Goal: Task Accomplishment & Management: Manage account settings

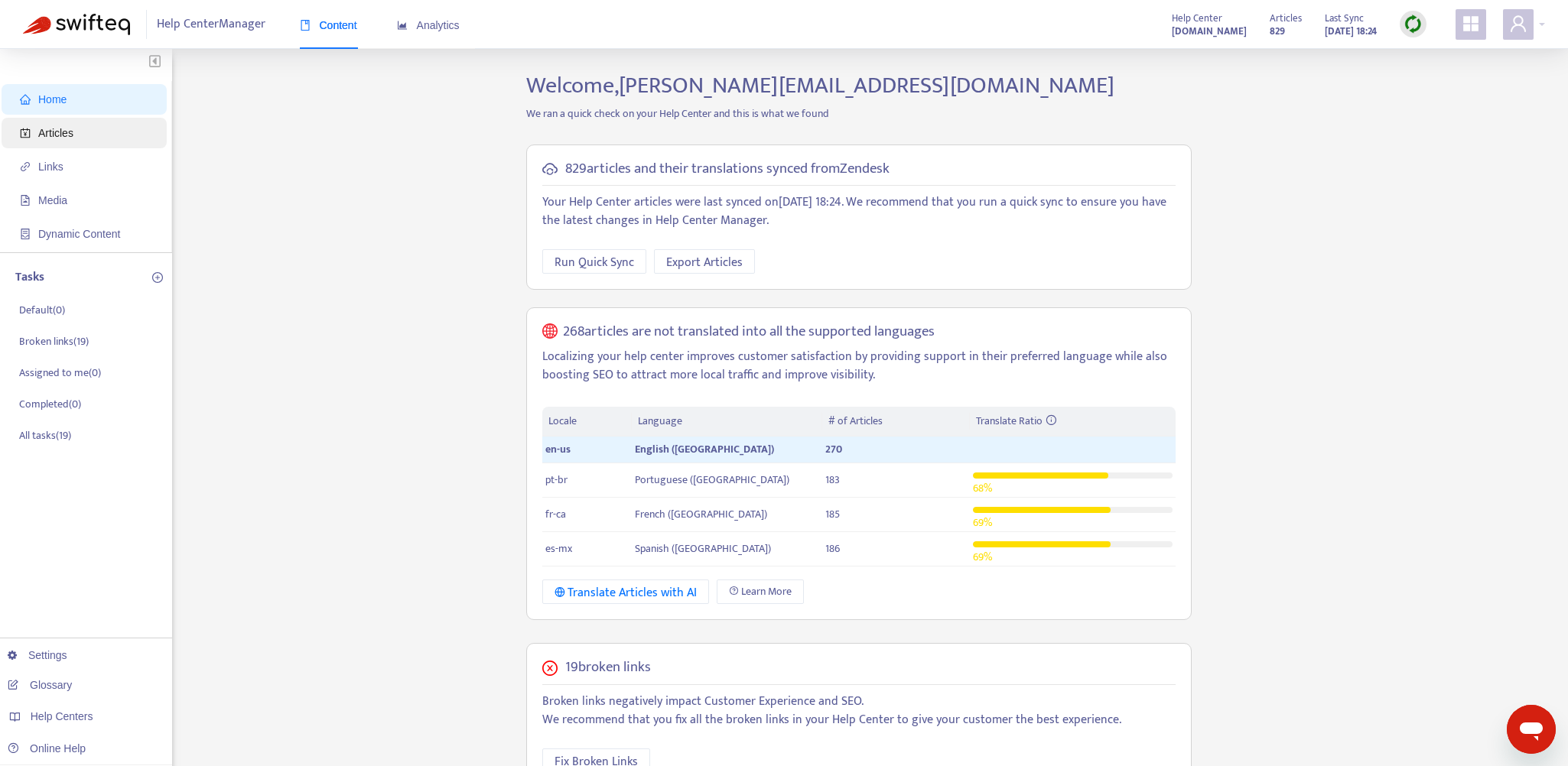
click at [103, 132] on span "Articles" at bounding box center [87, 132] width 135 height 30
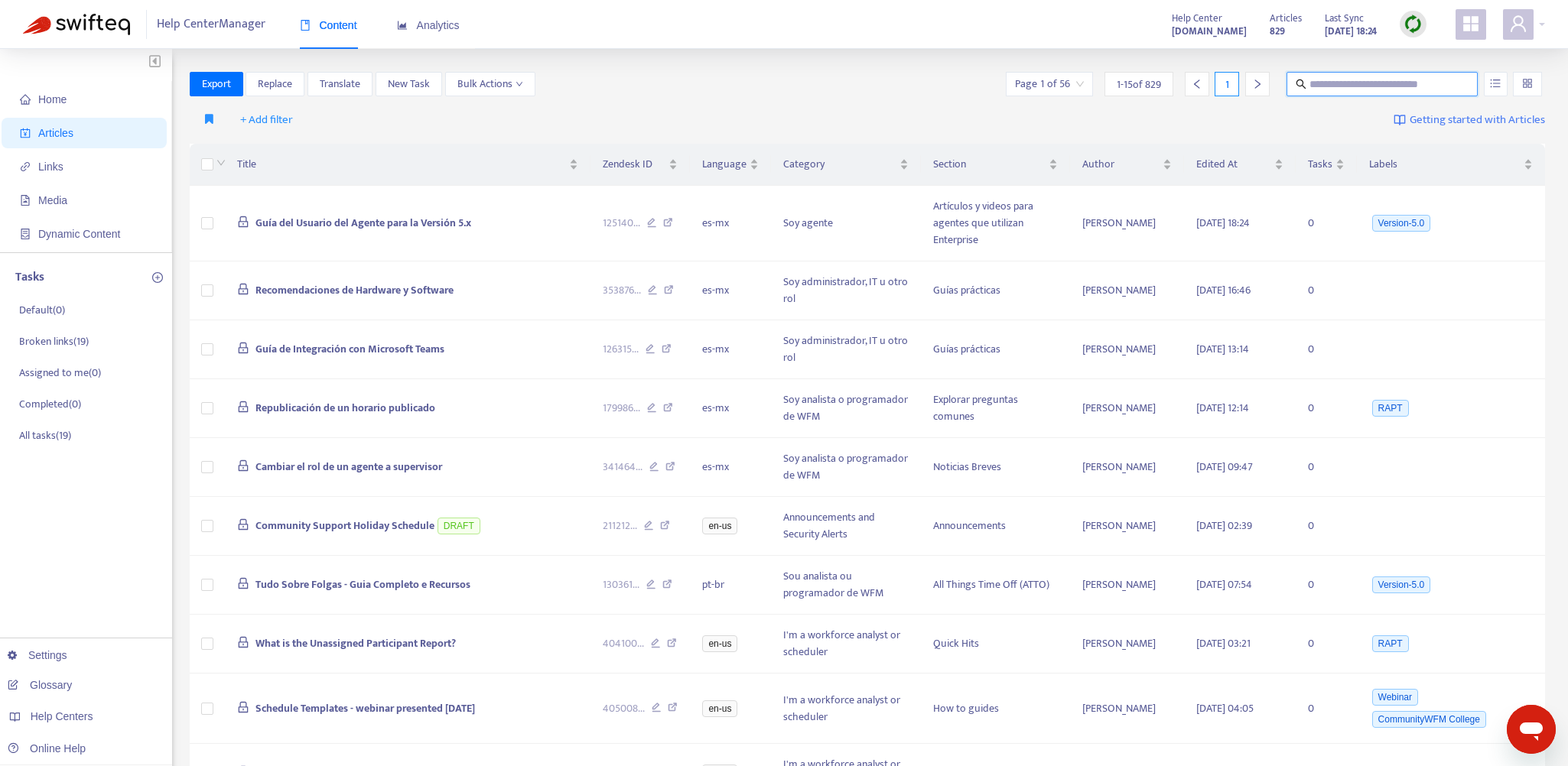
click at [1338, 84] on input "text" at bounding box center [1382, 84] width 147 height 16
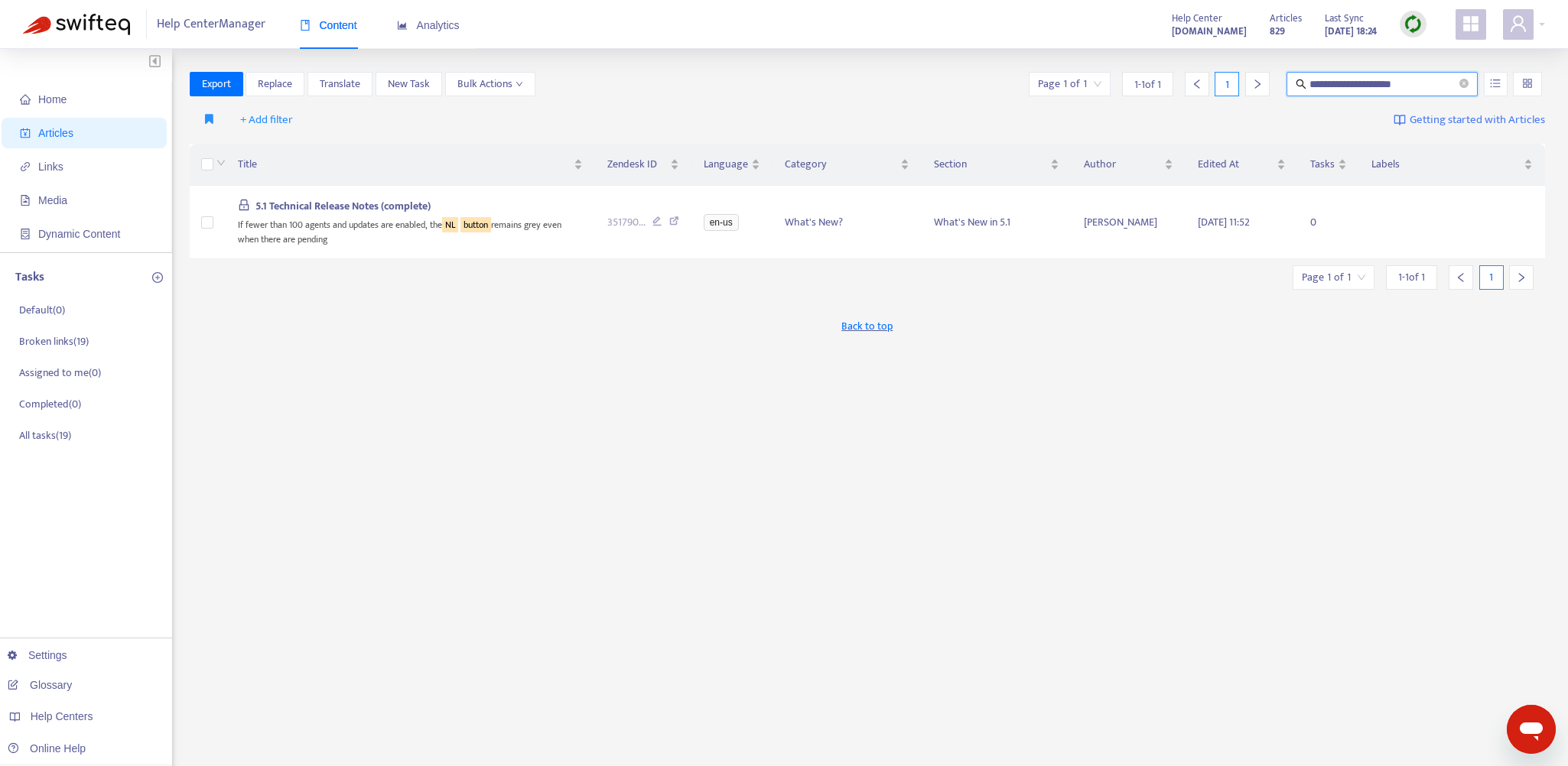
click at [1309, 79] on input "**********" at bounding box center [1382, 84] width 147 height 16
type input "**********"
click at [339, 206] on span "5.1 Technical Release Notes (complete)" at bounding box center [343, 206] width 175 height 17
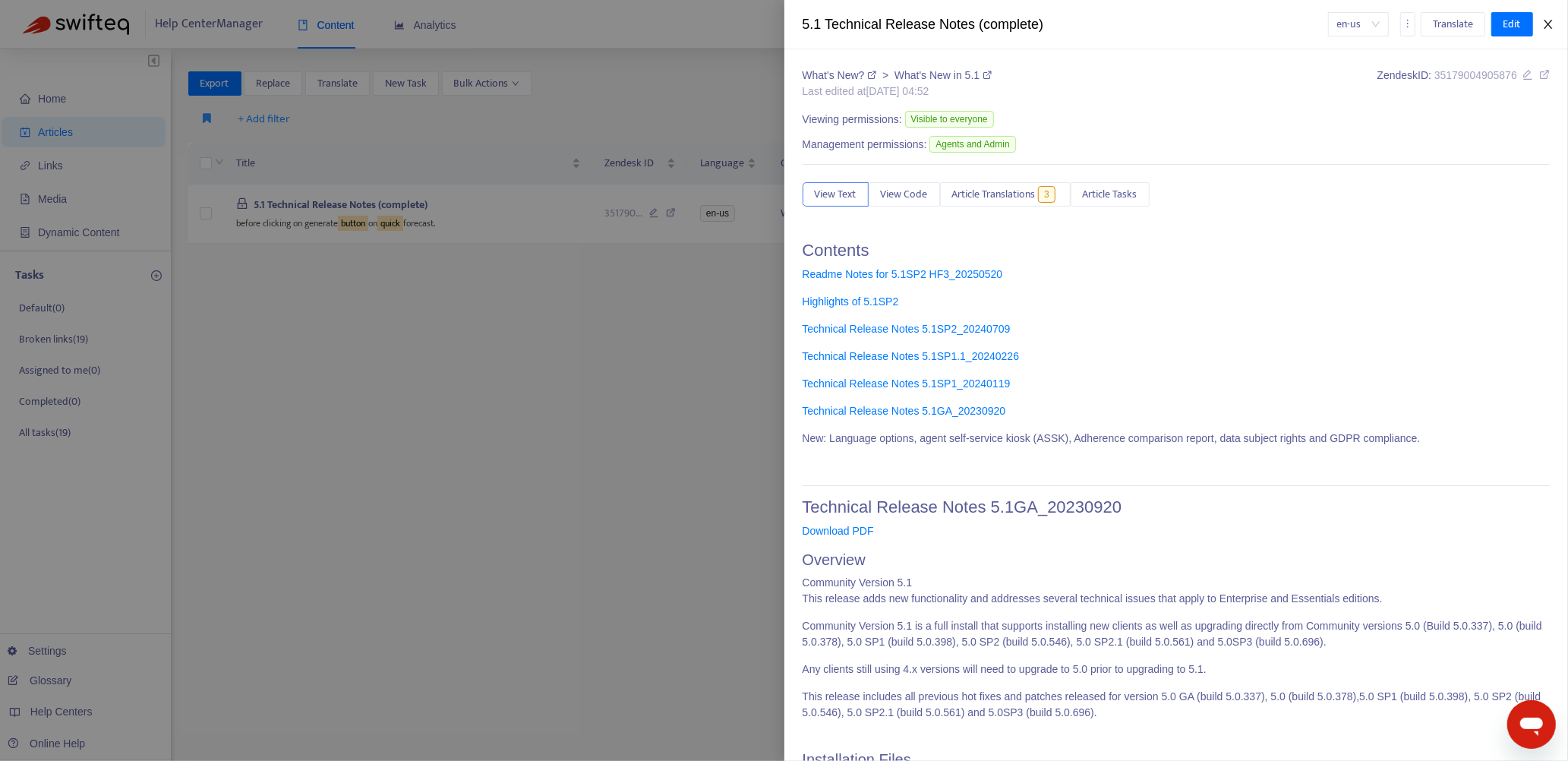
click at [1550, 25] on icon "close" at bounding box center [1548, 24] width 12 height 12
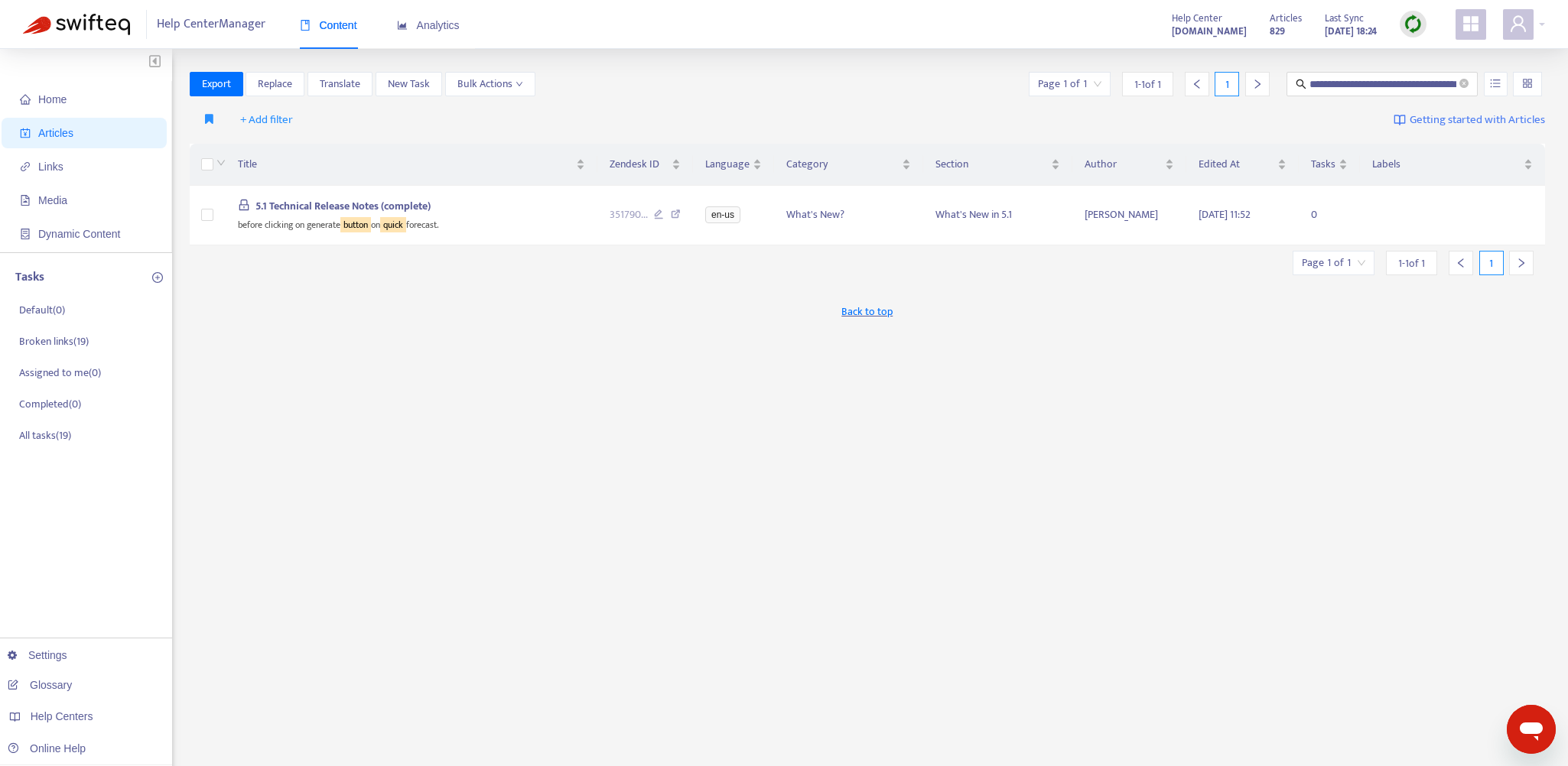
click at [1414, 25] on img at bounding box center [1413, 24] width 19 height 19
click at [917, 32] on div "Help Center Manager Content Analytics Help Center support.wfmsg.com Articles 82…" at bounding box center [784, 24] width 1568 height 49
click at [1468, 82] on icon "close-circle" at bounding box center [1464, 83] width 9 height 9
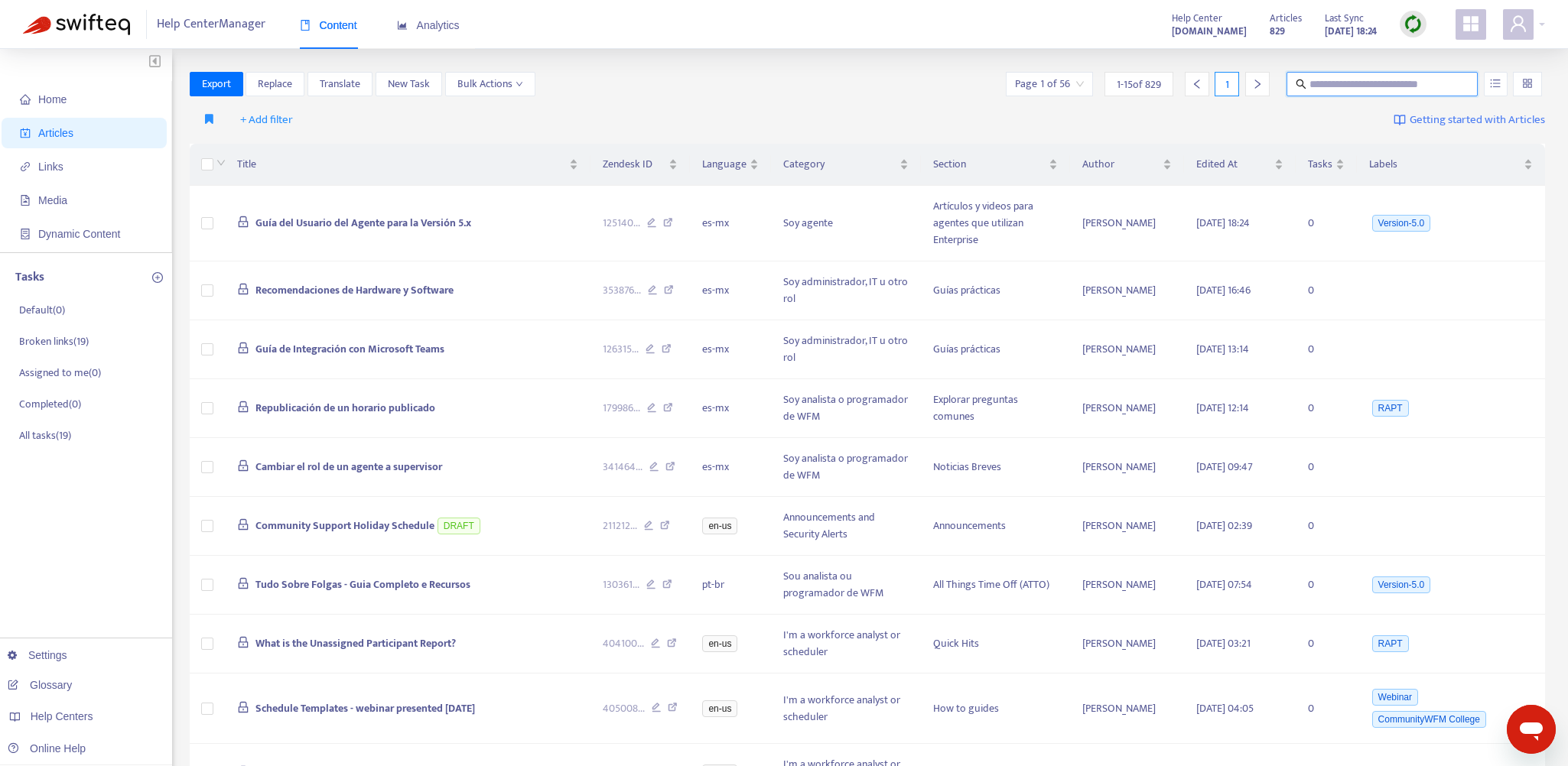
click at [1414, 18] on img at bounding box center [1413, 24] width 19 height 19
click at [1472, 48] on link "Quick Sync" at bounding box center [1444, 55] width 65 height 17
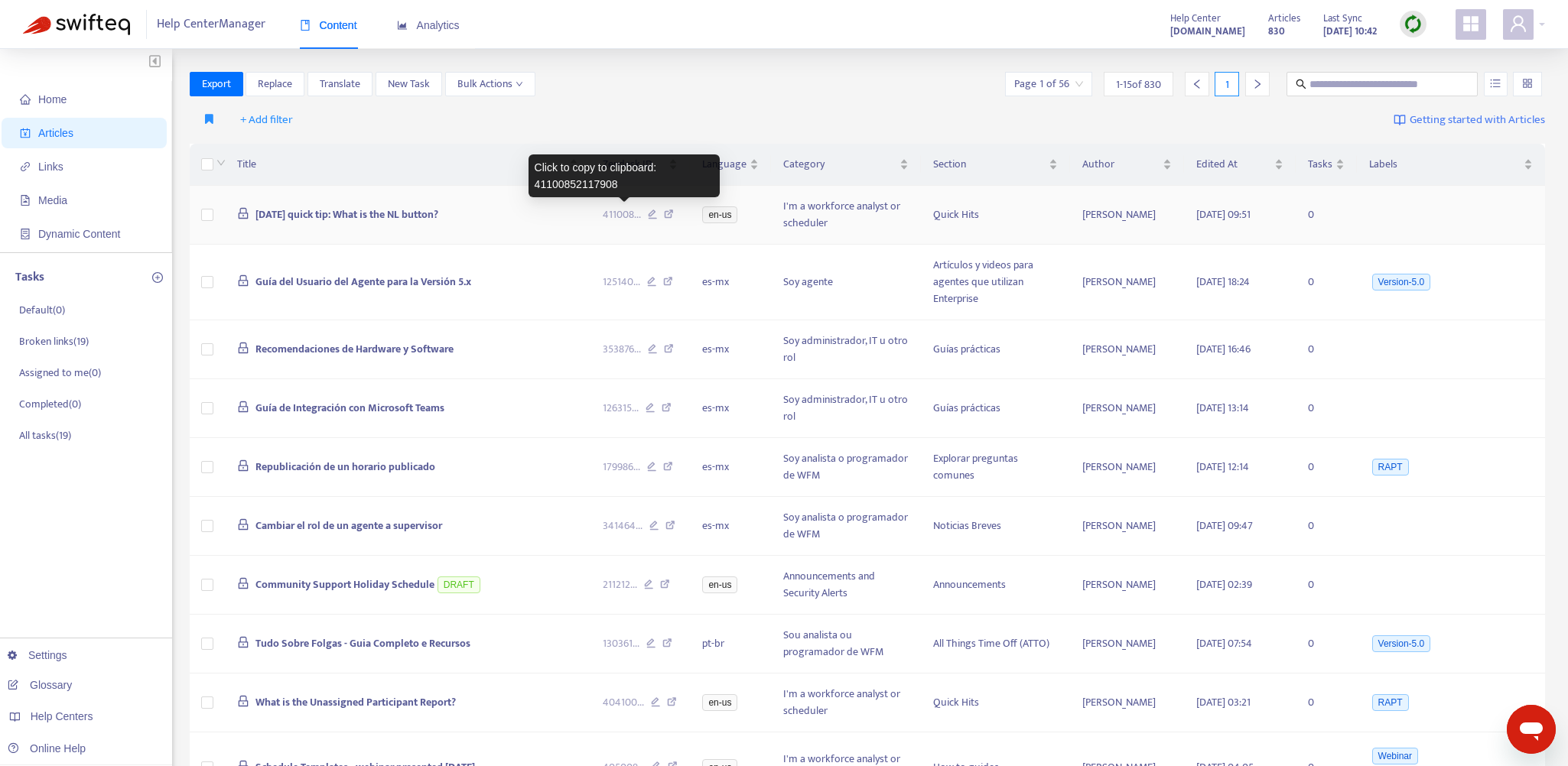
click at [626, 213] on span "411008 ..." at bounding box center [621, 214] width 38 height 16
click at [359, 210] on span "[DATE] quick tip: What is the NL button?" at bounding box center [347, 214] width 183 height 17
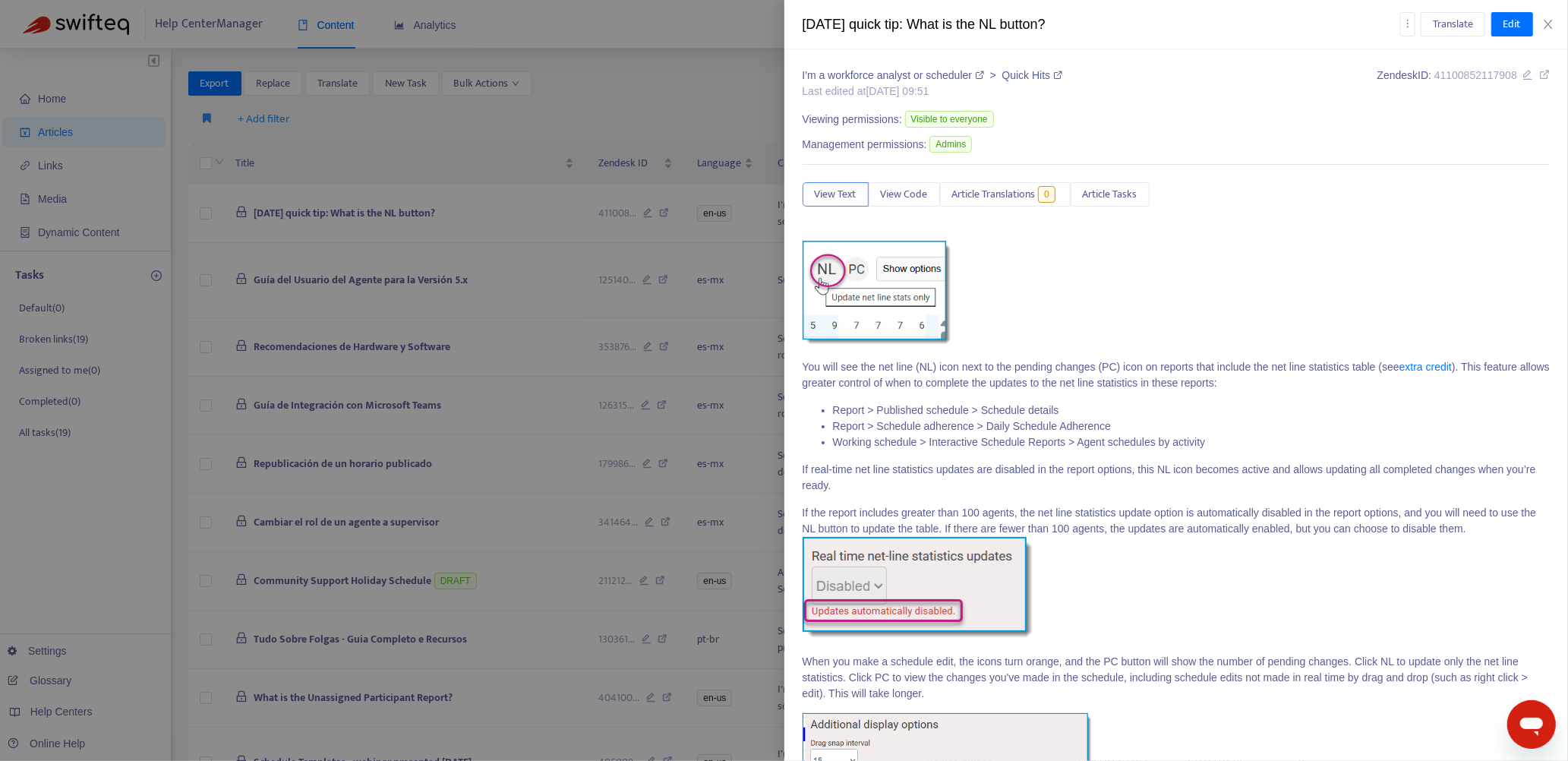
drag, startPoint x: 804, startPoint y: 25, endPoint x: 1063, endPoint y: 23, distance: 259.0
click at [1063, 23] on div "[DATE] quick tip: What is the NL button?" at bounding box center [1101, 25] width 597 height 21
copy div "[DATE] quick tip: What is the NL button?"
click at [1548, 24] on icon "close" at bounding box center [1547, 24] width 9 height 9
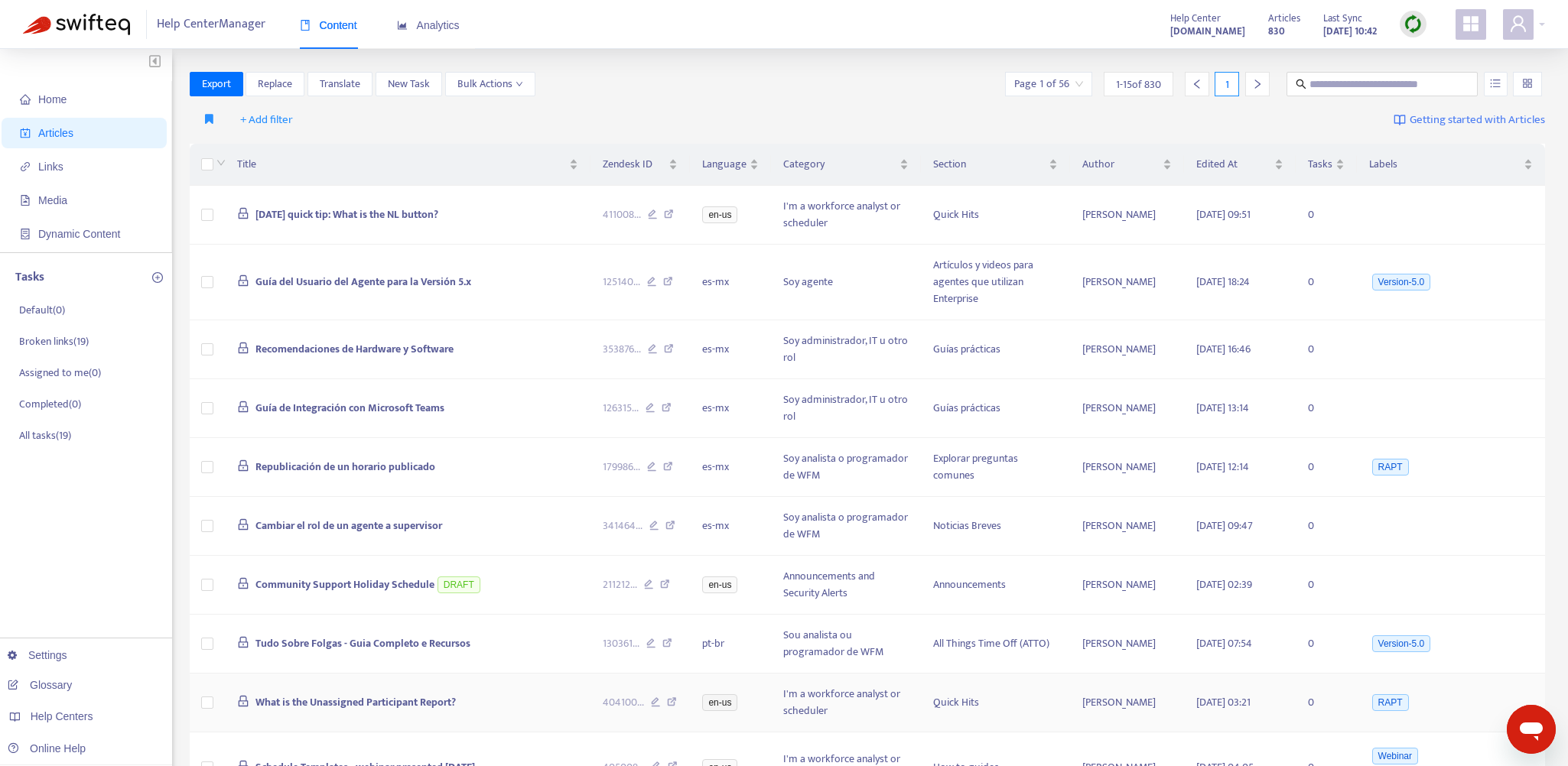
click at [412, 694] on span "What is the Unassigned Participant Report?" at bounding box center [356, 702] width 200 height 17
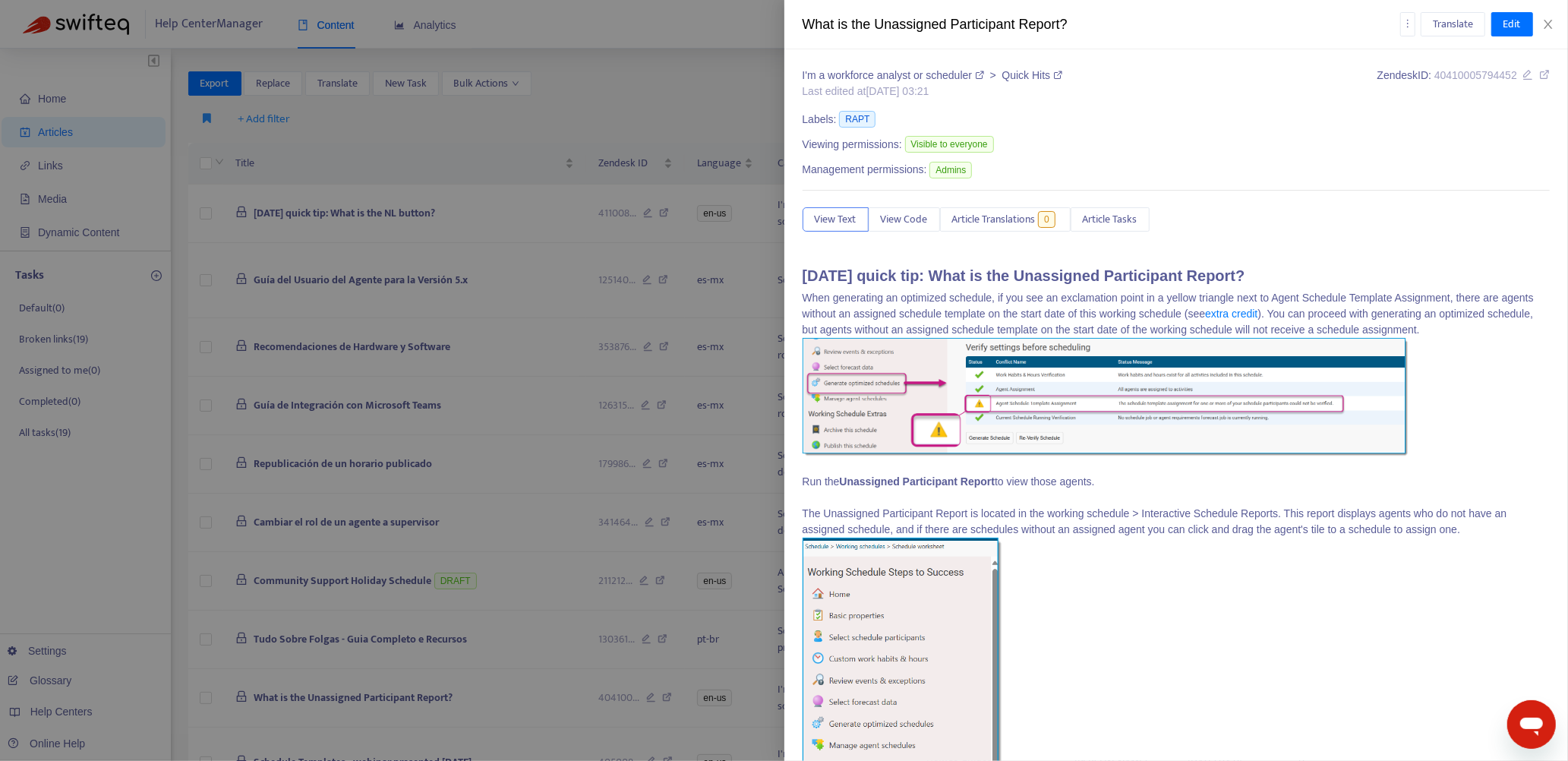
click at [1457, 76] on span "40410005794452" at bounding box center [1475, 75] width 83 height 12
drag, startPoint x: 804, startPoint y: 23, endPoint x: 1073, endPoint y: 33, distance: 269.2
click at [1073, 33] on div "What is the Unassigned Participant Report?" at bounding box center [1101, 25] width 597 height 21
copy div "What is the Unassigned Participant Report?"
click at [1551, 23] on icon "close" at bounding box center [1548, 24] width 12 height 12
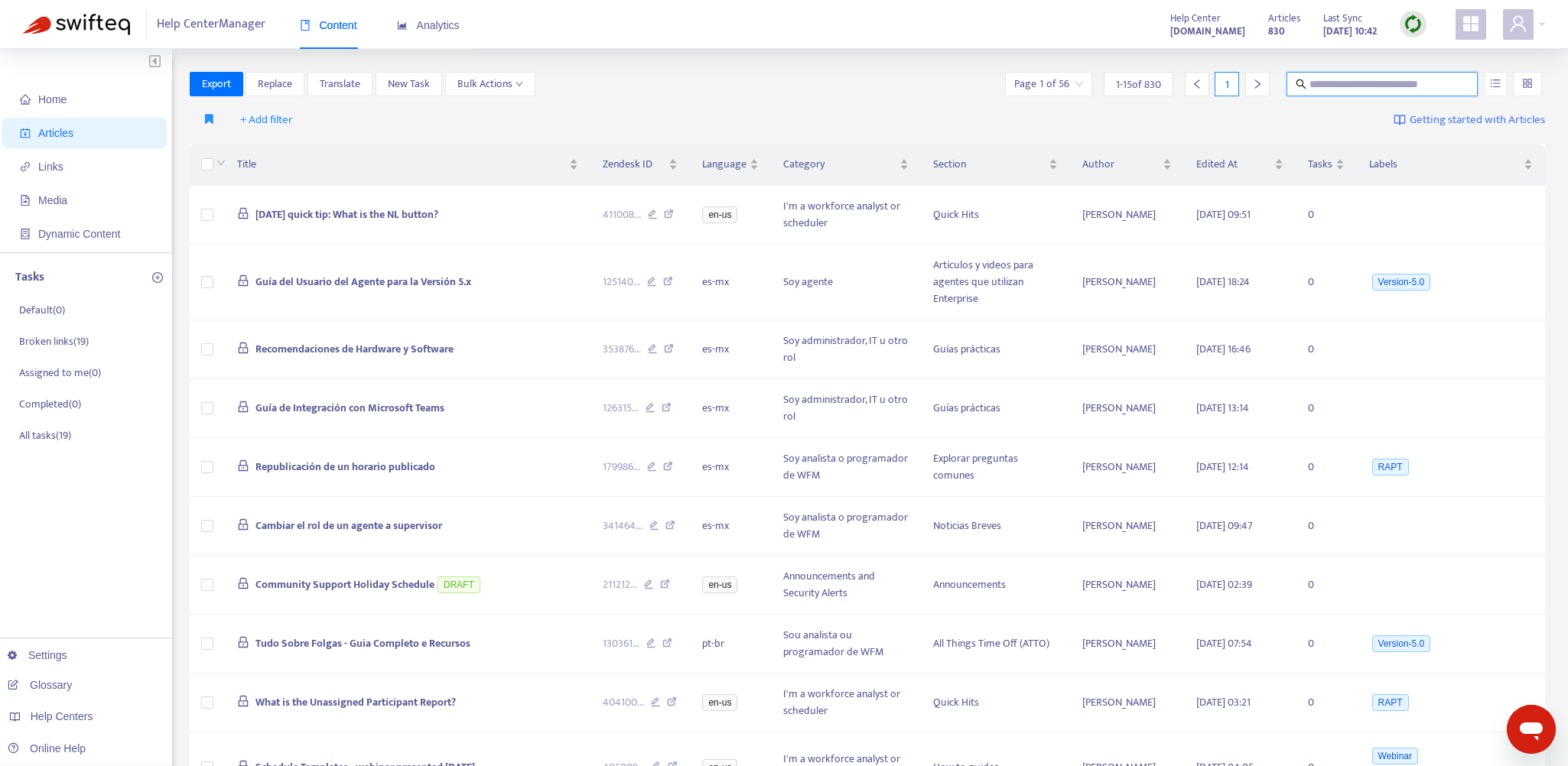
click at [1407, 79] on input "text" at bounding box center [1382, 84] width 147 height 16
type input "*********"
click at [345, 213] on span "[DATE] quick tip: What is the NL button?" at bounding box center [347, 214] width 183 height 17
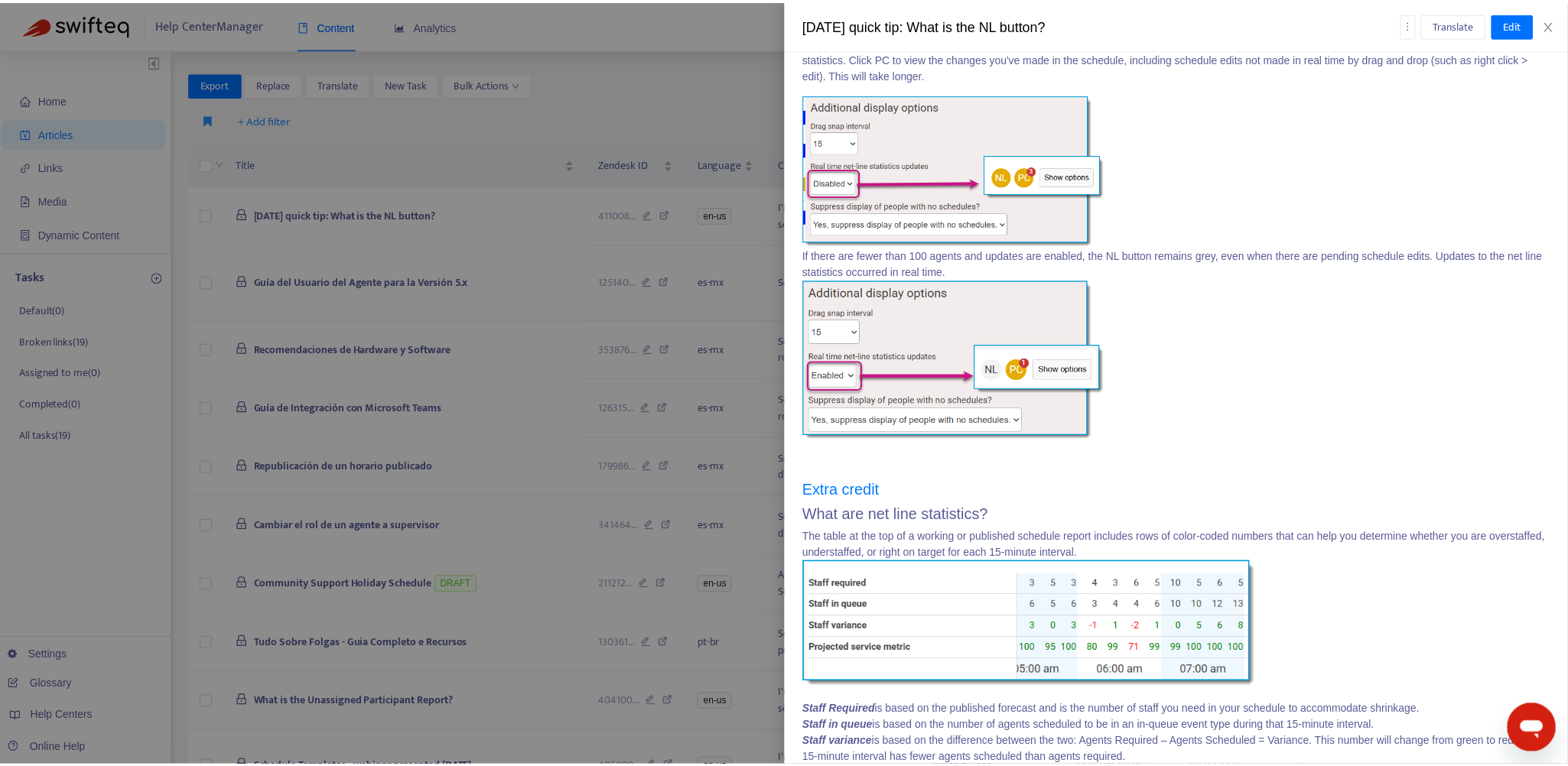
scroll to position [749, 0]
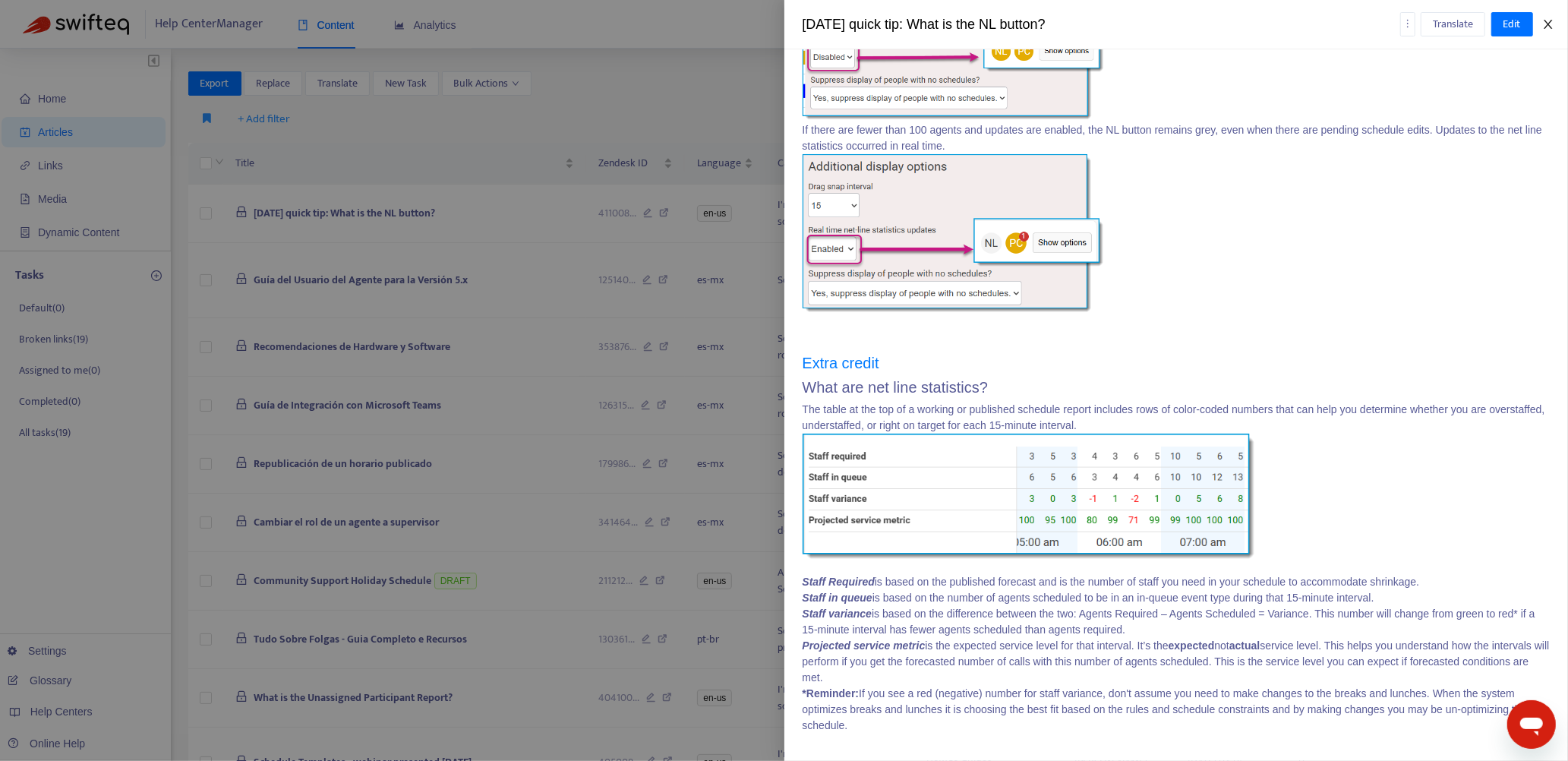
click at [1550, 22] on icon "close" at bounding box center [1547, 24] width 9 height 9
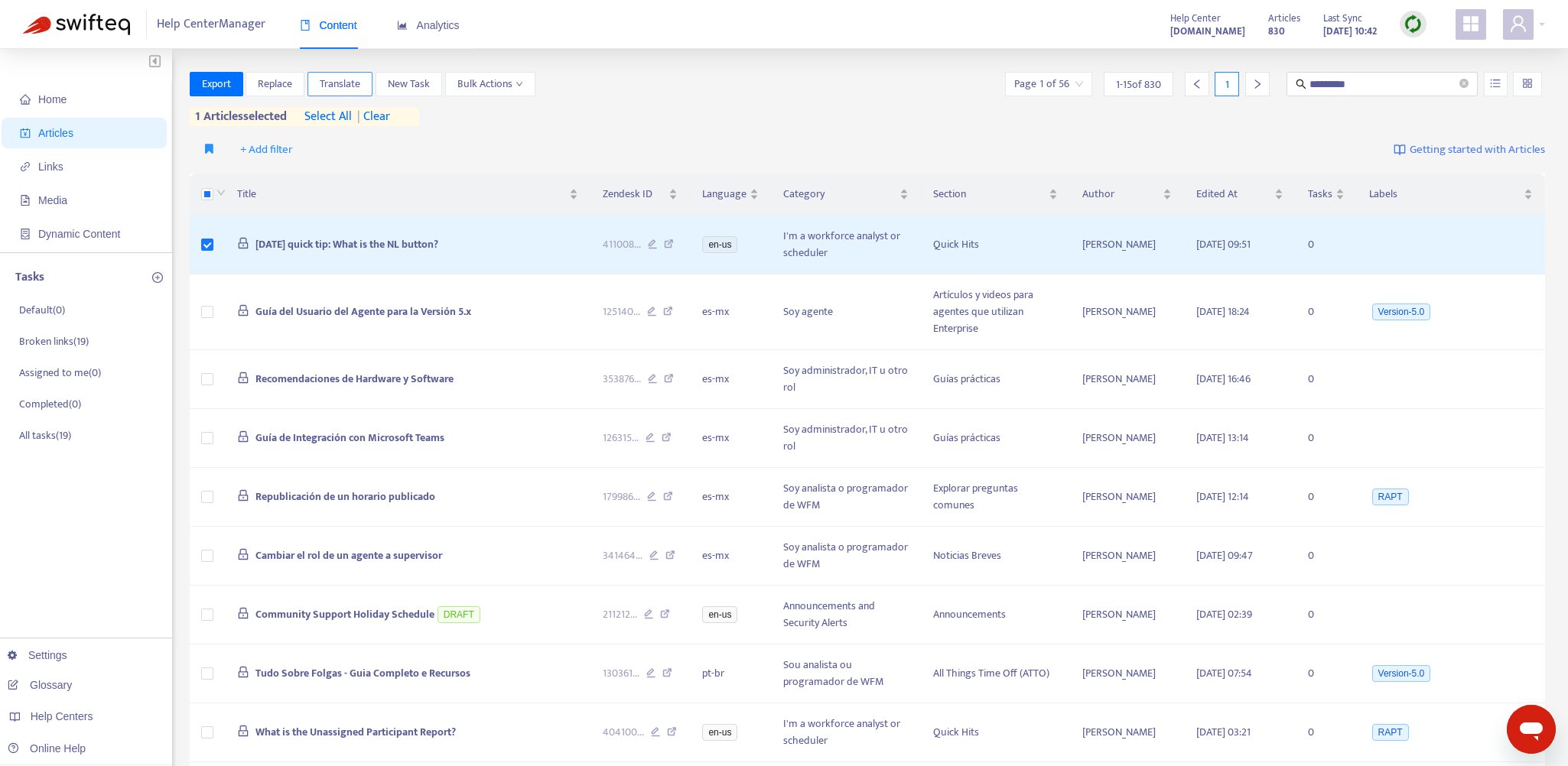
click at [341, 87] on span "Translate" at bounding box center [339, 84] width 41 height 16
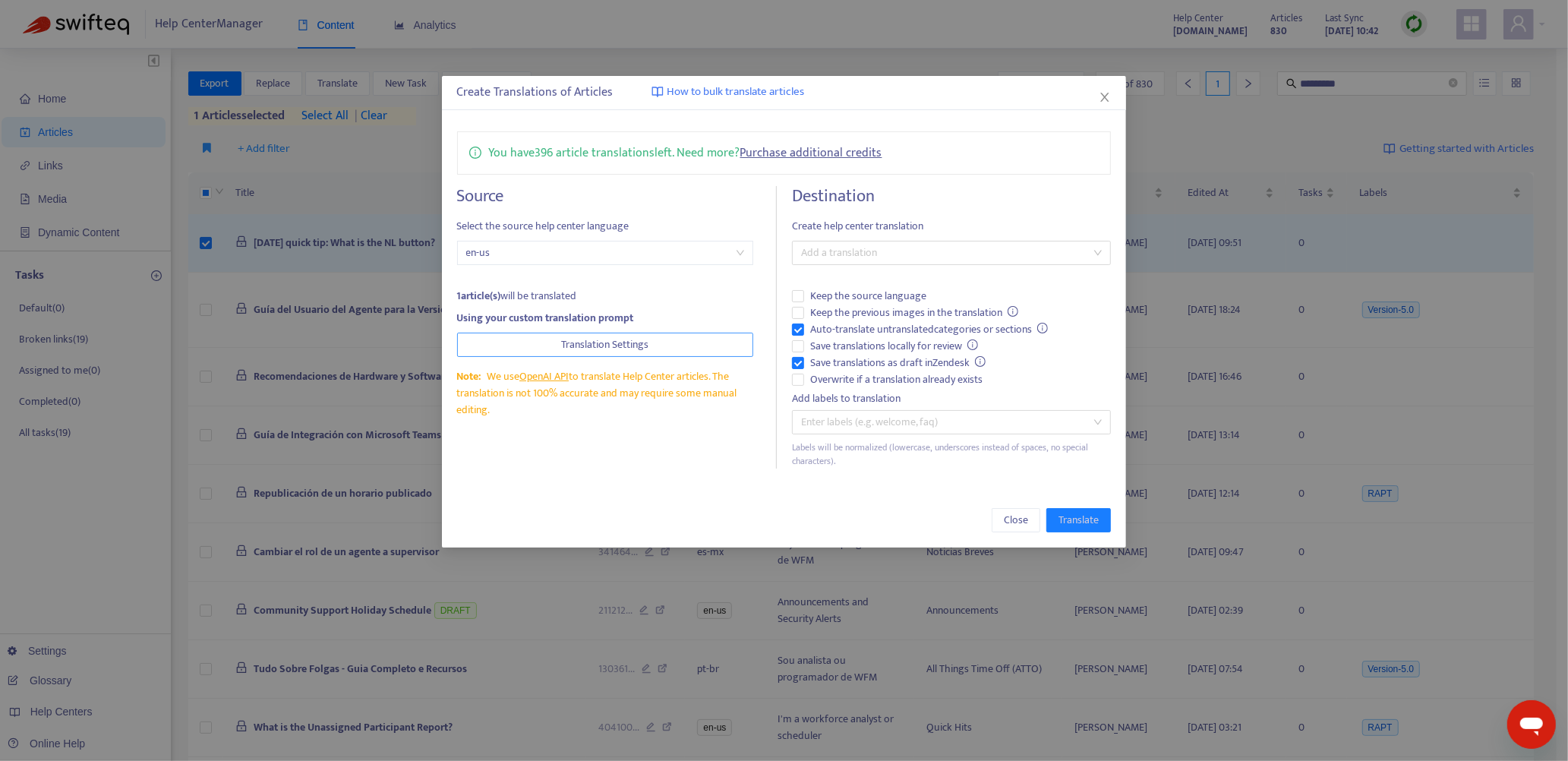
click at [657, 345] on button "Translation Settings" at bounding box center [605, 345] width 296 height 24
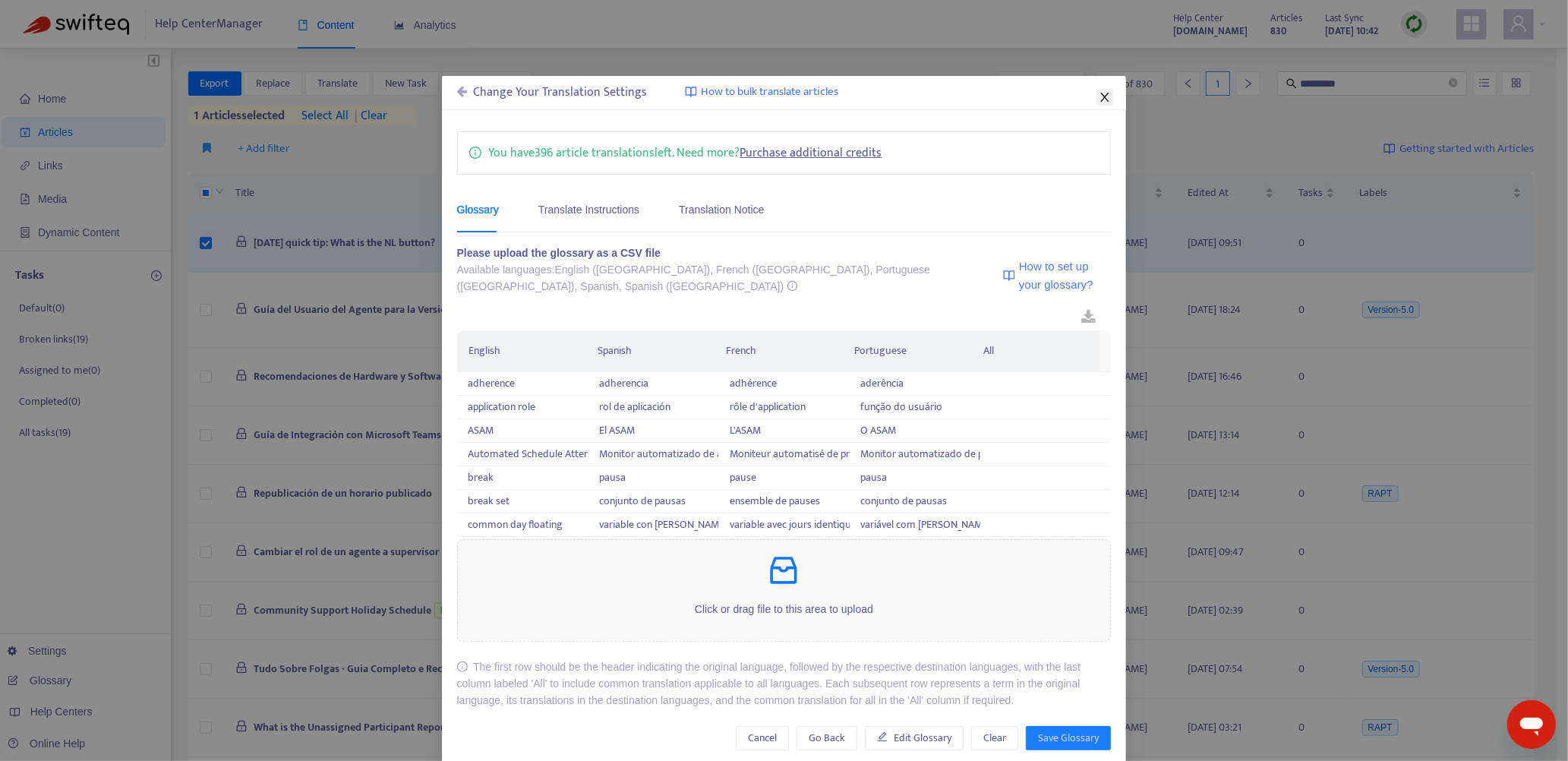
click at [1098, 100] on icon "close" at bounding box center [1104, 97] width 12 height 12
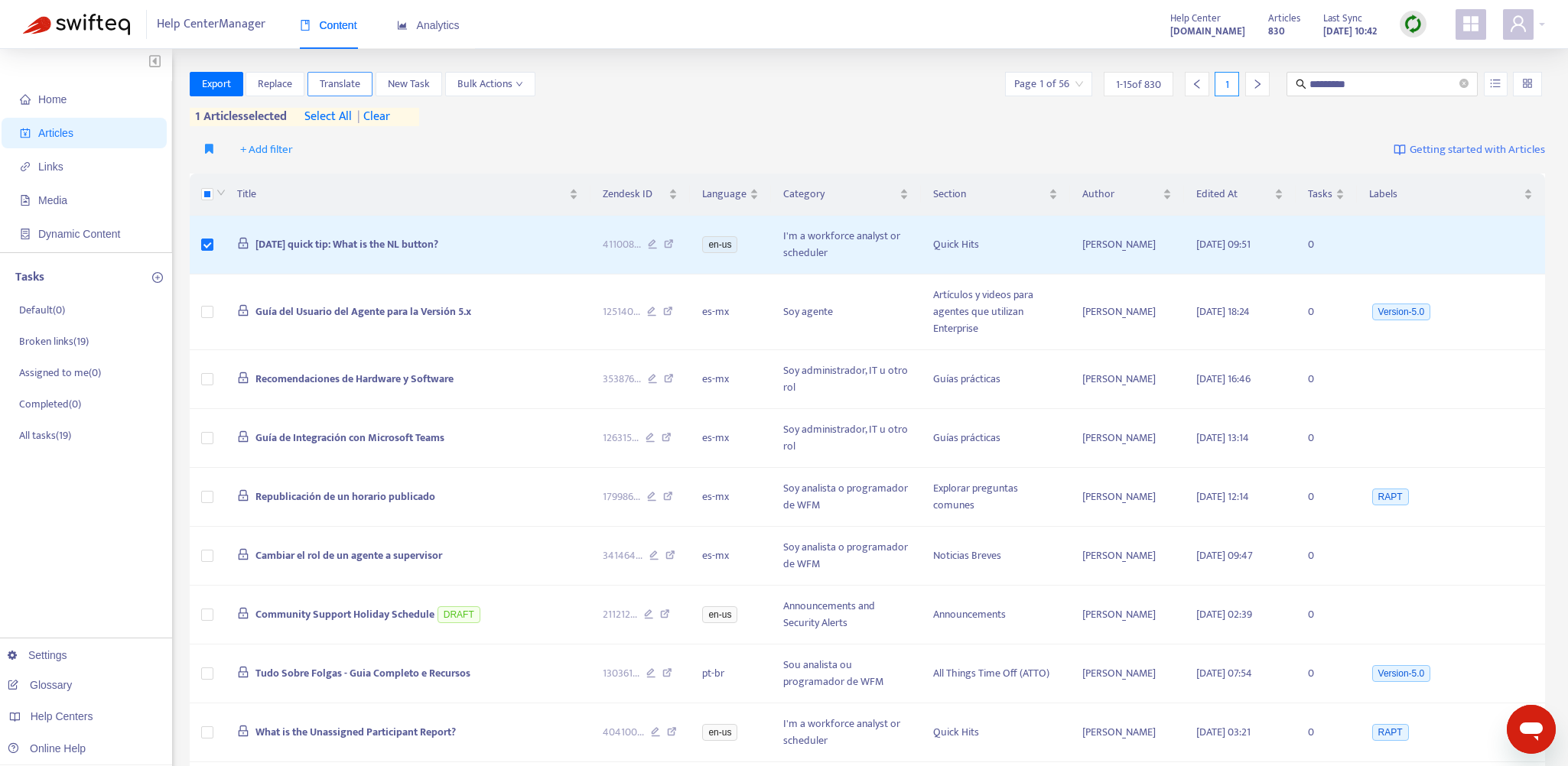
click at [339, 88] on span "Translate" at bounding box center [339, 84] width 41 height 16
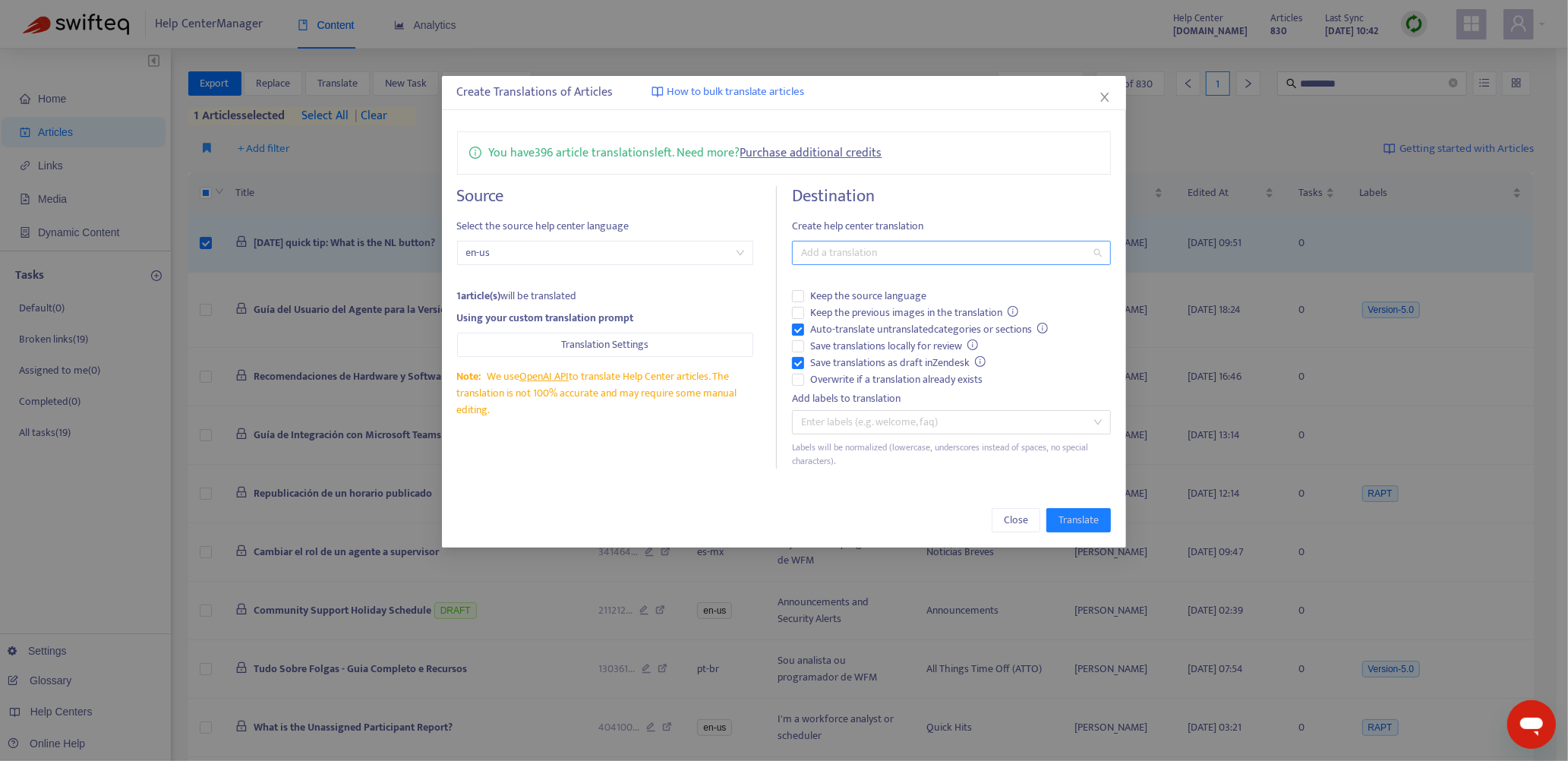
click at [827, 257] on div at bounding box center [944, 252] width 296 height 18
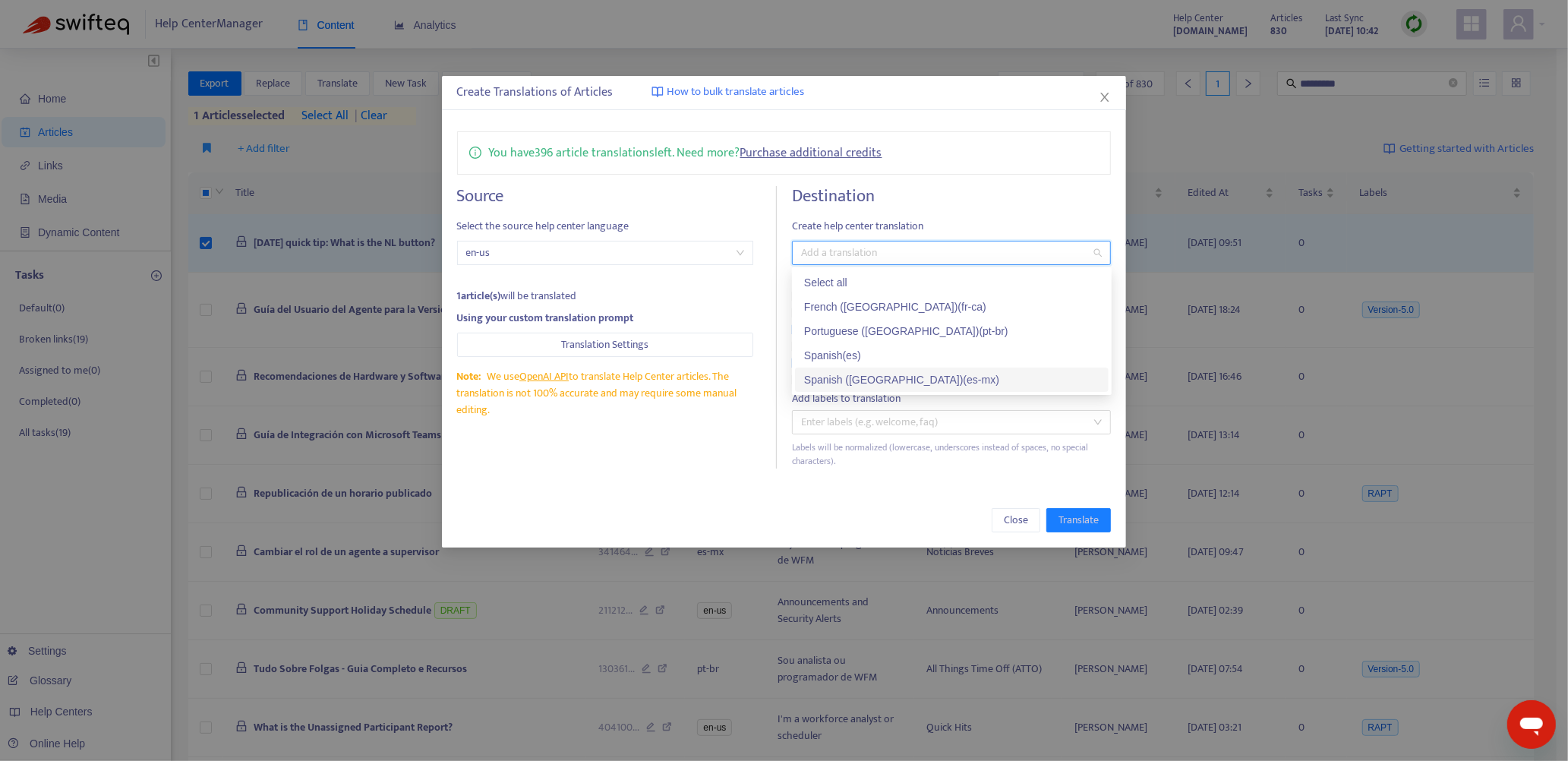
click at [831, 378] on div "Spanish ([GEOGRAPHIC_DATA]) ( es-mx )" at bounding box center [951, 379] width 296 height 16
click at [925, 327] on div "Portuguese (Brazil) ( pt-br )" at bounding box center [951, 331] width 296 height 16
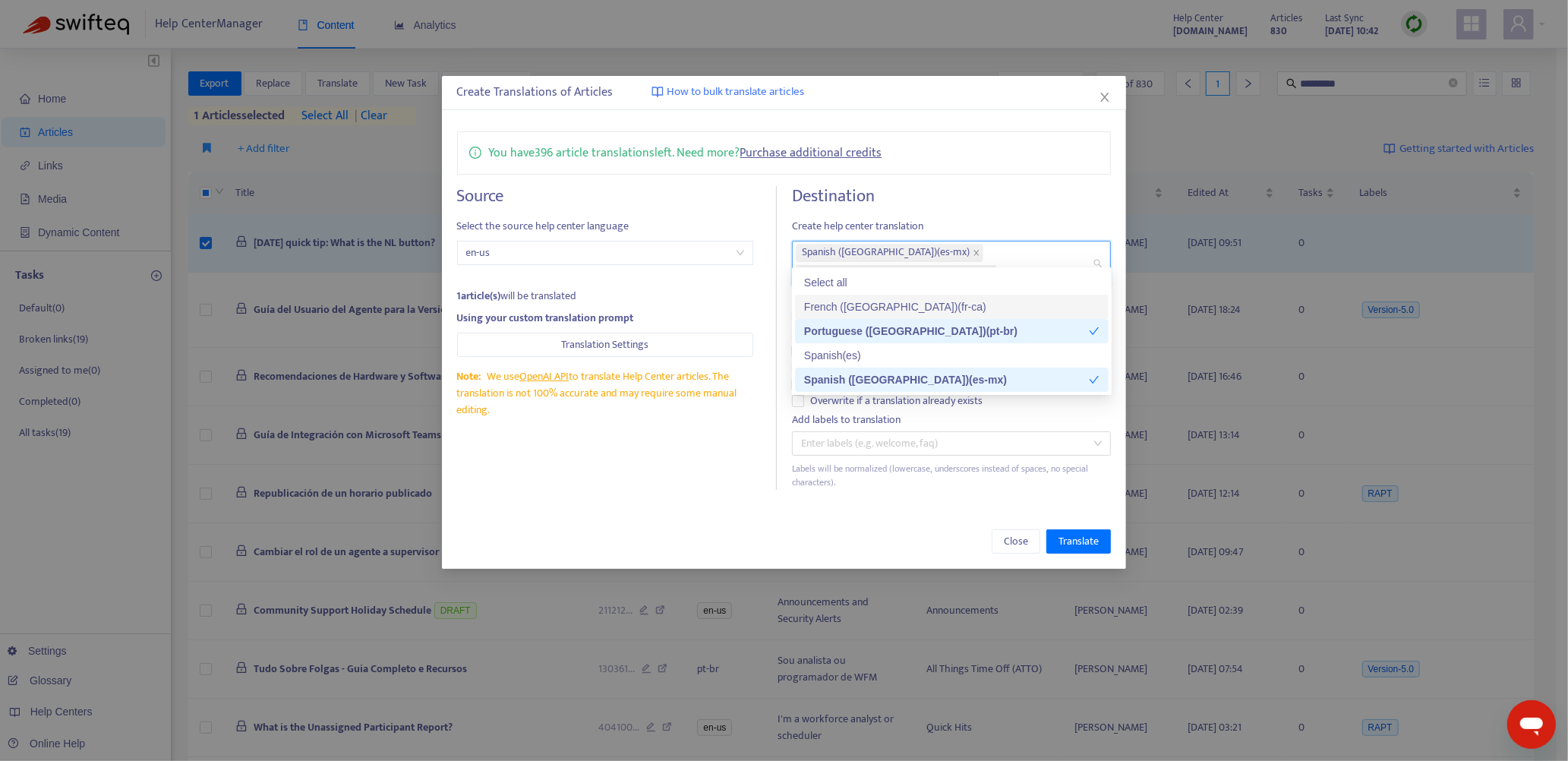
click at [923, 307] on div "French (Canada) ( fr-ca )" at bounding box center [951, 306] width 296 height 16
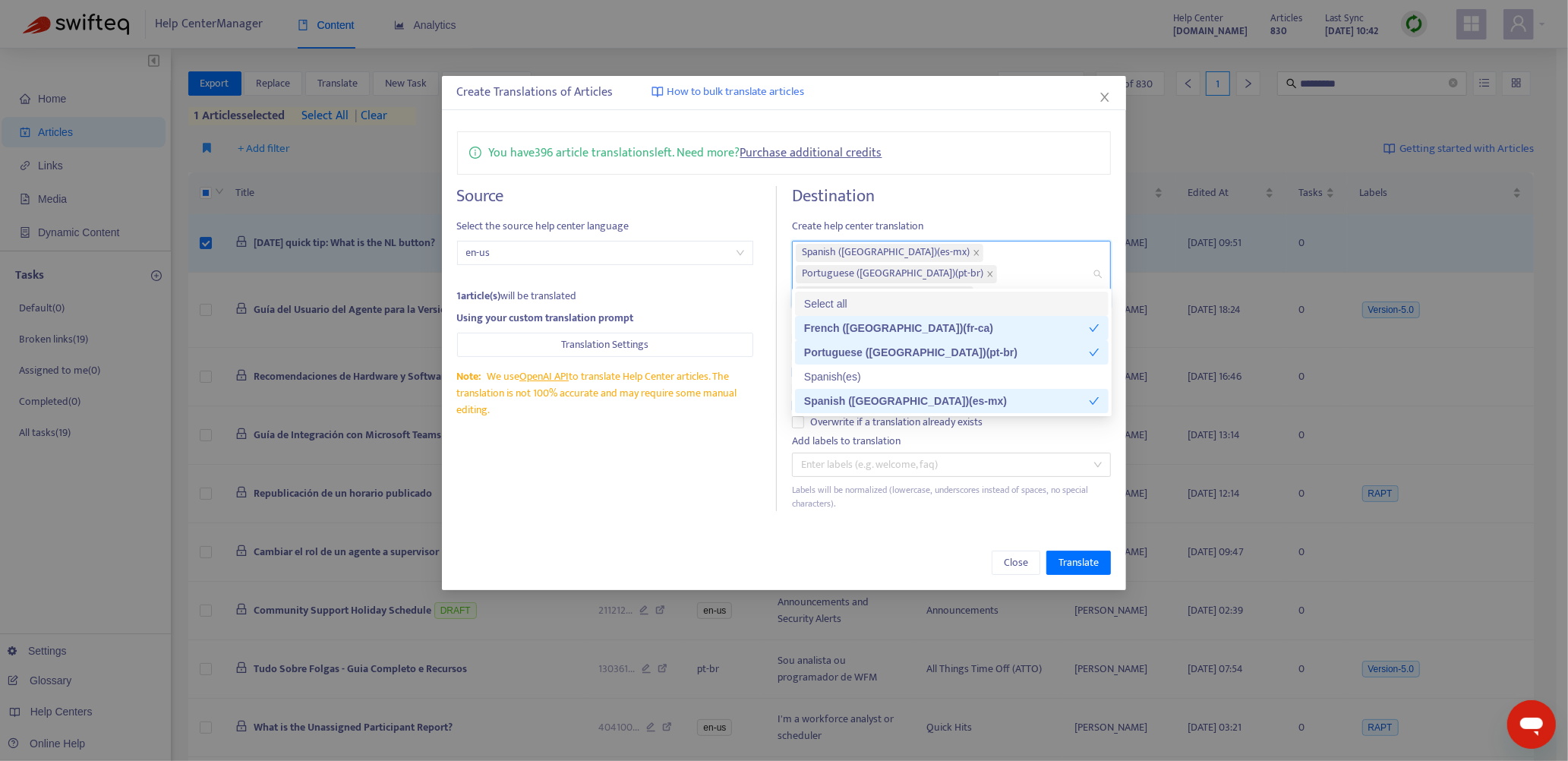
click at [971, 196] on h4 "Destination" at bounding box center [951, 196] width 320 height 21
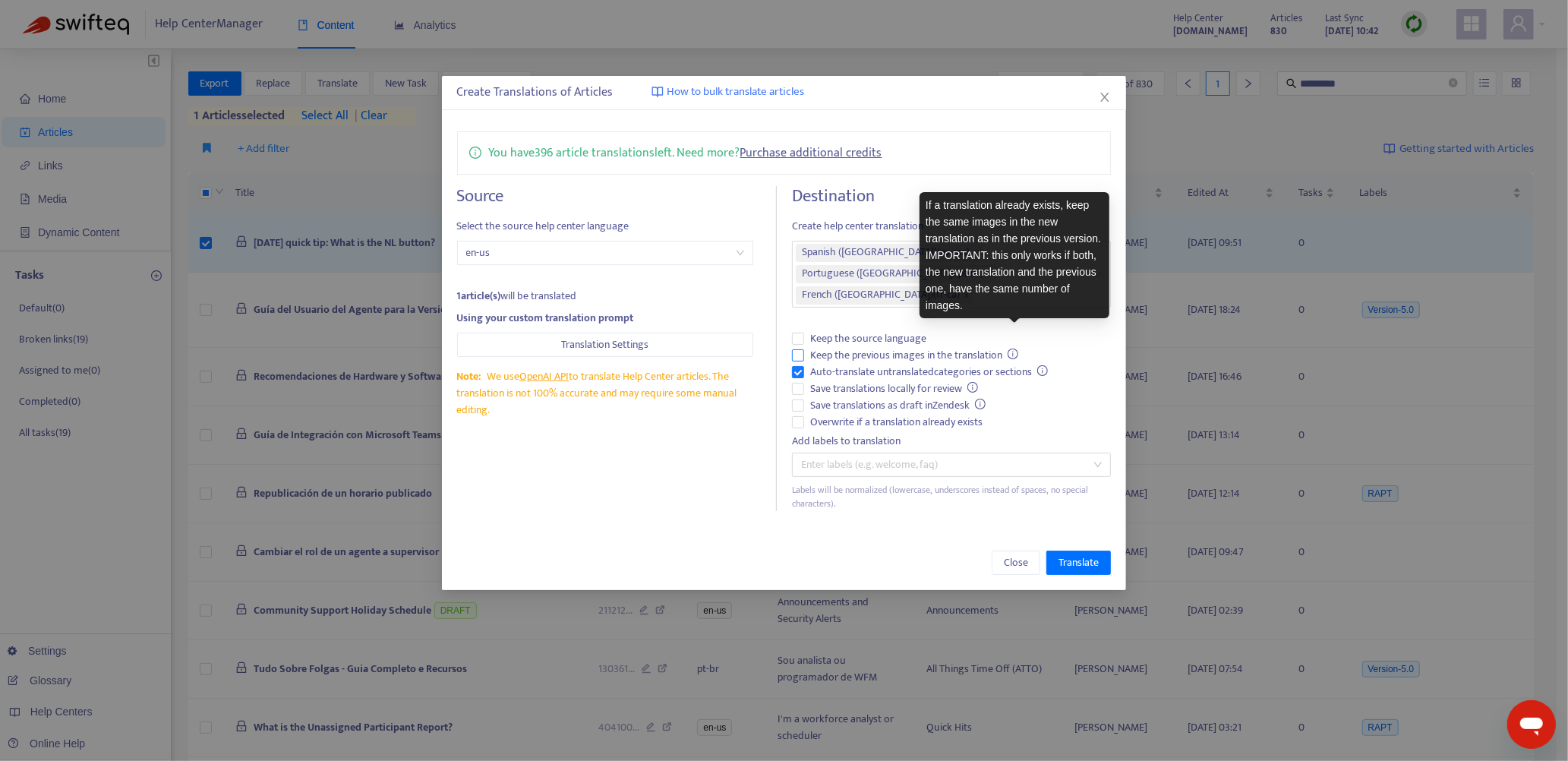
click at [1014, 349] on icon "info-circle" at bounding box center [1013, 354] width 10 height 10
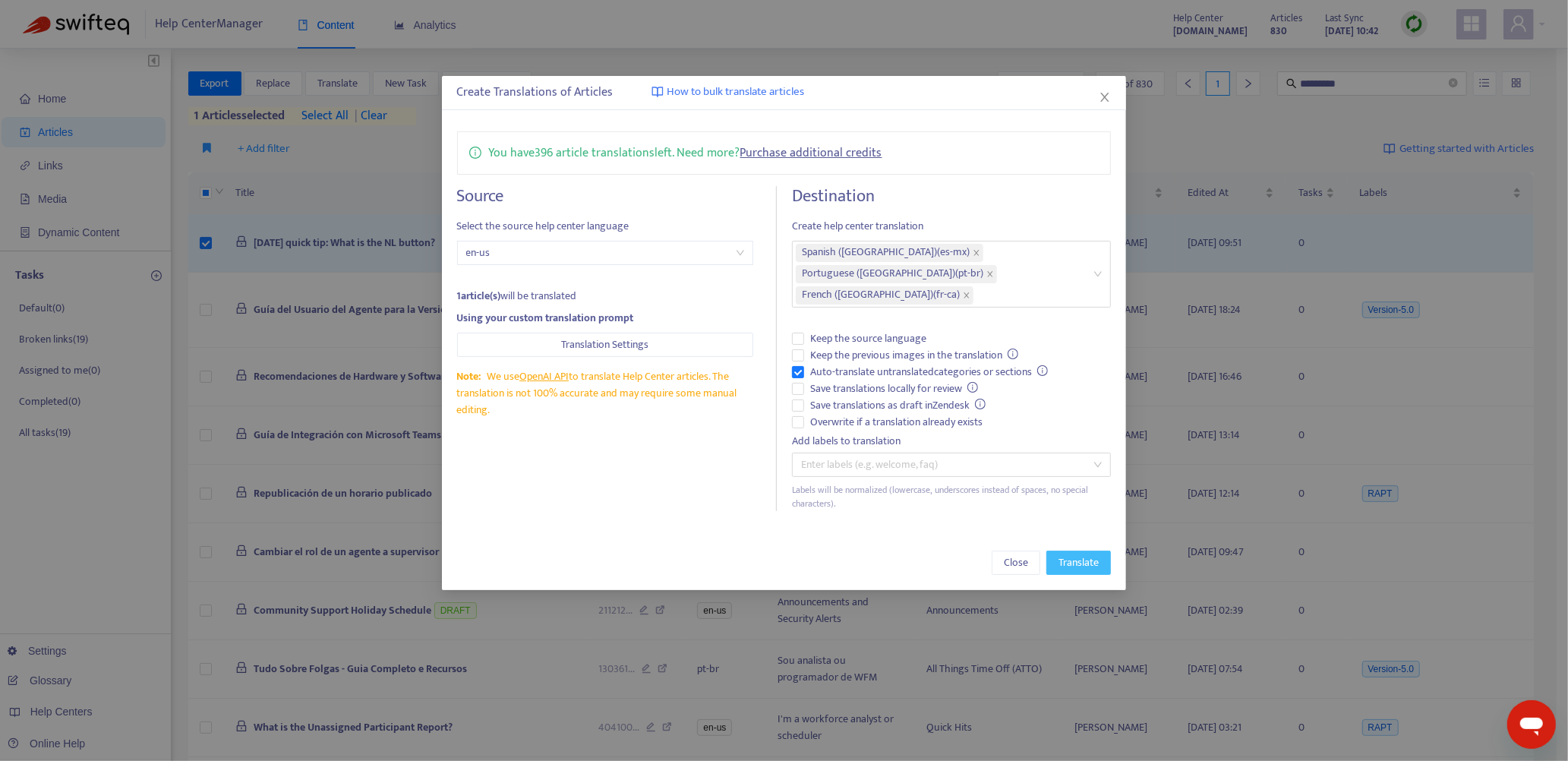
click at [1075, 554] on span "Translate" at bounding box center [1078, 562] width 40 height 16
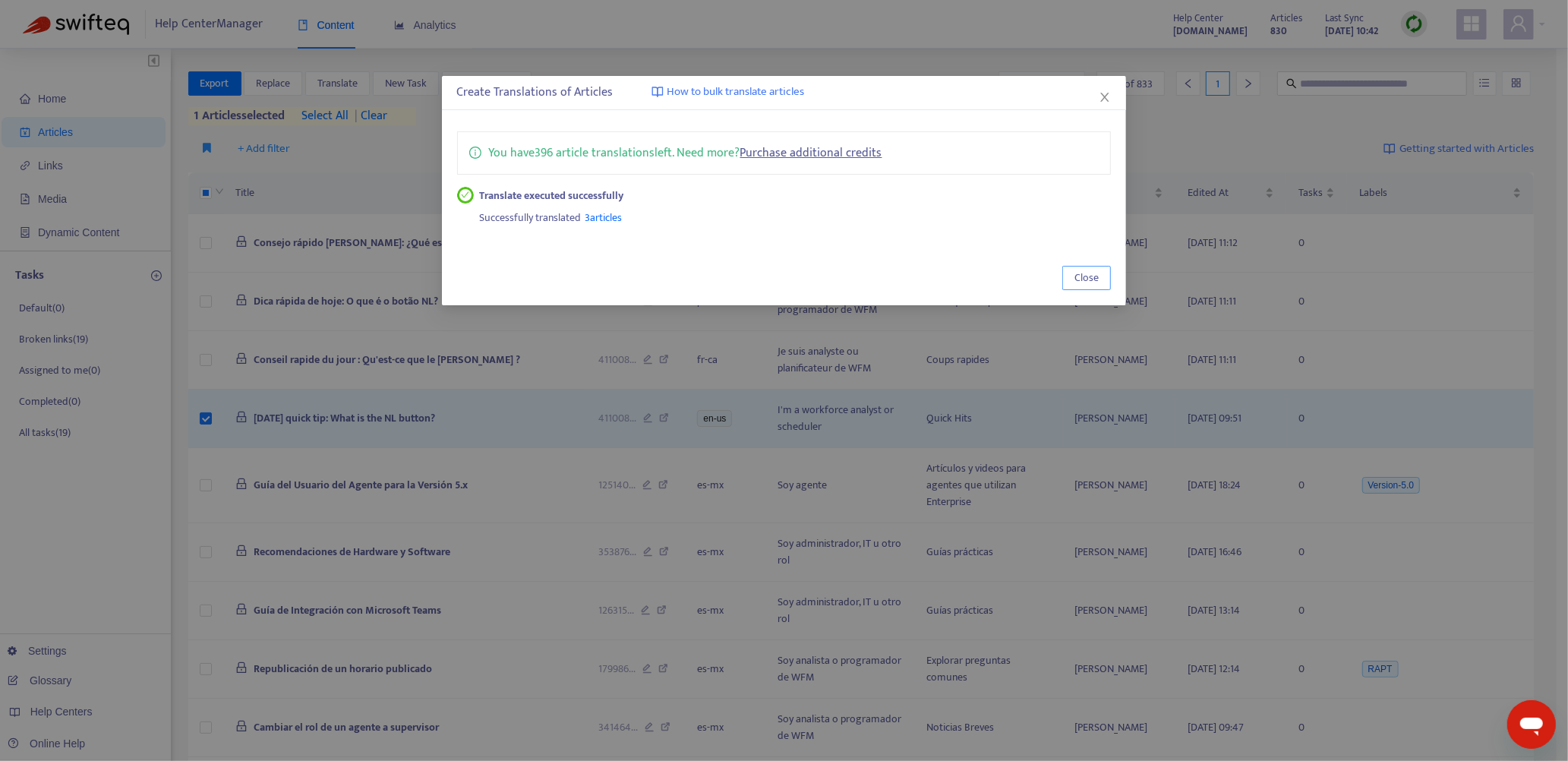
click at [1083, 279] on span "Close" at bounding box center [1086, 278] width 24 height 16
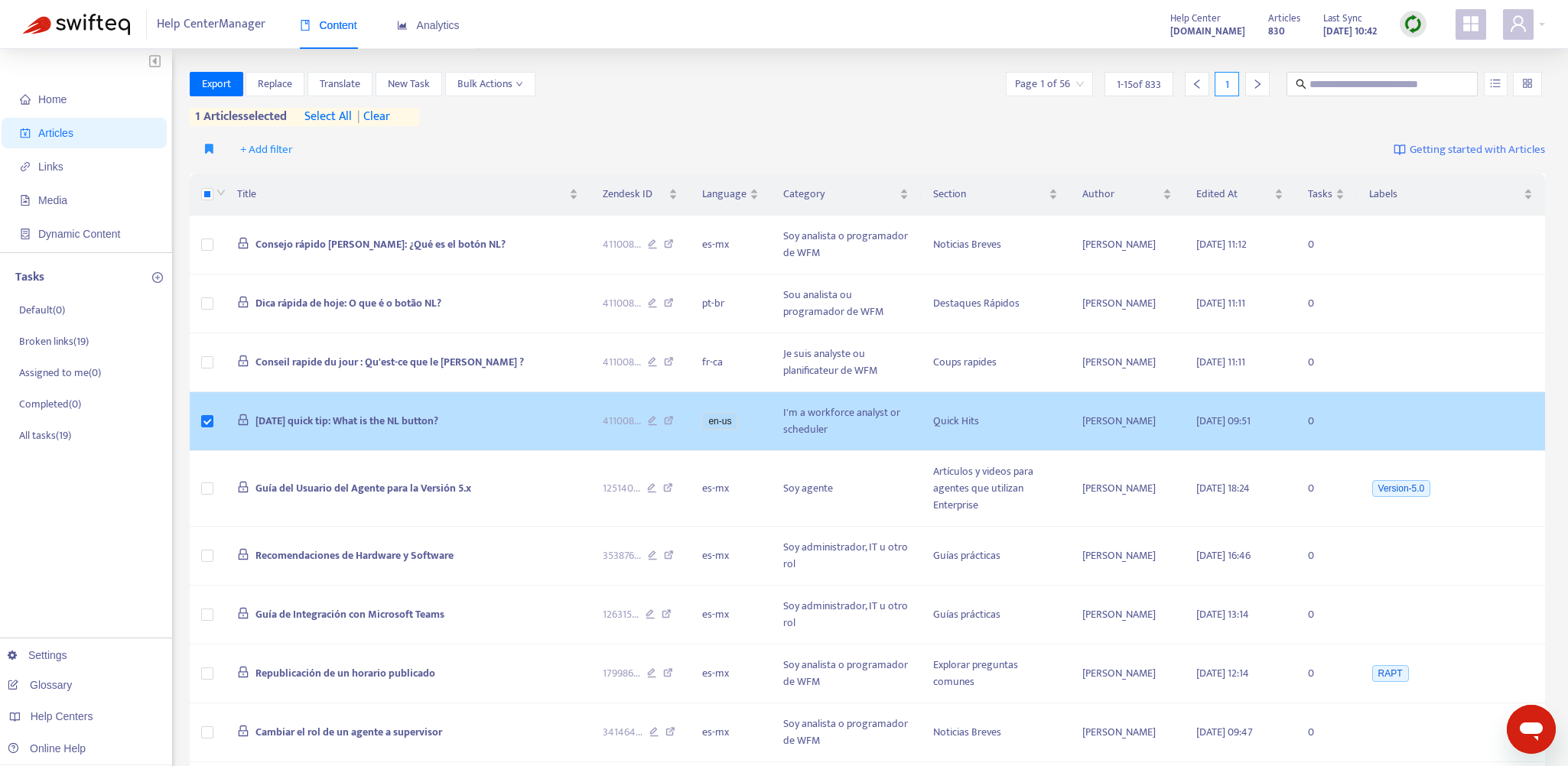
click at [417, 418] on span "[DATE] quick tip: What is the NL button?" at bounding box center [347, 421] width 183 height 17
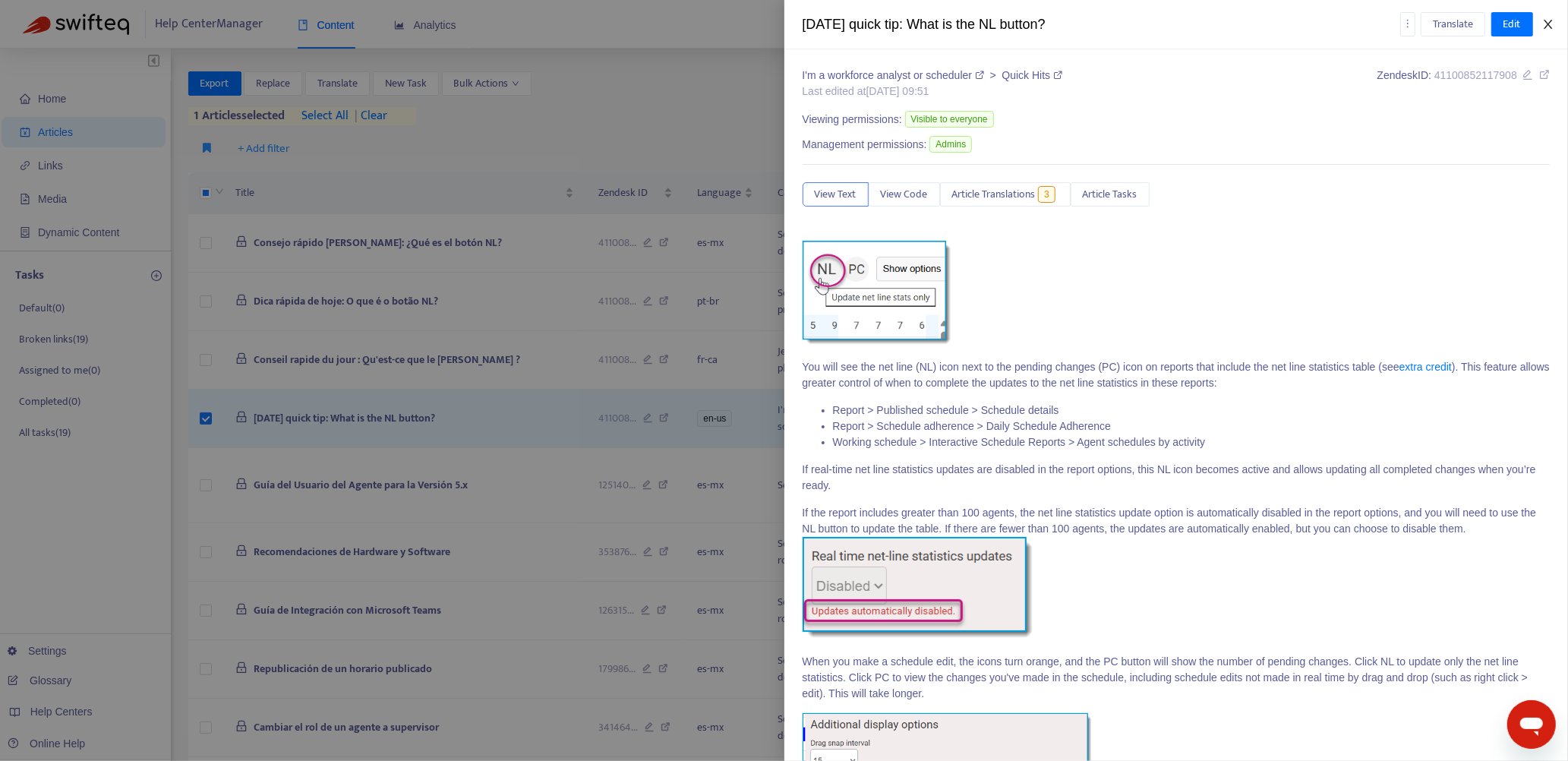
click at [1550, 22] on icon "close" at bounding box center [1547, 24] width 9 height 9
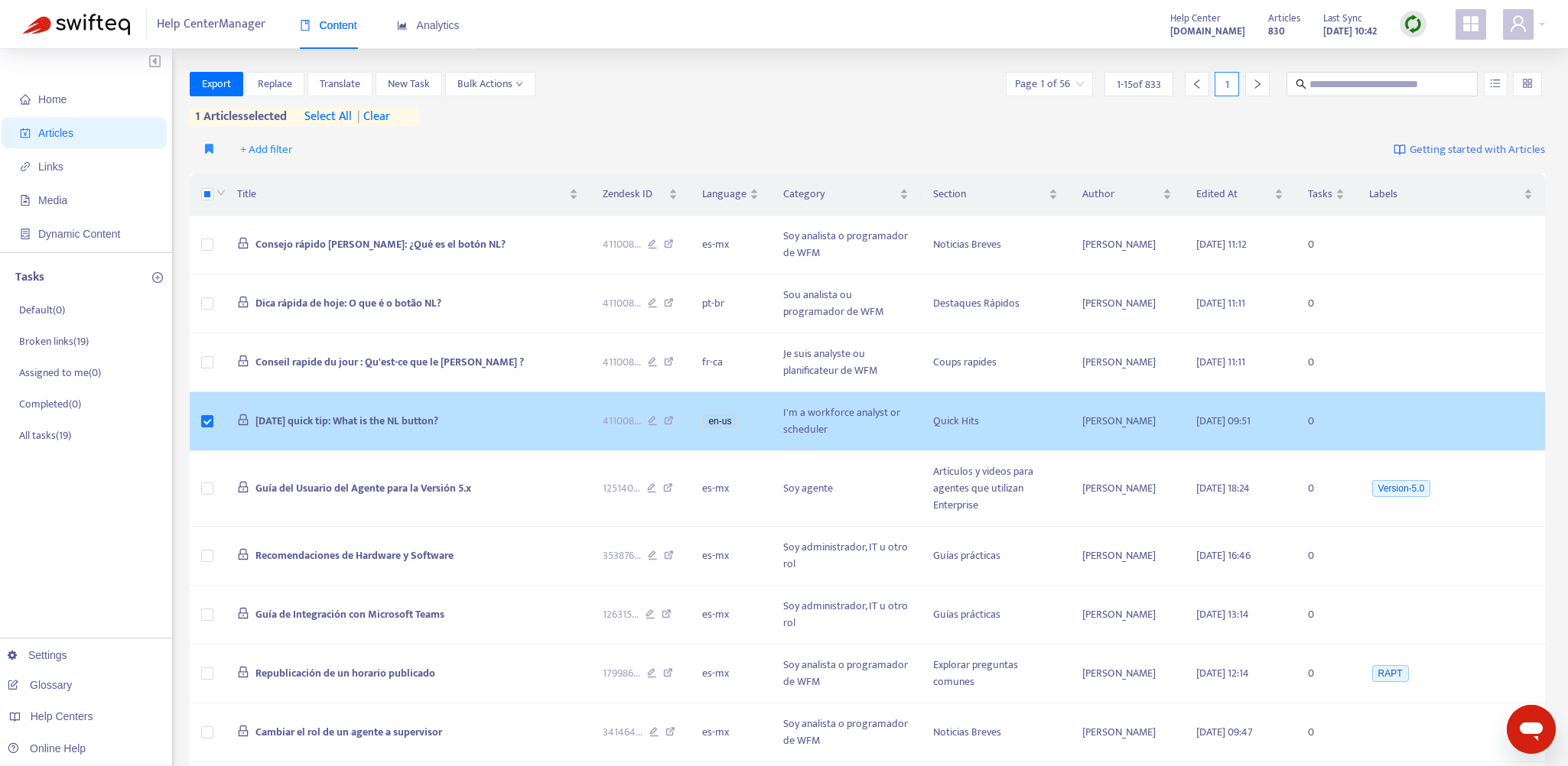
click at [672, 419] on icon at bounding box center [669, 423] width 10 height 14
click at [396, 419] on span "[DATE] quick tip: What is the NL button?" at bounding box center [347, 421] width 183 height 17
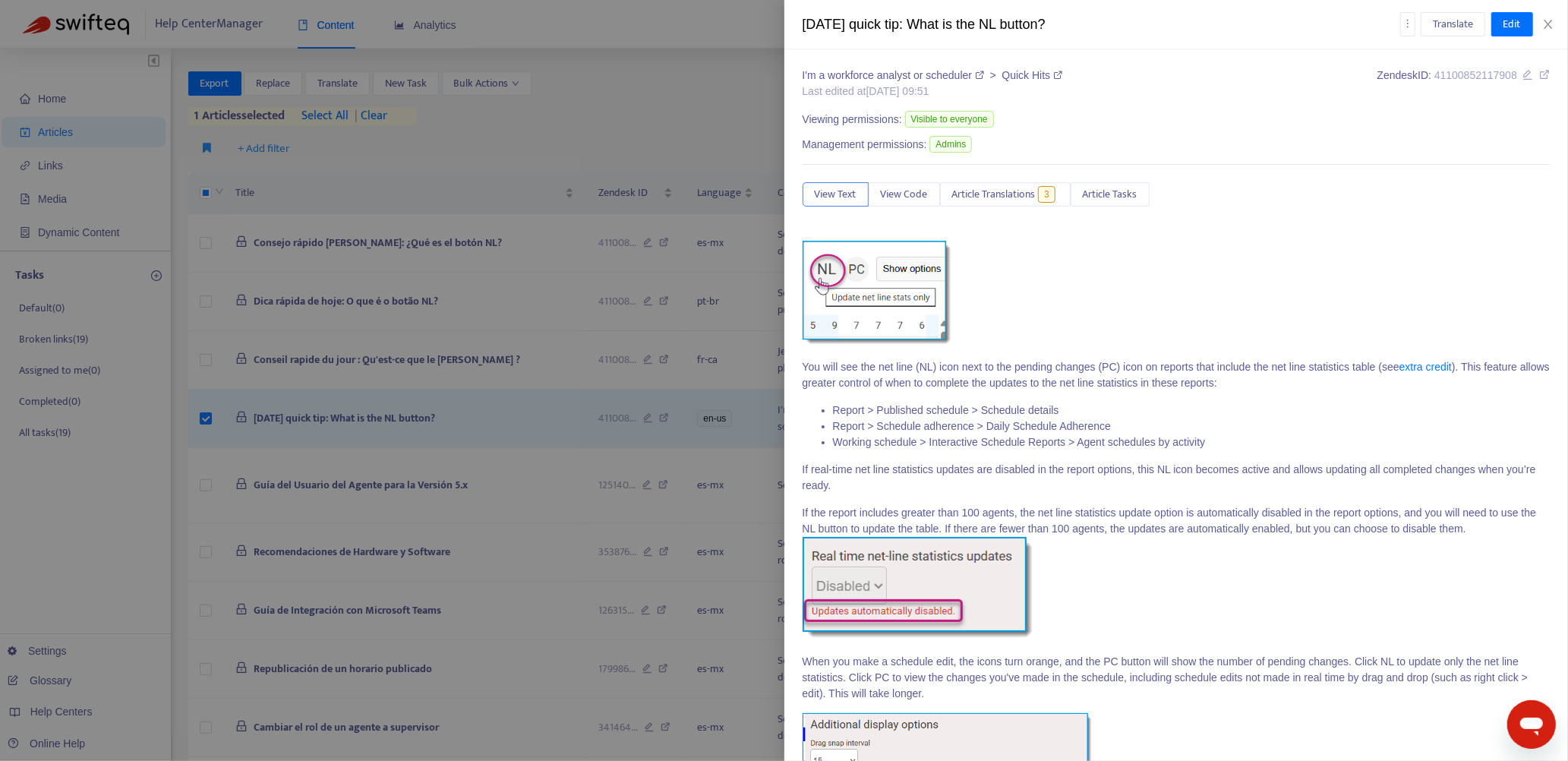
click at [1539, 75] on icon at bounding box center [1544, 75] width 10 height 10
click at [1547, 18] on icon "close" at bounding box center [1548, 24] width 12 height 12
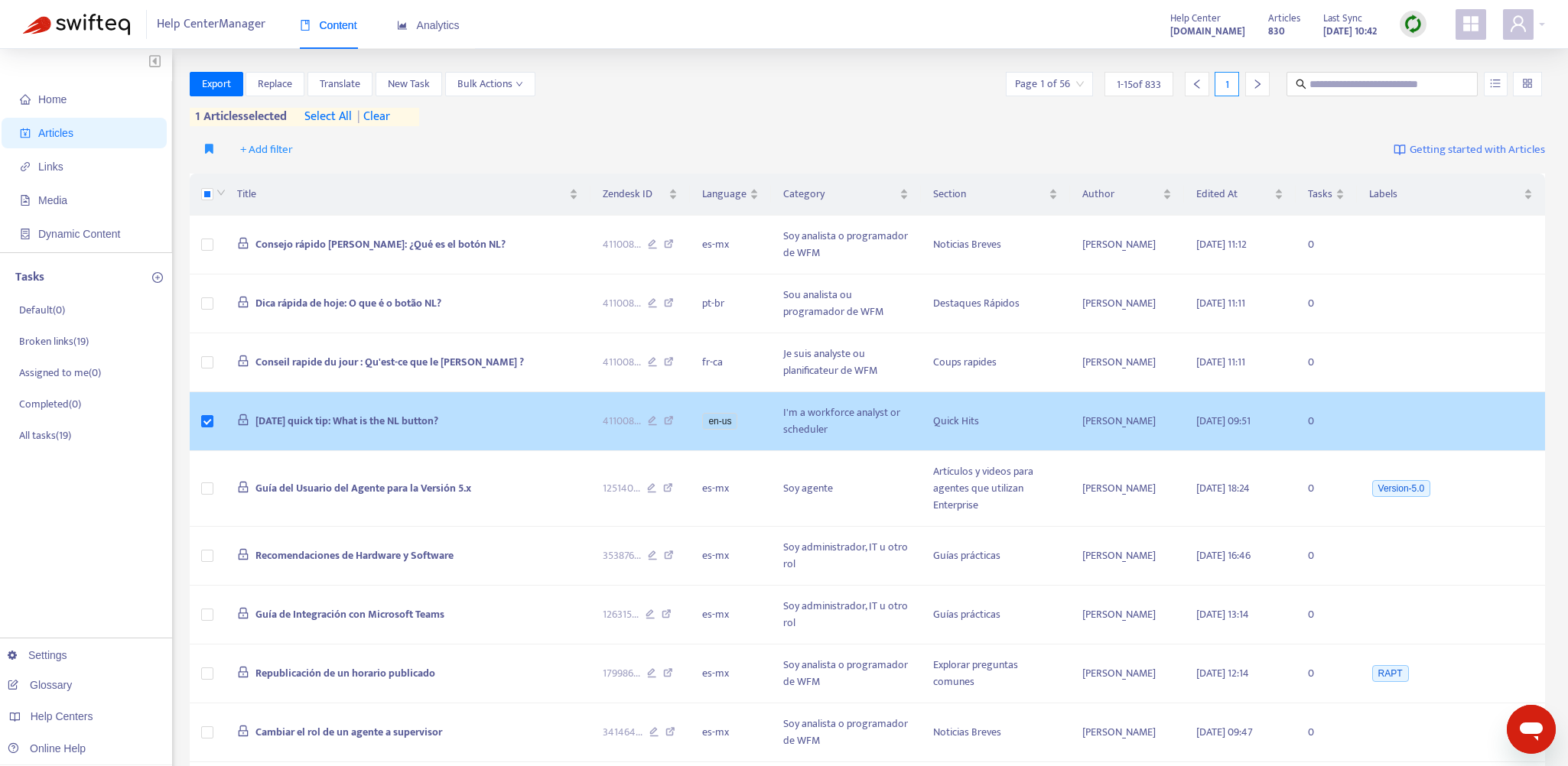
click at [333, 417] on span "[DATE] quick tip: What is the NL button?" at bounding box center [347, 421] width 183 height 17
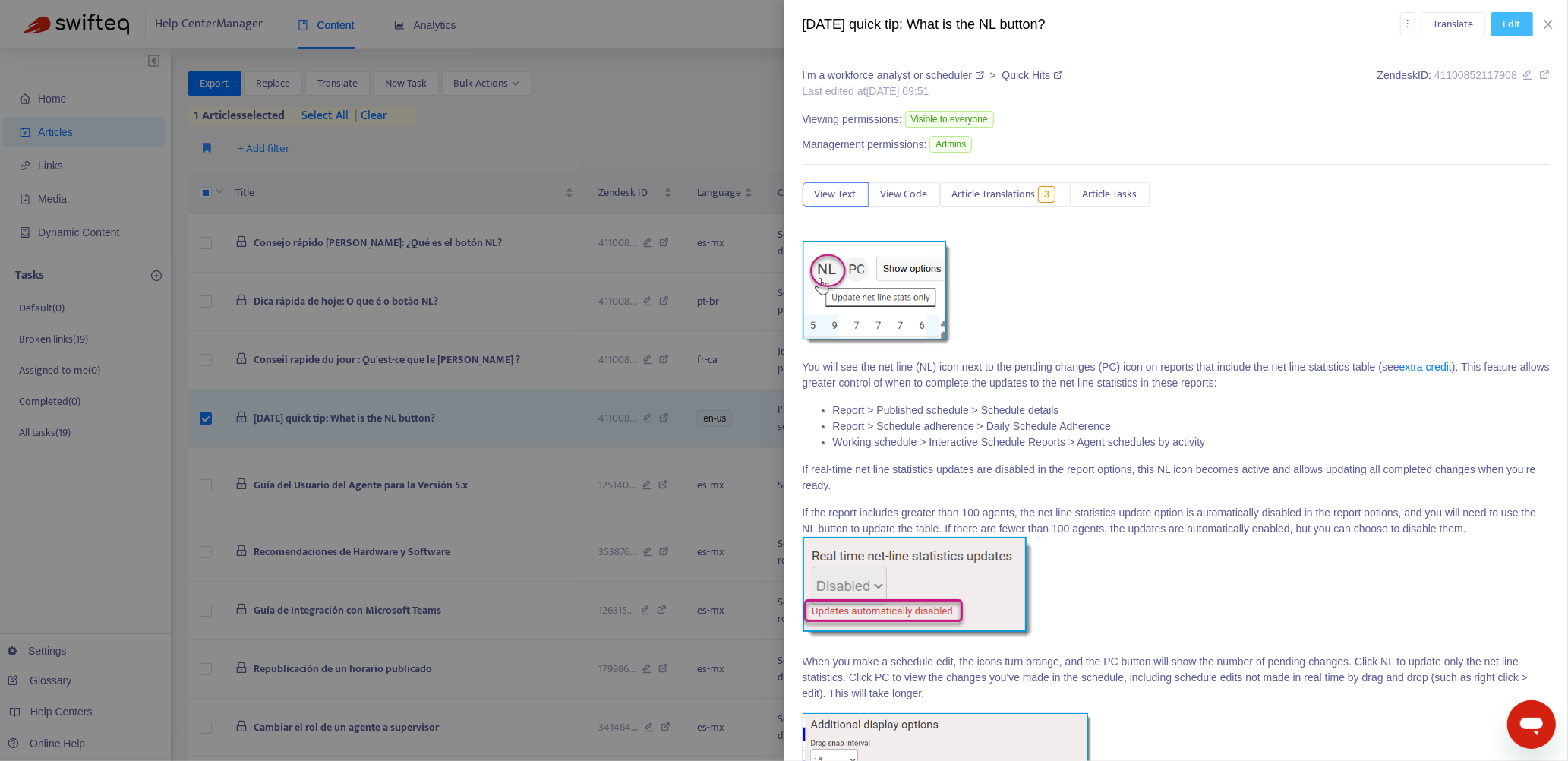
click at [1509, 21] on span "Edit" at bounding box center [1512, 24] width 17 height 16
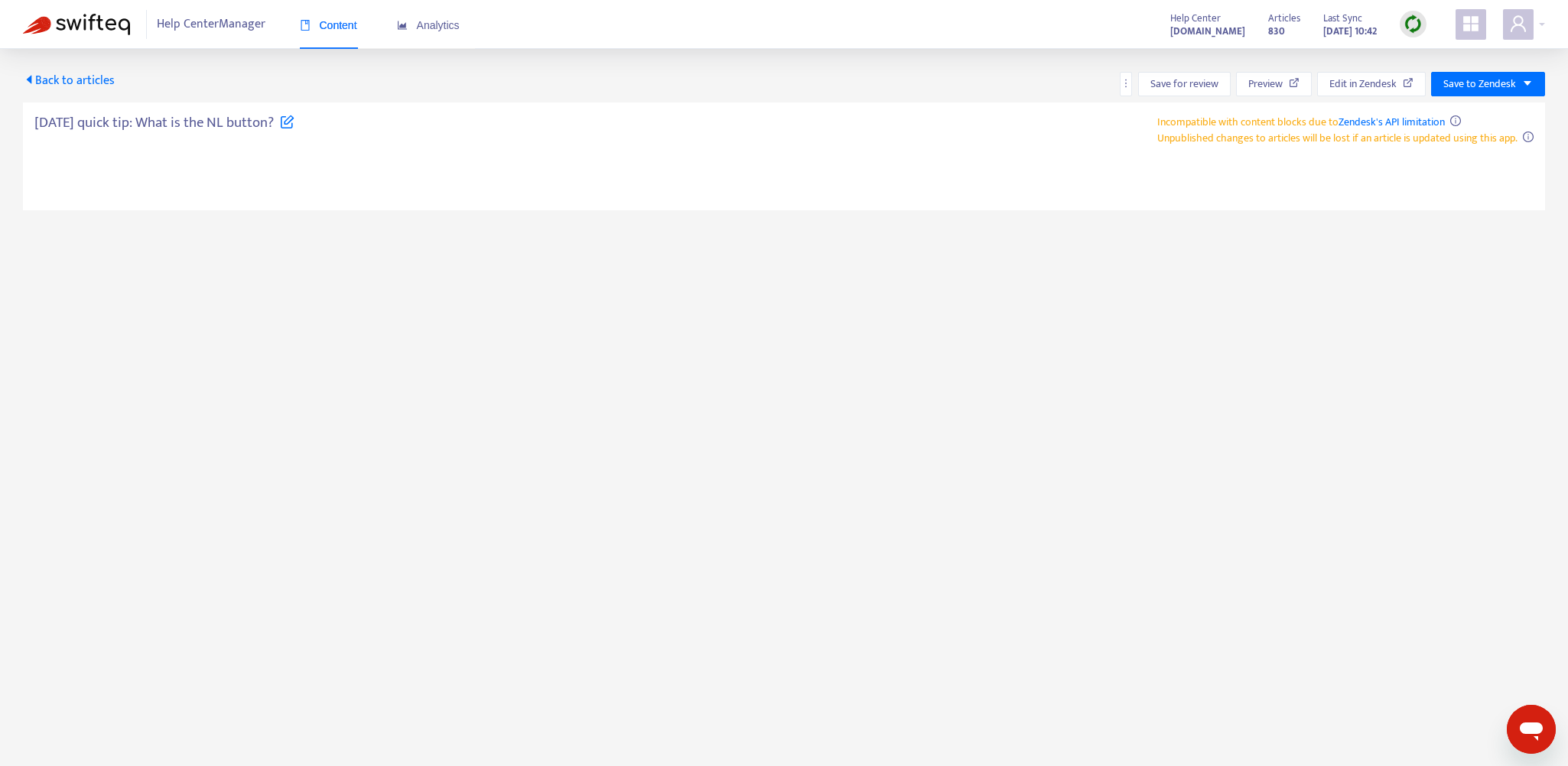
type textarea "**********"
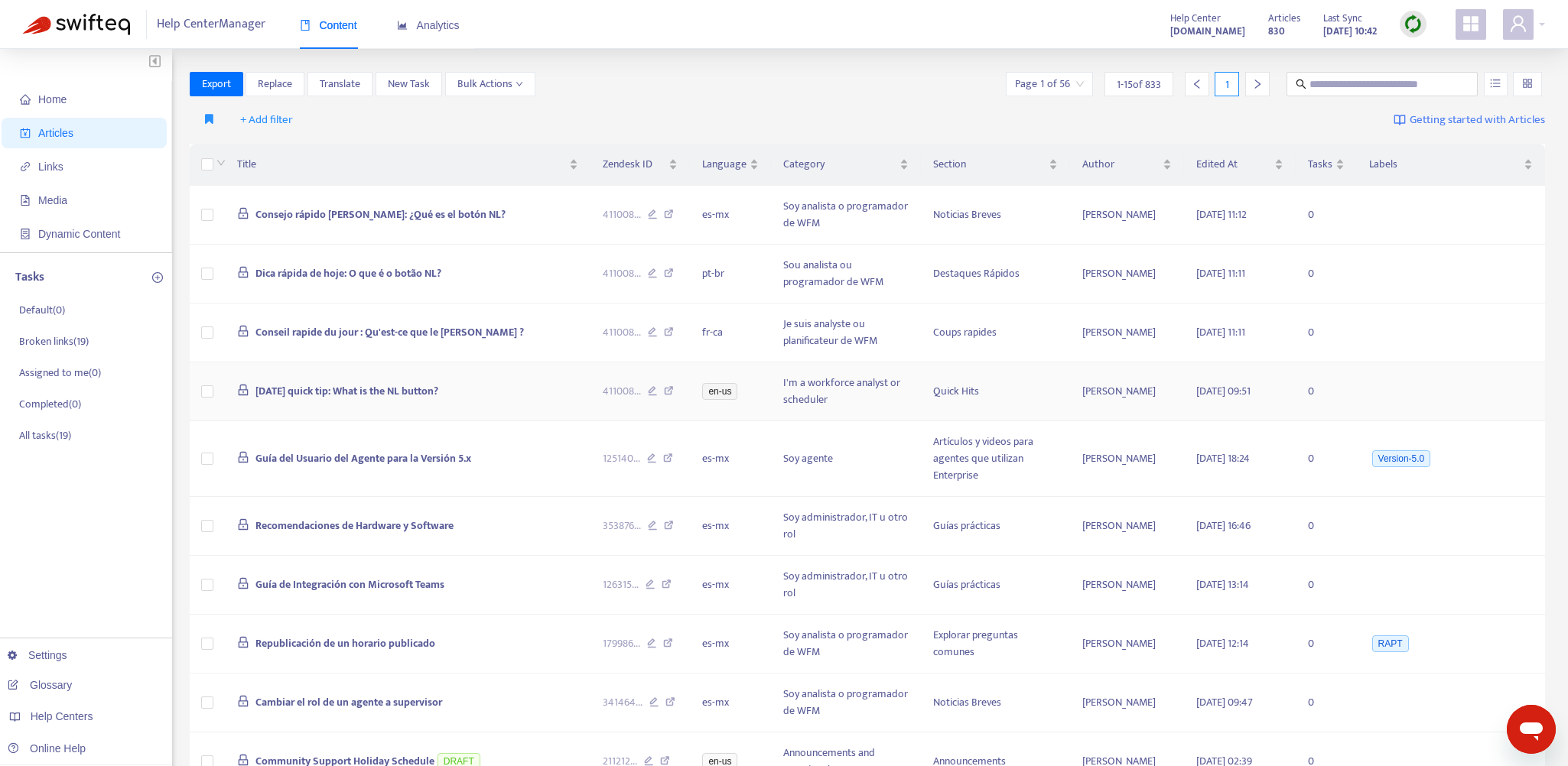
click at [389, 392] on span "[DATE] quick tip: What is the NL button?" at bounding box center [347, 391] width 183 height 17
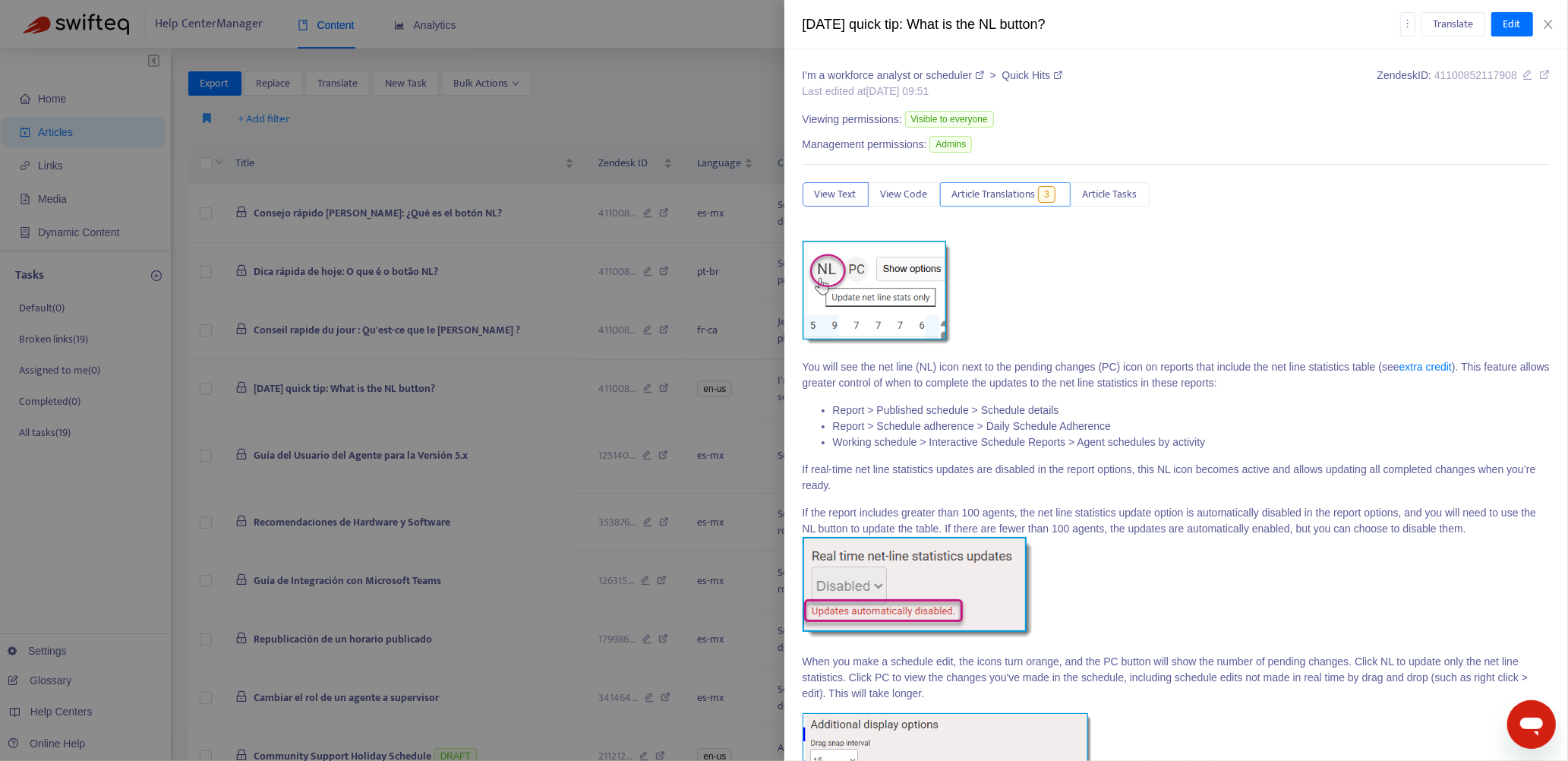
click at [998, 191] on span "Article Translations" at bounding box center [993, 194] width 83 height 16
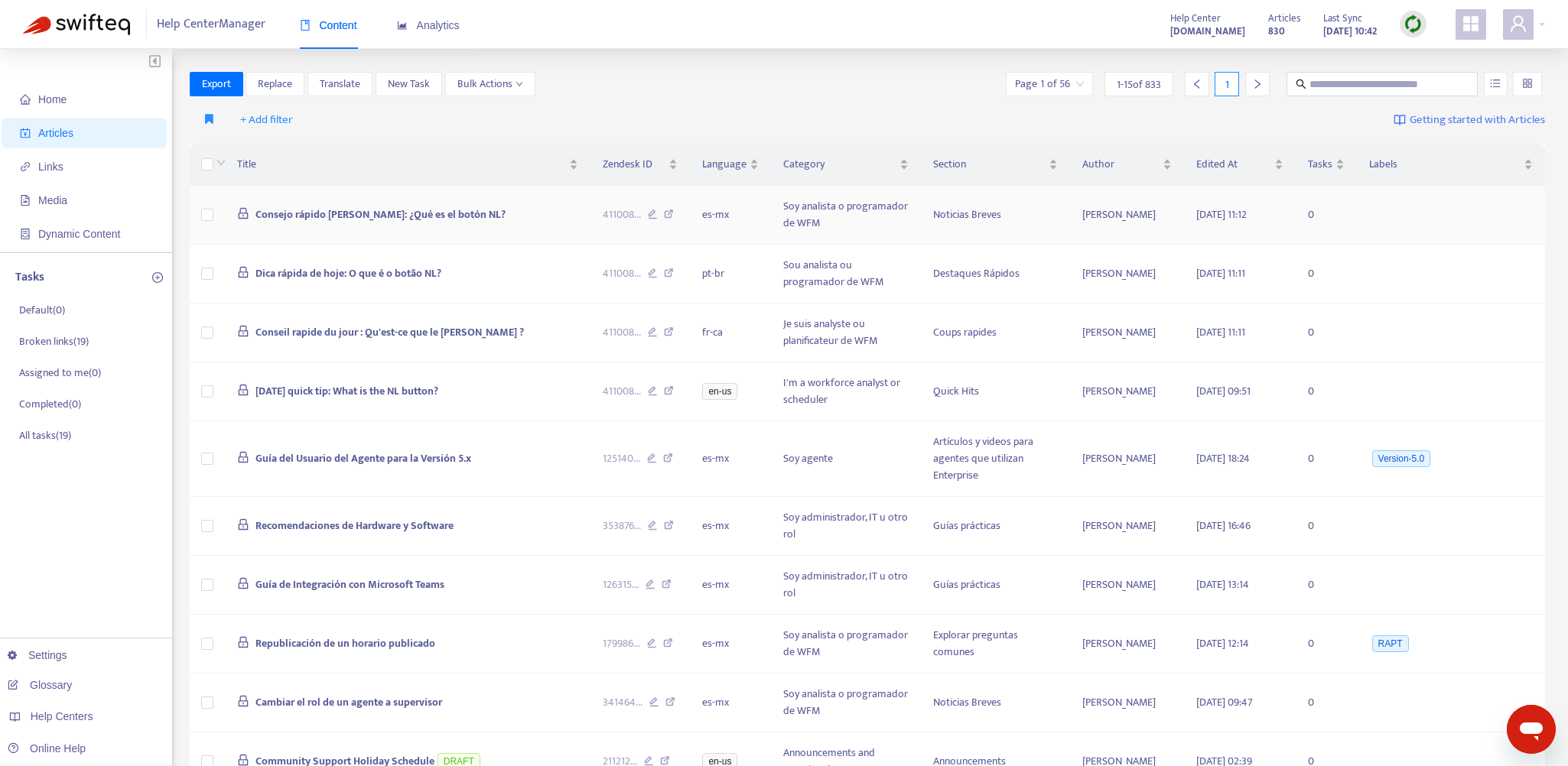
click at [453, 210] on span "Consejo rápido [PERSON_NAME]: ¿Qué es el botón NL?" at bounding box center [381, 214] width 250 height 17
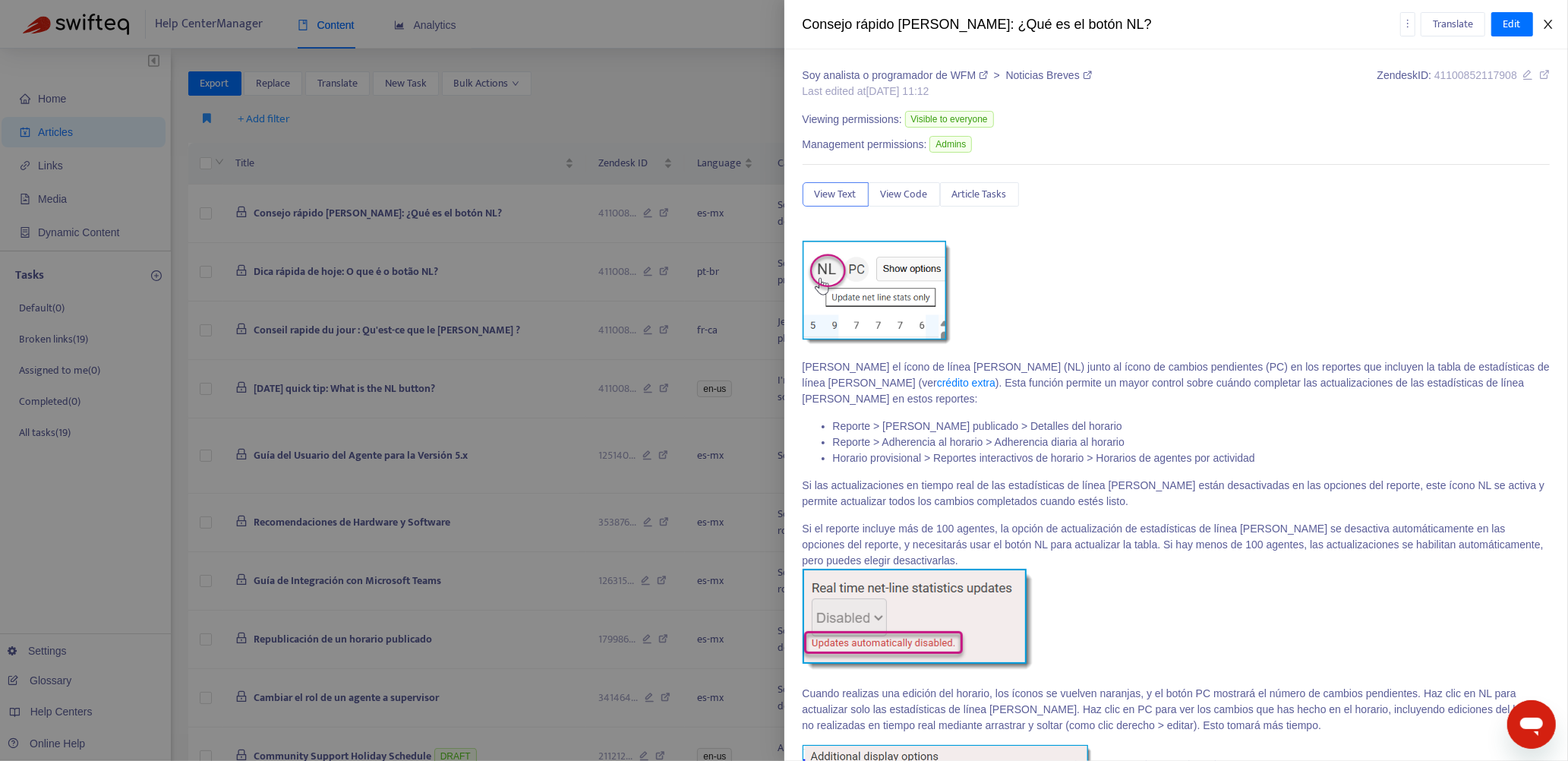
click at [1550, 21] on icon "close" at bounding box center [1548, 24] width 12 height 12
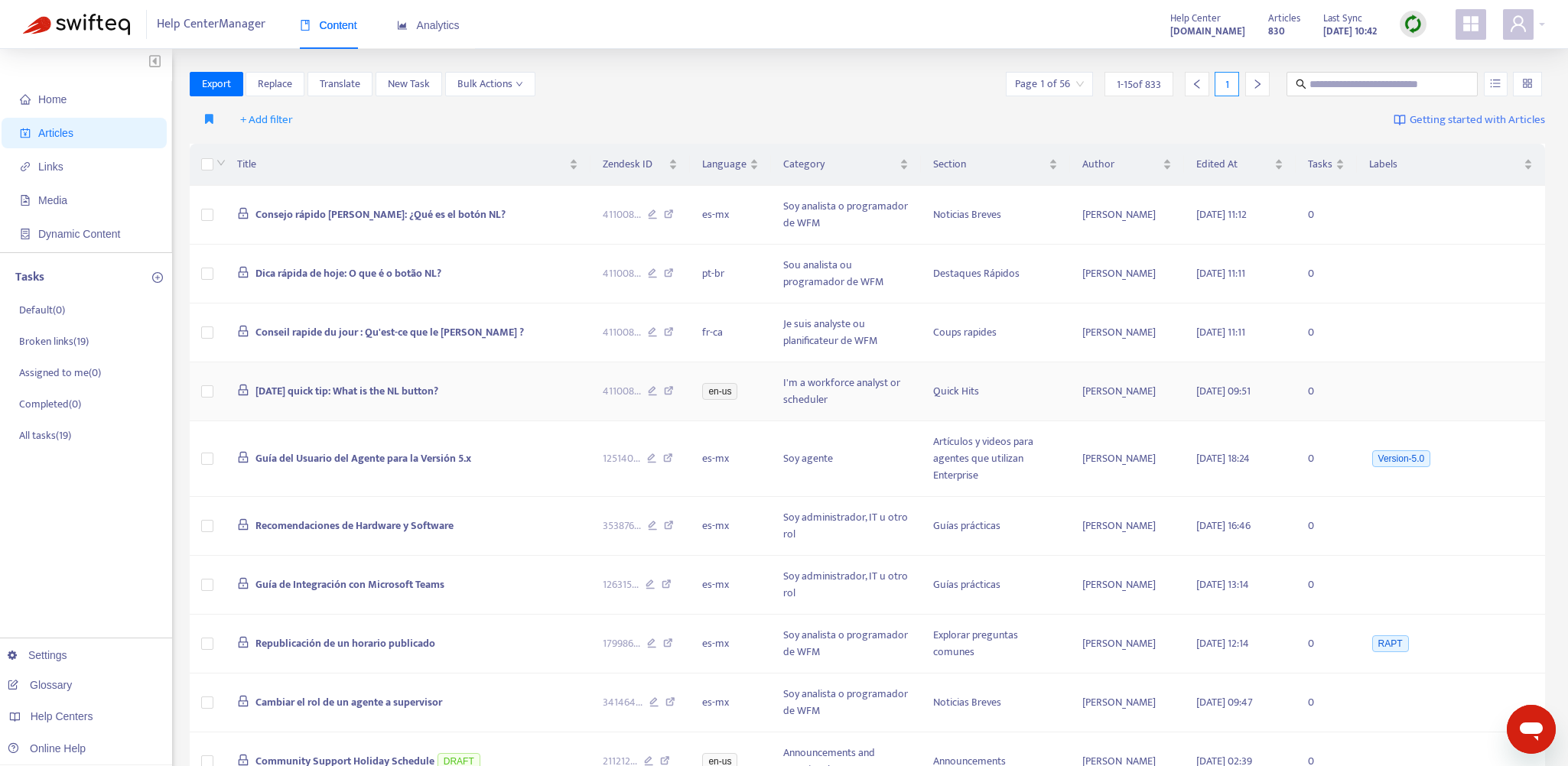
click at [671, 389] on icon at bounding box center [669, 392] width 10 height 14
click at [390, 393] on span "[DATE] quick tip: What is the NL button?" at bounding box center [347, 391] width 183 height 17
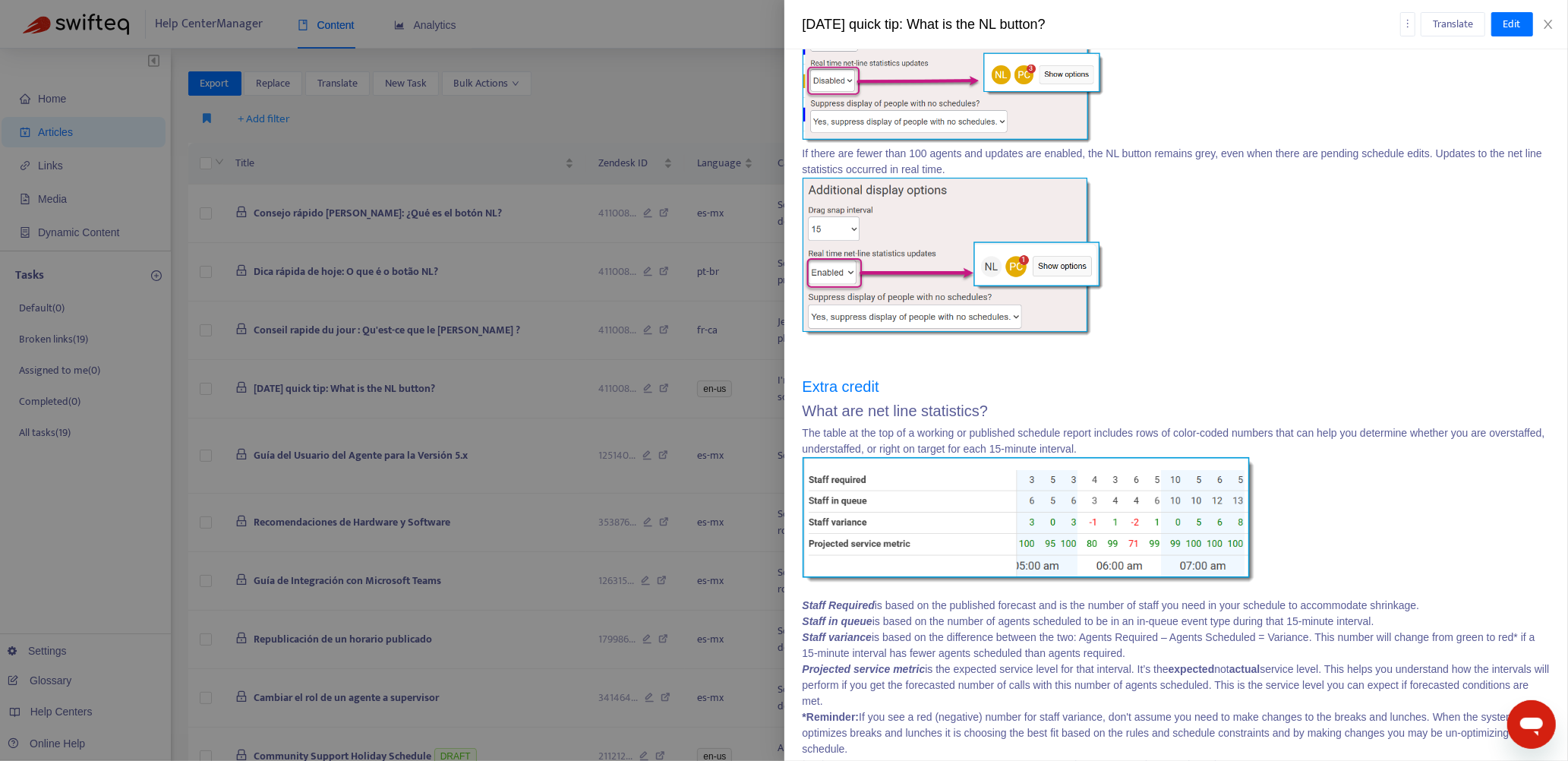
scroll to position [744, 0]
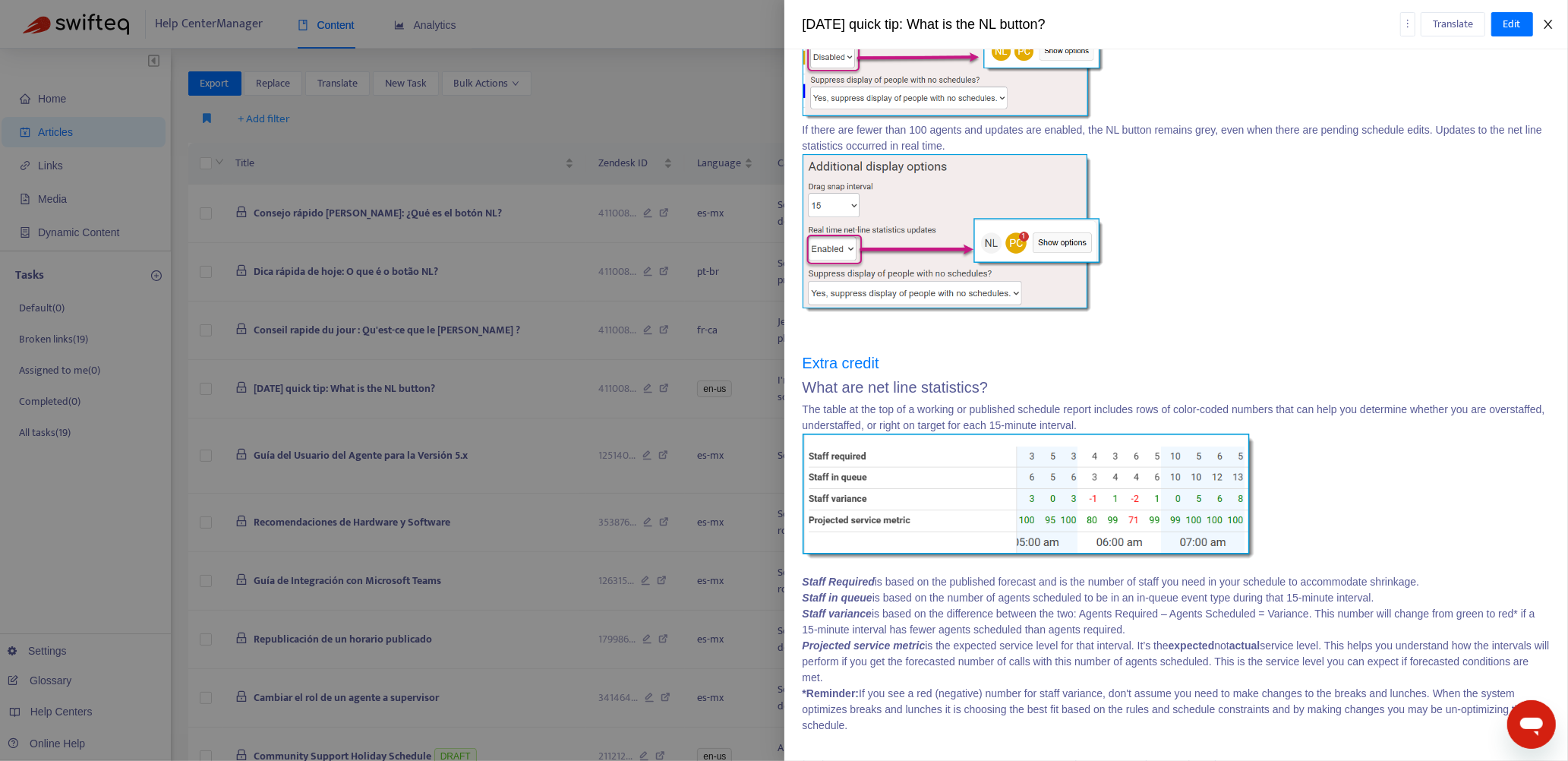
click at [1548, 25] on icon "close" at bounding box center [1548, 24] width 12 height 12
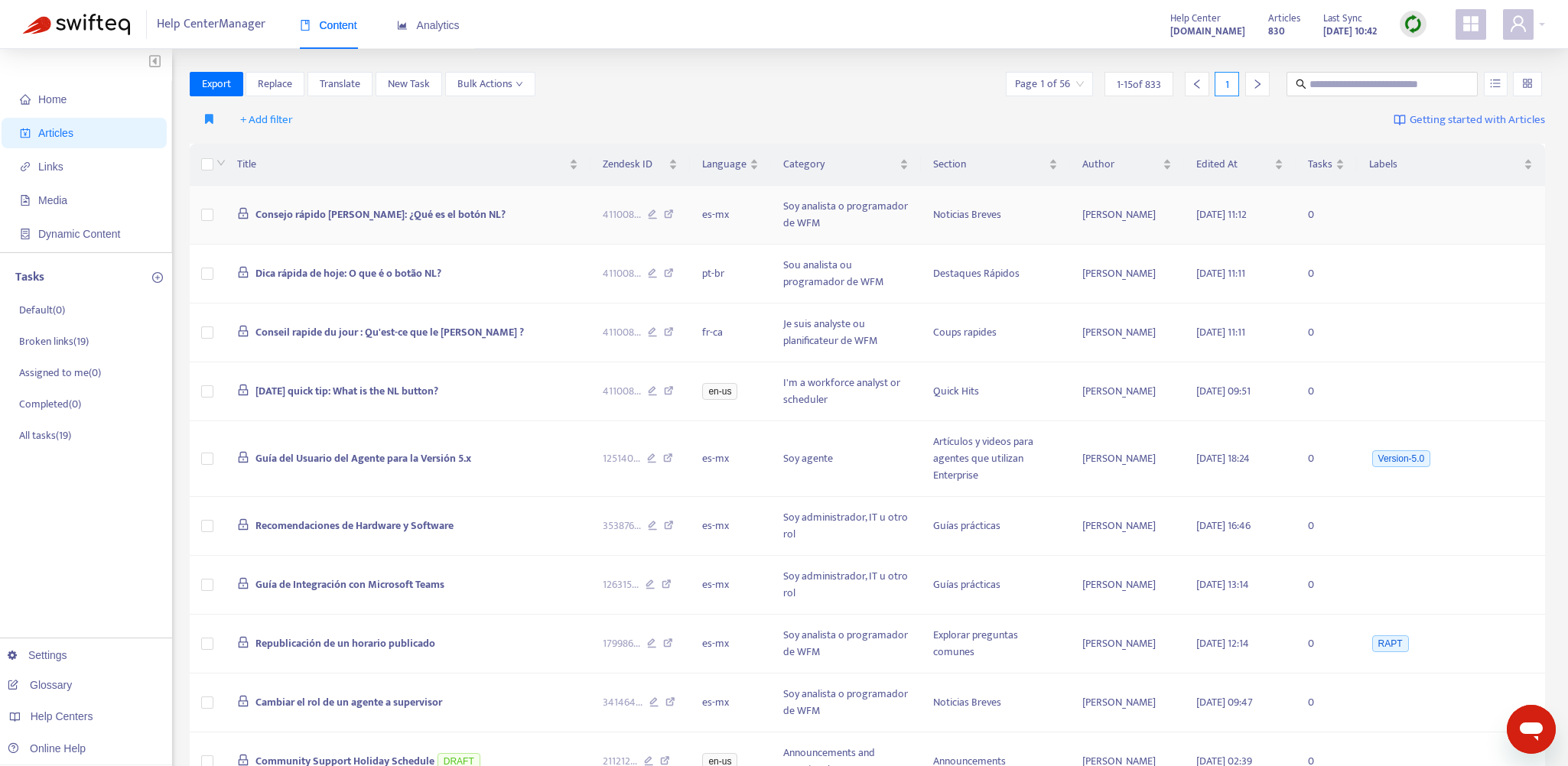
click at [497, 215] on td "Consejo rápido de hoy: ¿Qué es el botón NL?" at bounding box center [407, 215] width 365 height 59
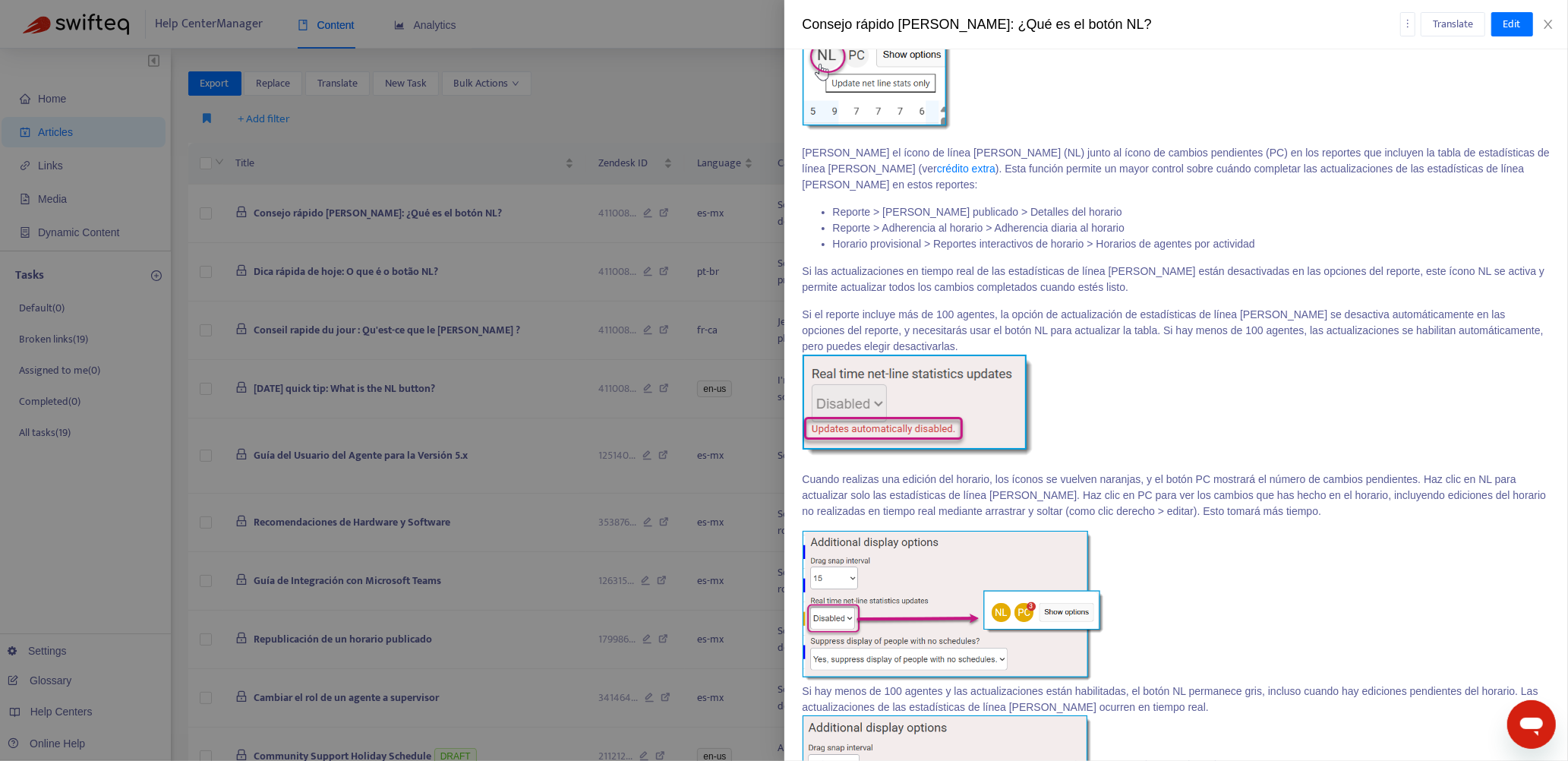
scroll to position [228, 0]
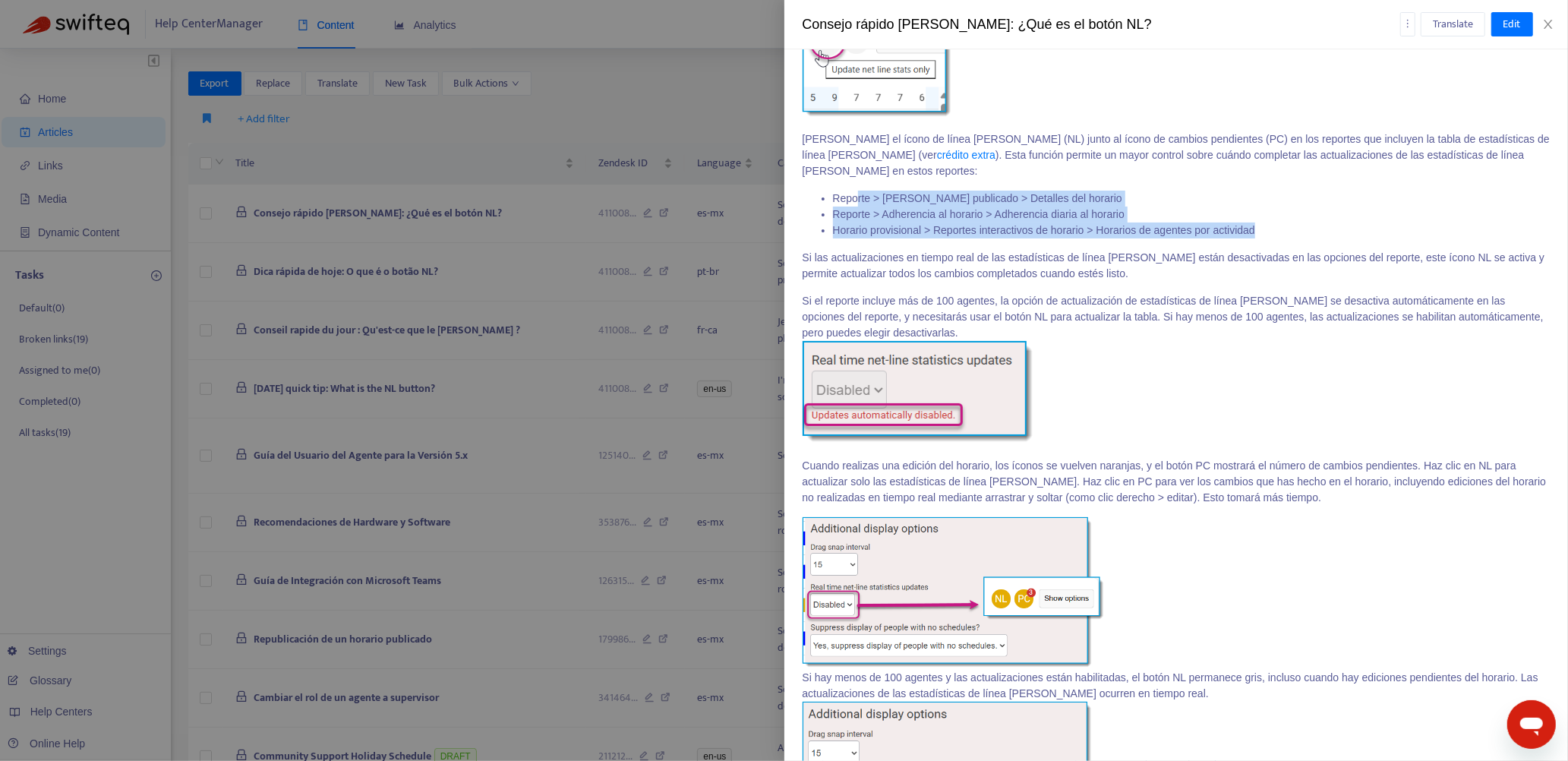
drag, startPoint x: 857, startPoint y: 181, endPoint x: 1269, endPoint y: 210, distance: 413.0
click at [1269, 210] on ul "Reporte > Horario publicado > Detalles del horario Reporte > Adherencia al hora…" at bounding box center [1176, 214] width 748 height 48
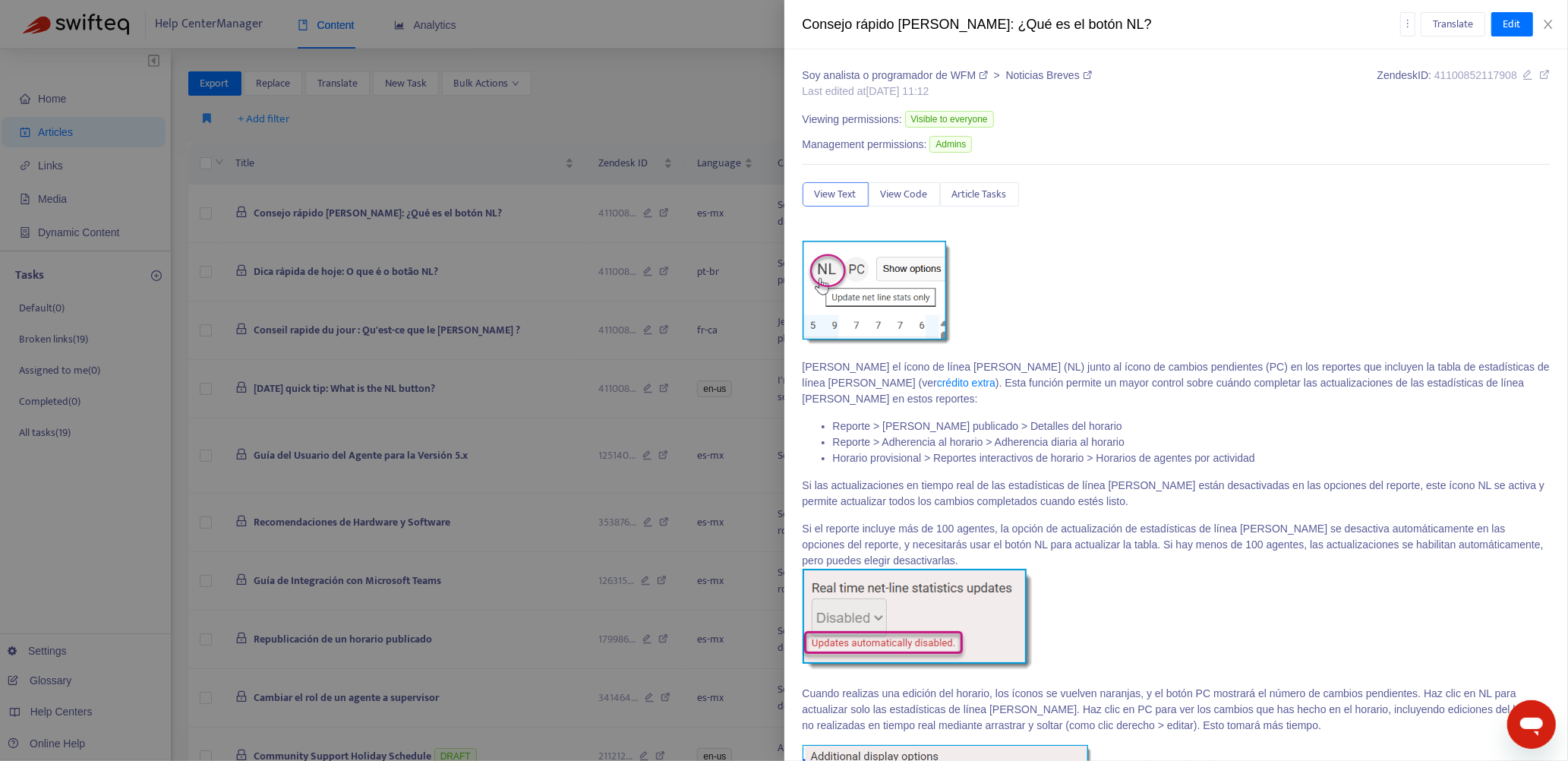
drag, startPoint x: 974, startPoint y: 405, endPoint x: 1104, endPoint y: 405, distance: 130.0
click at [1104, 418] on li "Reporte > Horario publicado > Detalles del horario" at bounding box center [1191, 426] width 717 height 16
click at [1539, 74] on icon at bounding box center [1544, 75] width 10 height 10
click at [719, 101] on div at bounding box center [784, 380] width 1568 height 761
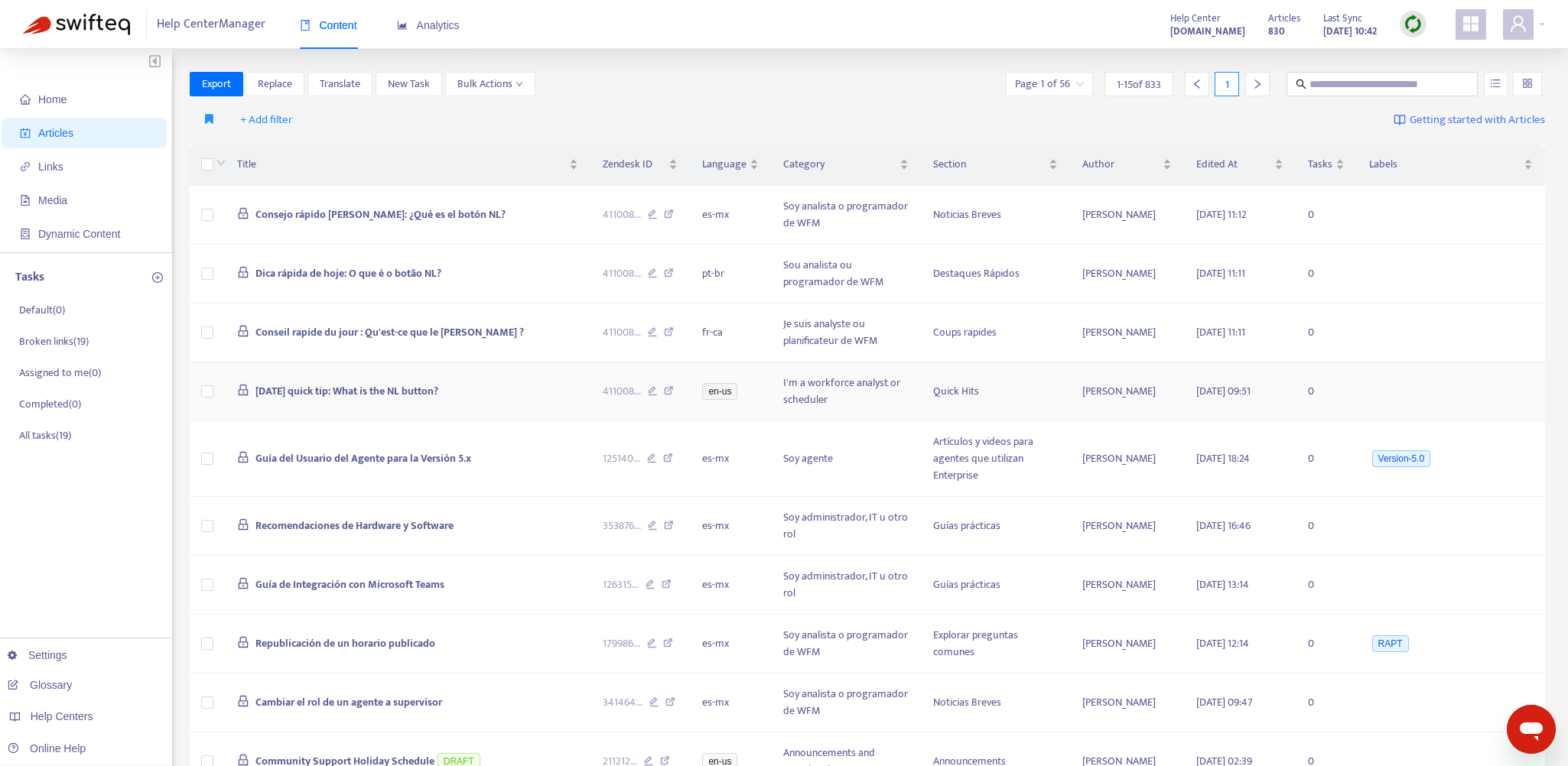
click at [520, 394] on td "[DATE] quick tip: What is the NL button?" at bounding box center [407, 392] width 365 height 59
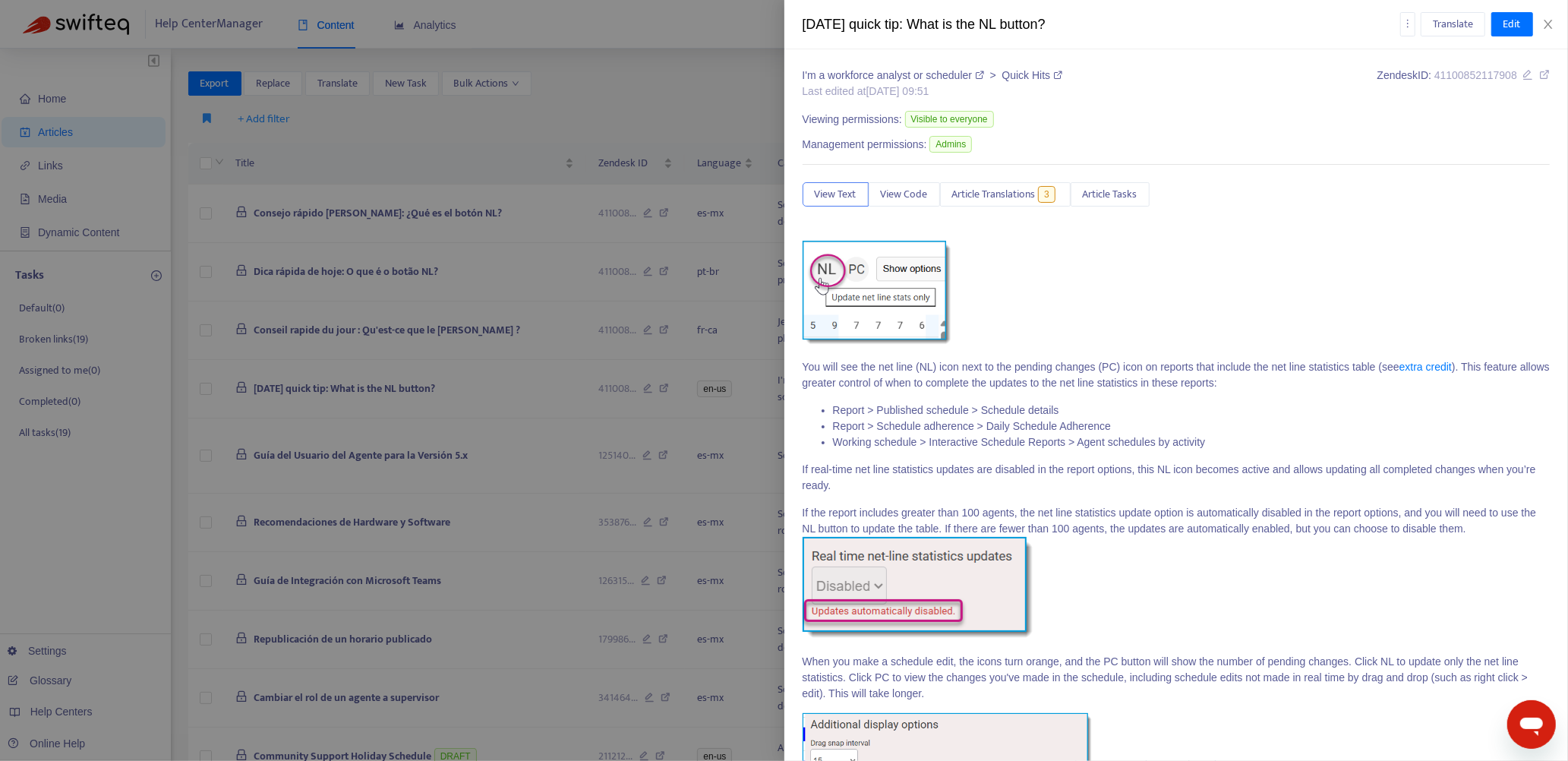
click at [1539, 74] on icon at bounding box center [1544, 75] width 10 height 10
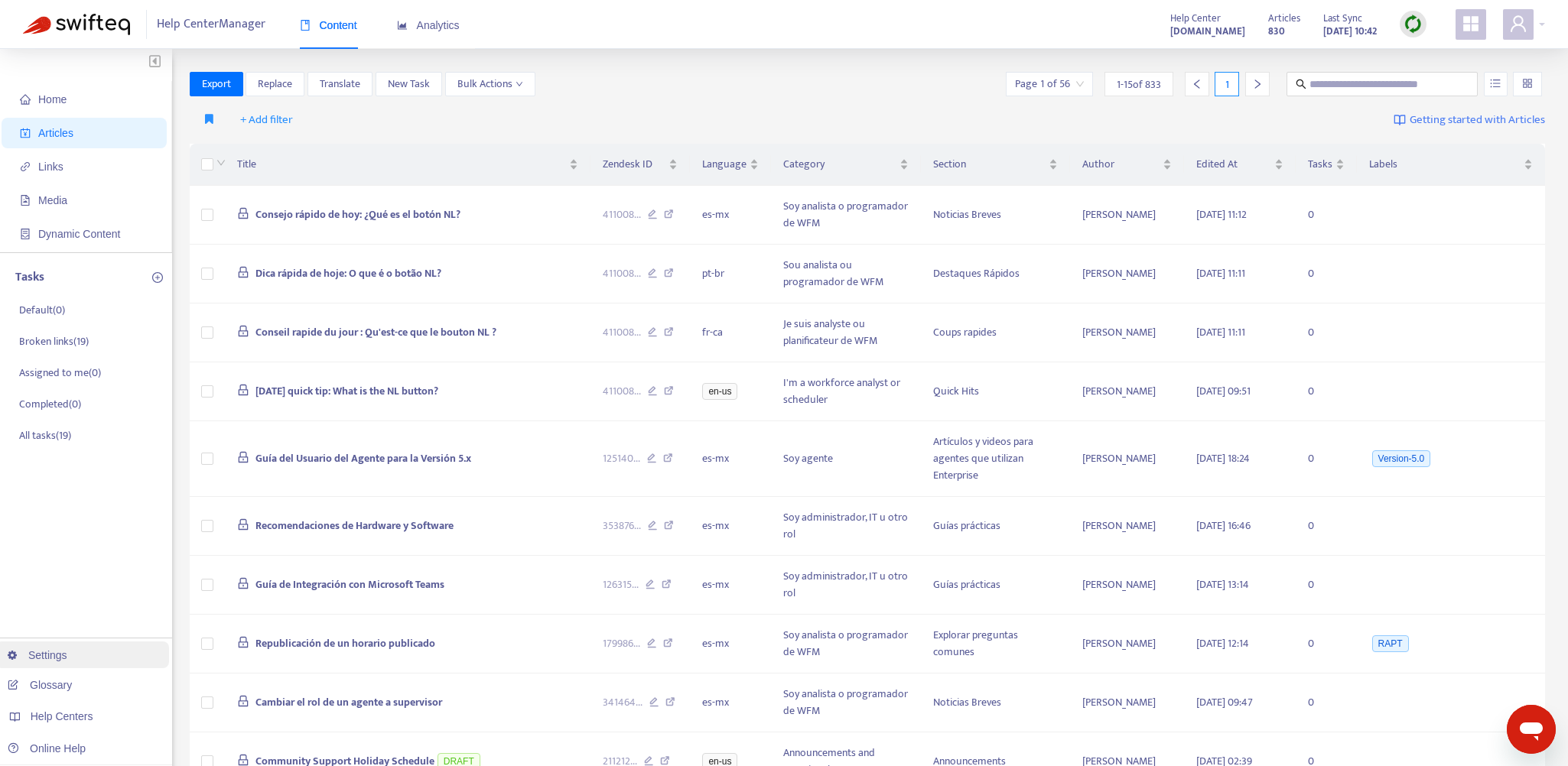
click at [57, 652] on link "Settings" at bounding box center [37, 655] width 60 height 12
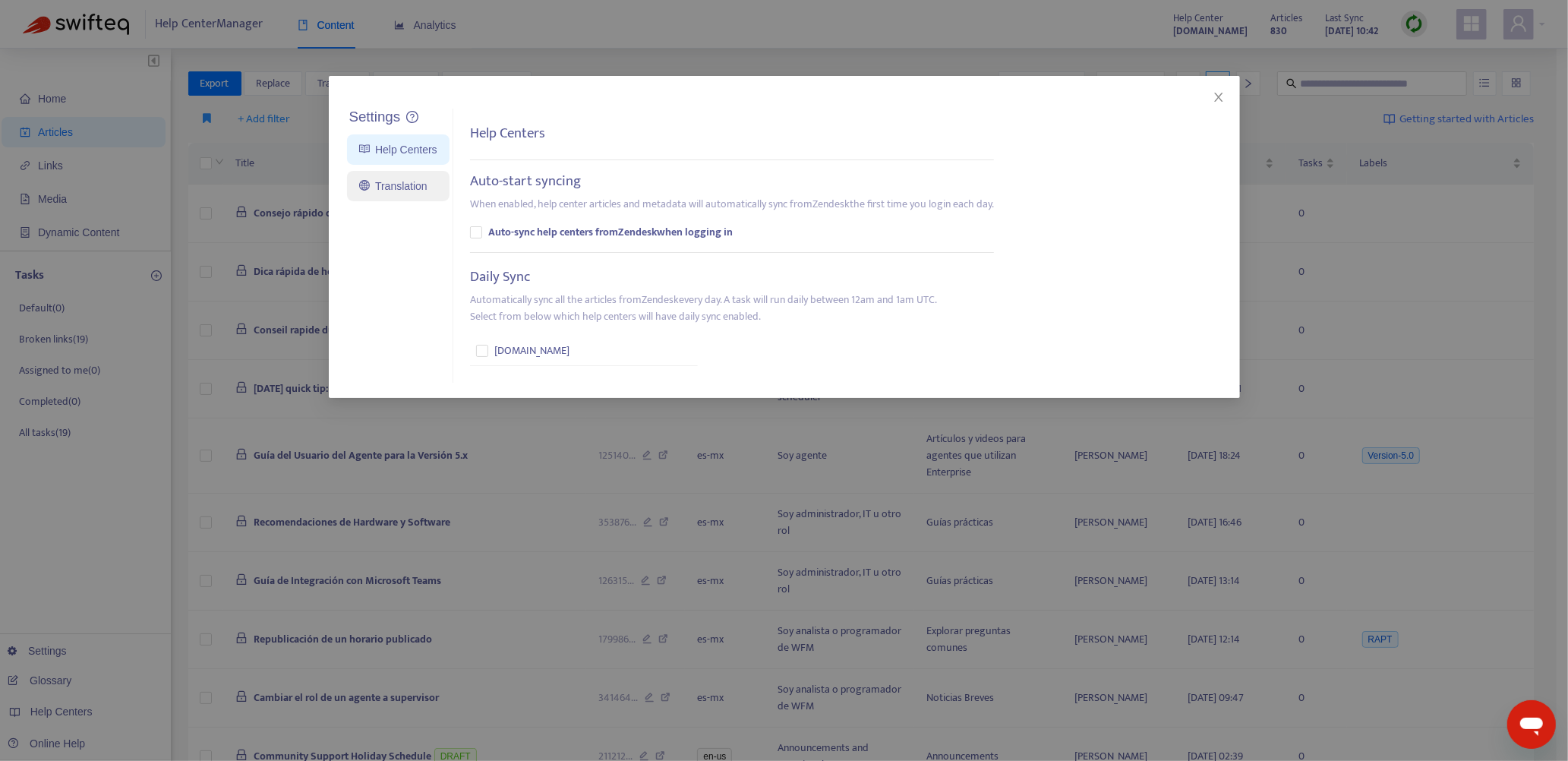
click at [404, 190] on link "Translation" at bounding box center [393, 186] width 69 height 12
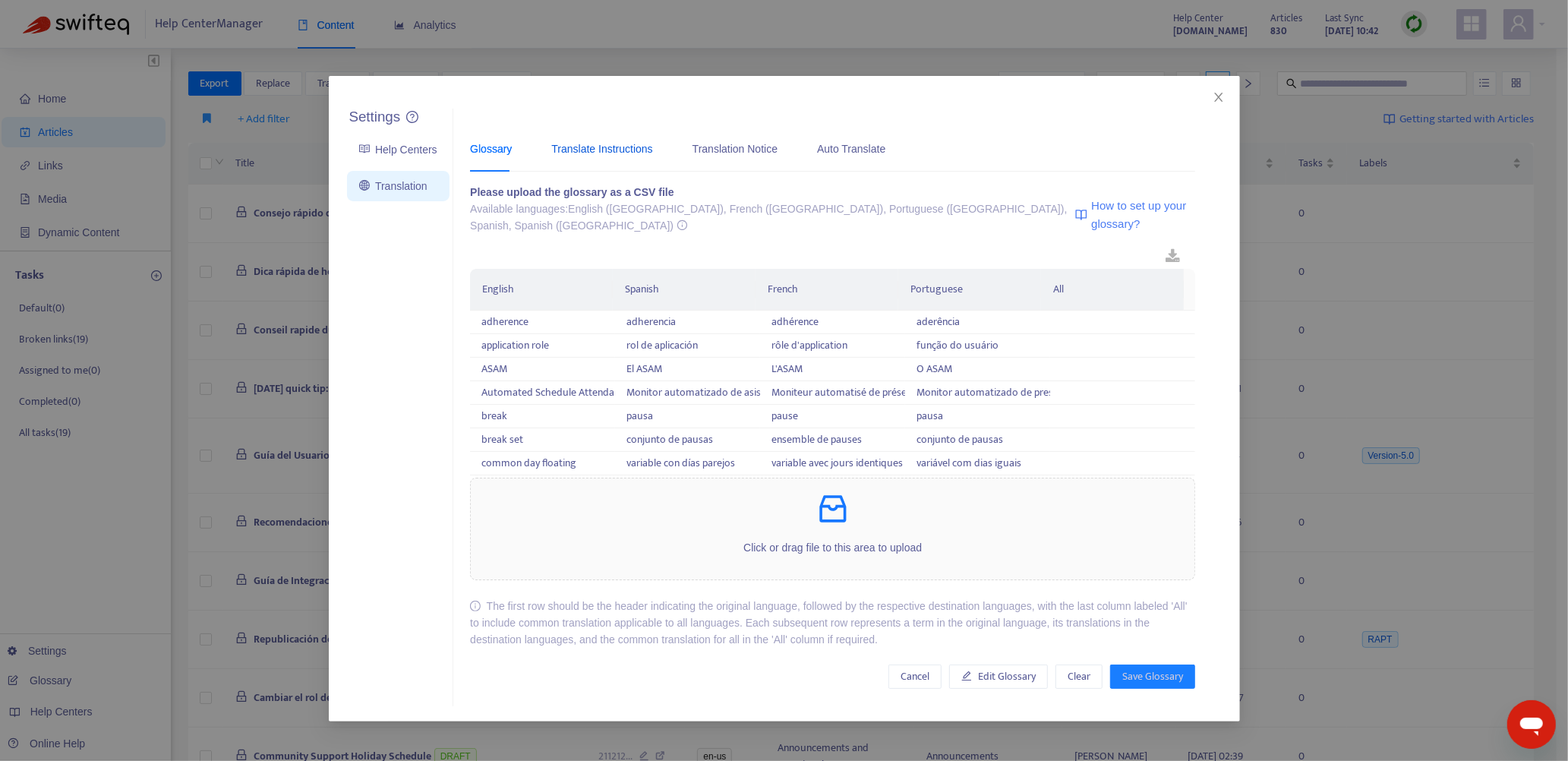
click at [588, 148] on div "Translate Instructions" at bounding box center [601, 148] width 101 height 16
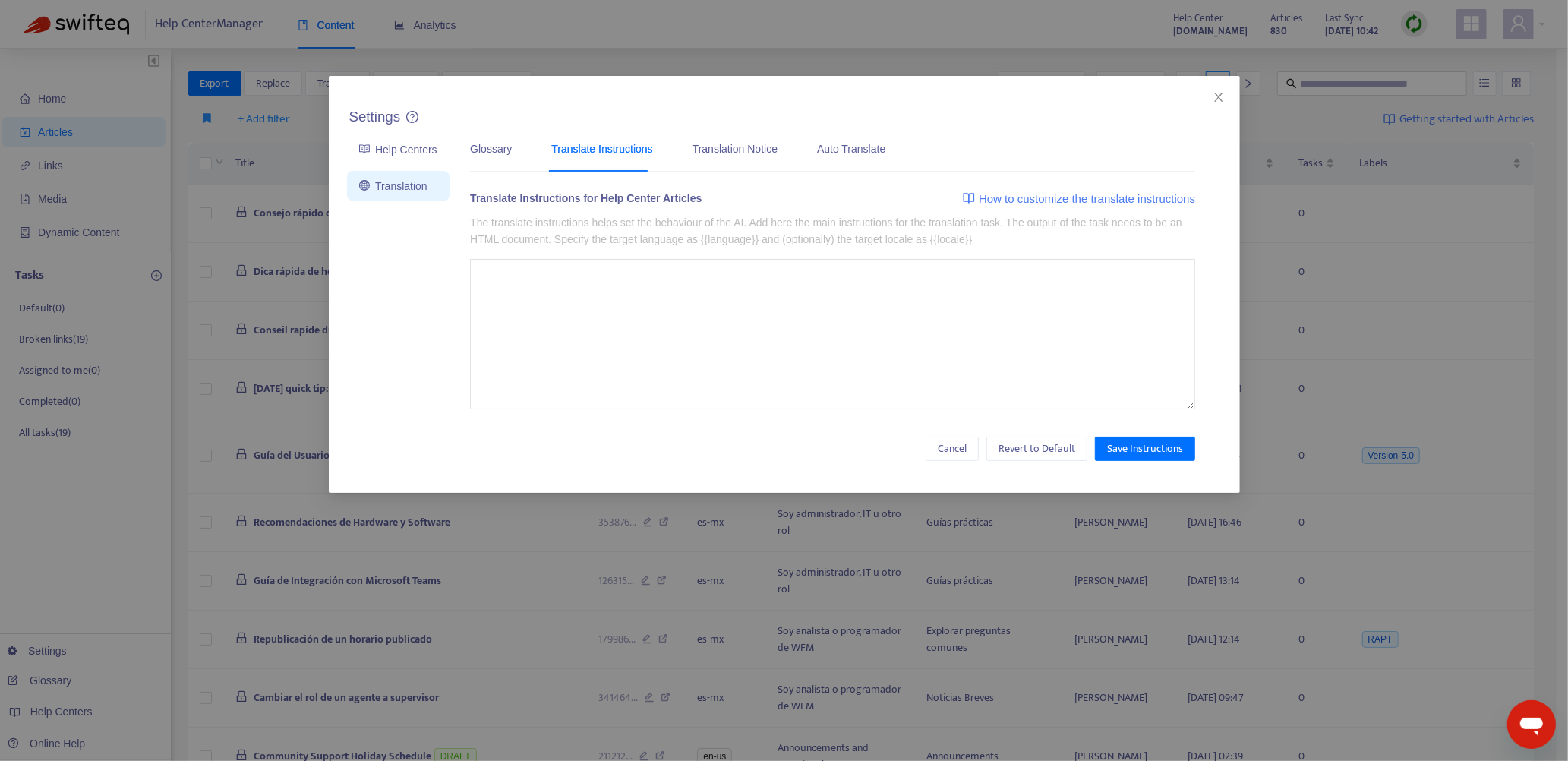
type textarea "**********"
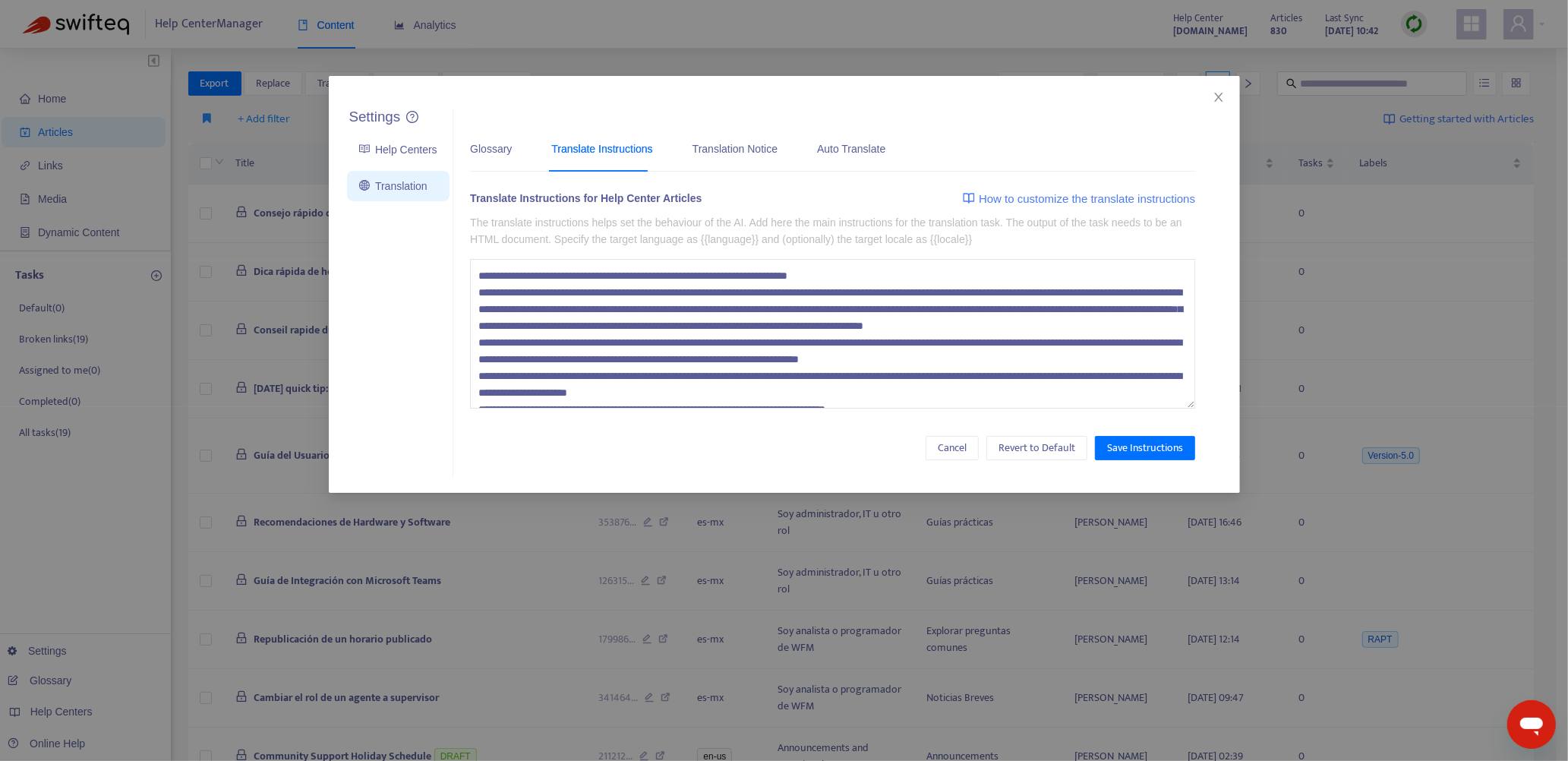
drag, startPoint x: 572, startPoint y: 390, endPoint x: 469, endPoint y: 263, distance: 163.5
click at [470, 263] on textarea at bounding box center [833, 333] width 725 height 150
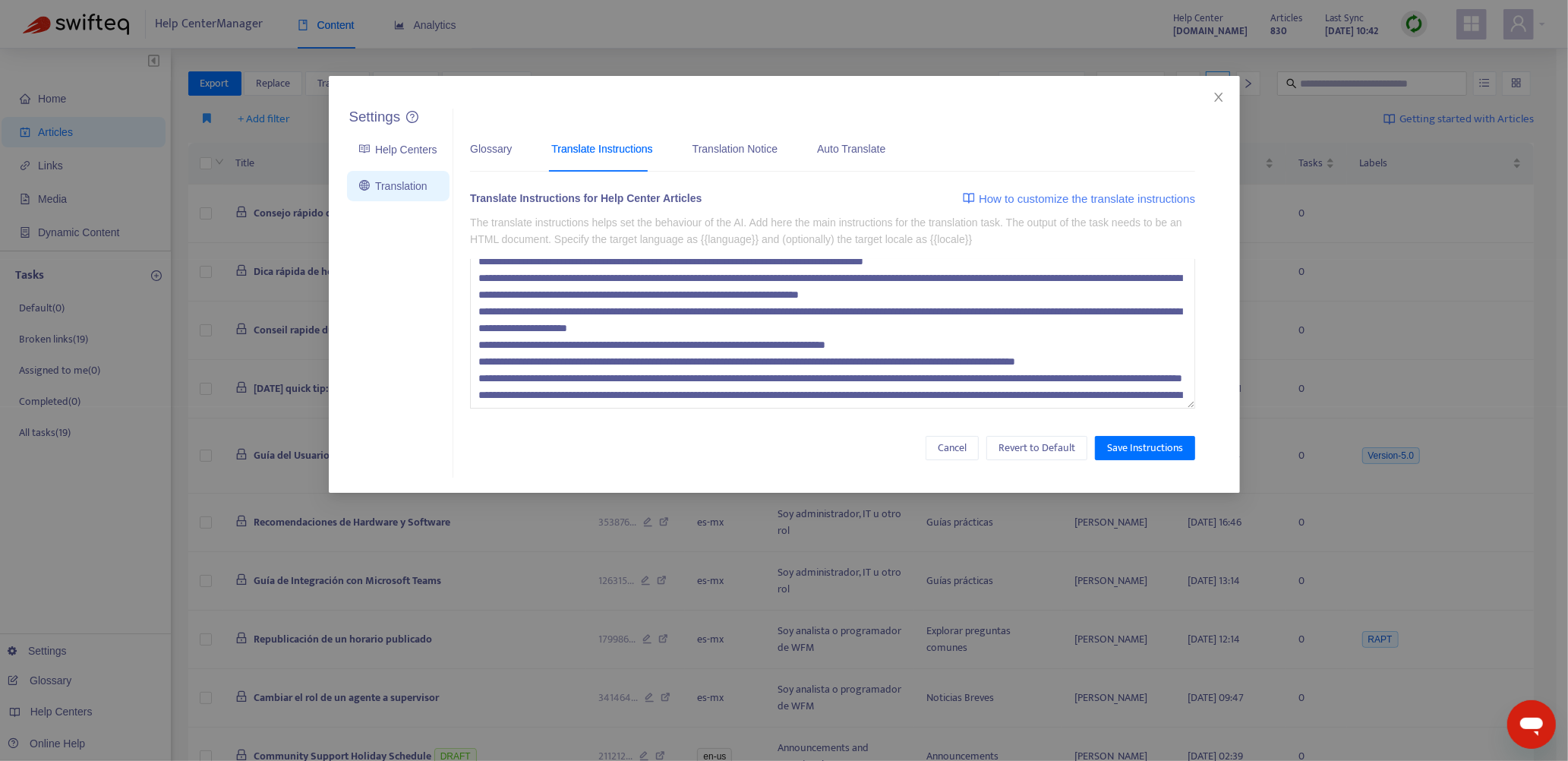
scroll to position [133, 0]
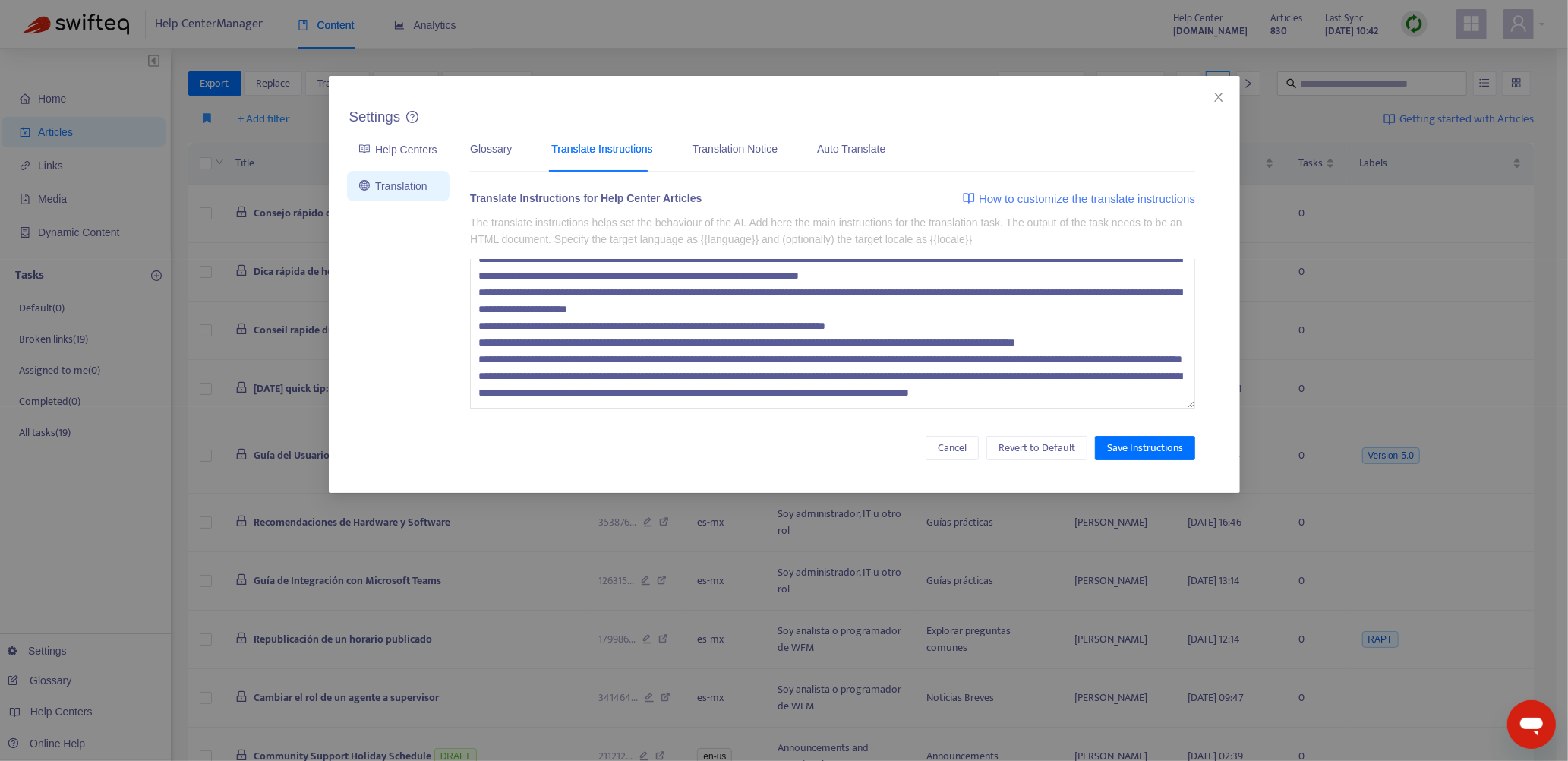
click at [661, 394] on textarea at bounding box center [833, 333] width 725 height 150
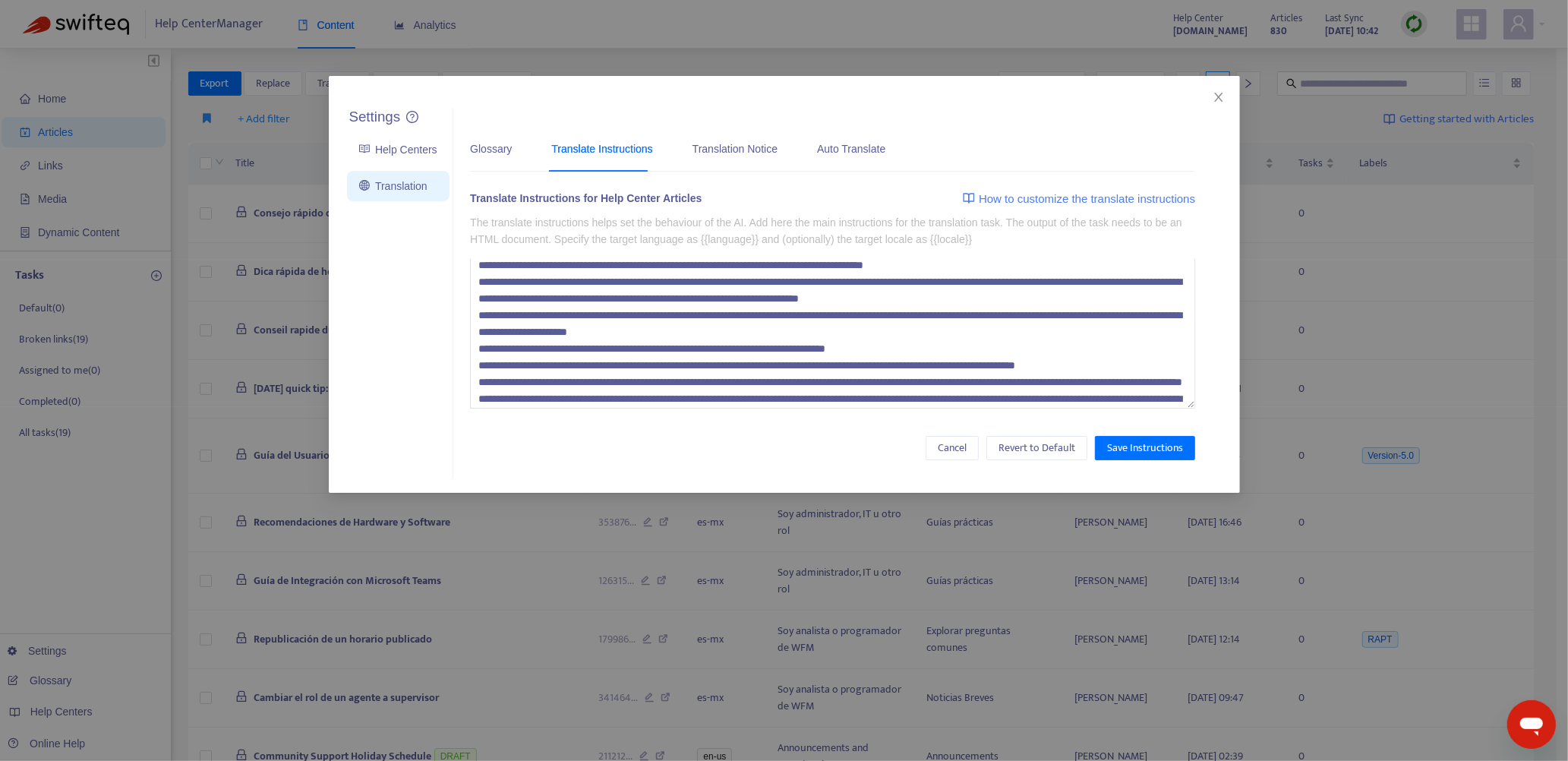
scroll to position [0, 0]
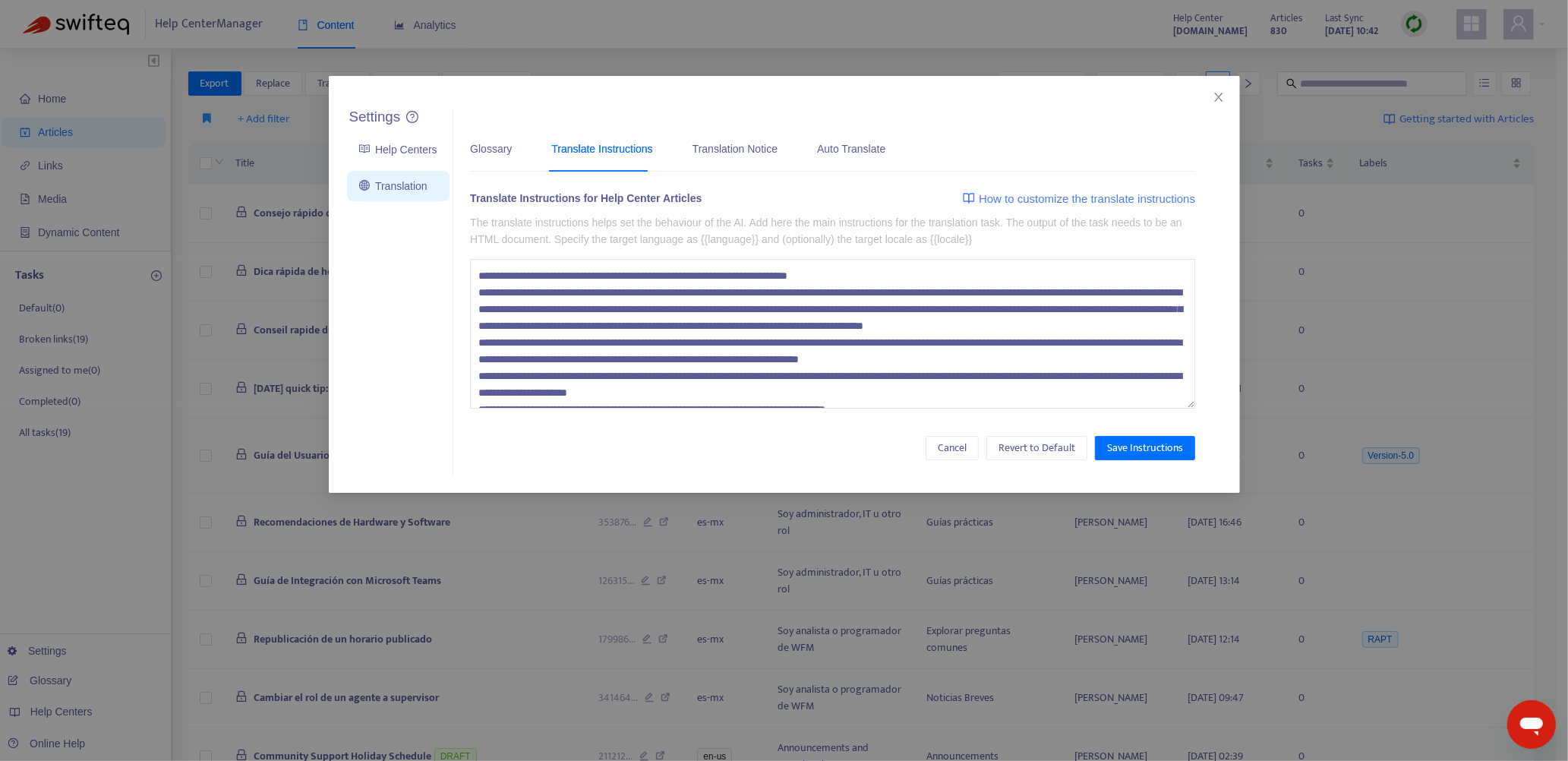
click at [1139, 309] on textarea at bounding box center [833, 333] width 725 height 150
click at [771, 333] on textarea at bounding box center [833, 333] width 725 height 150
drag, startPoint x: 470, startPoint y: 197, endPoint x: 702, endPoint y: 205, distance: 232.1
click at [702, 205] on div "Translate Instructions for Help Center Articles How to customize the translate …" at bounding box center [833, 201] width 725 height 22
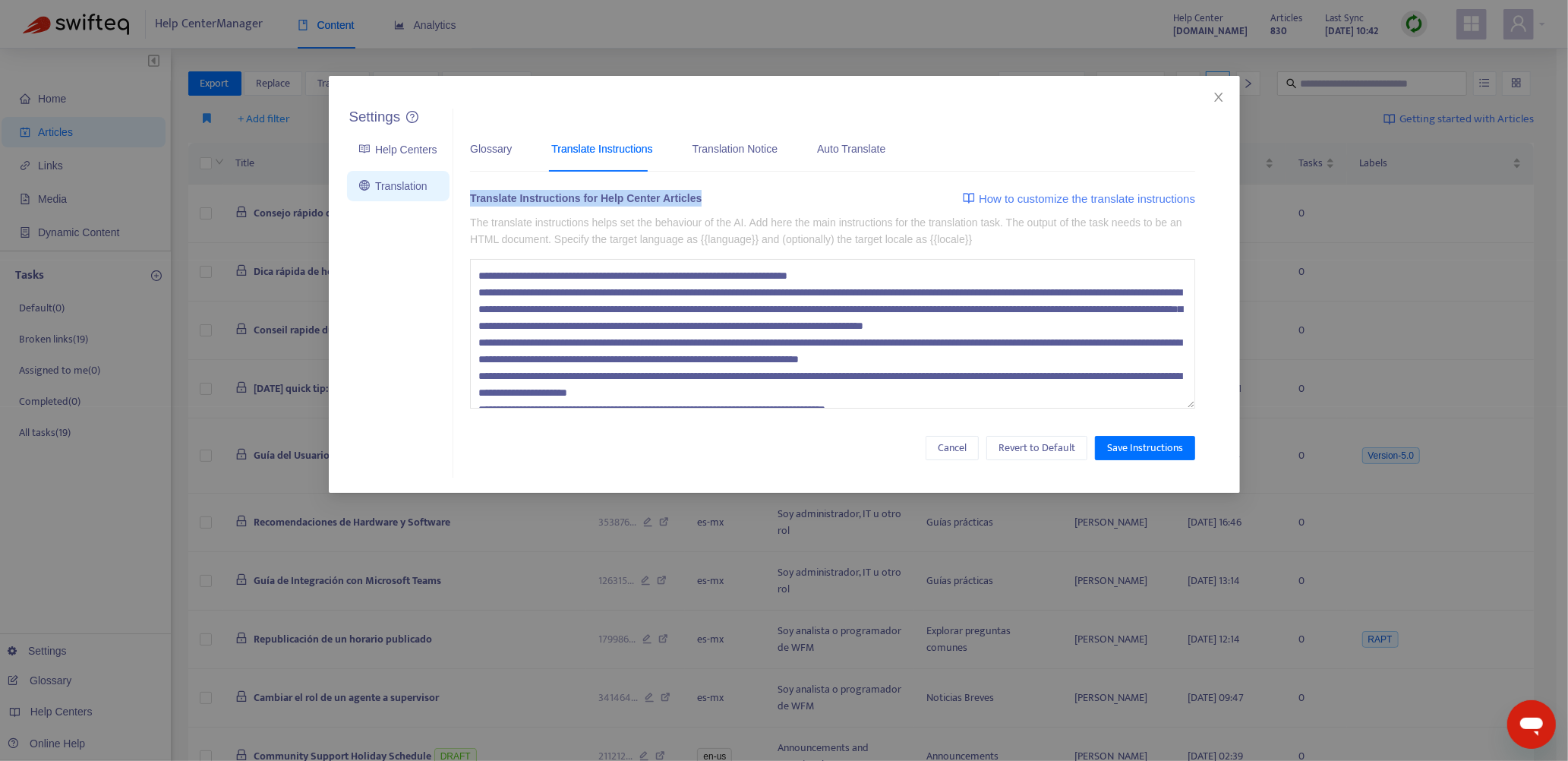
copy div "Translate Instructions for Help Center Articles"
click at [1219, 98] on icon "close" at bounding box center [1218, 97] width 9 height 9
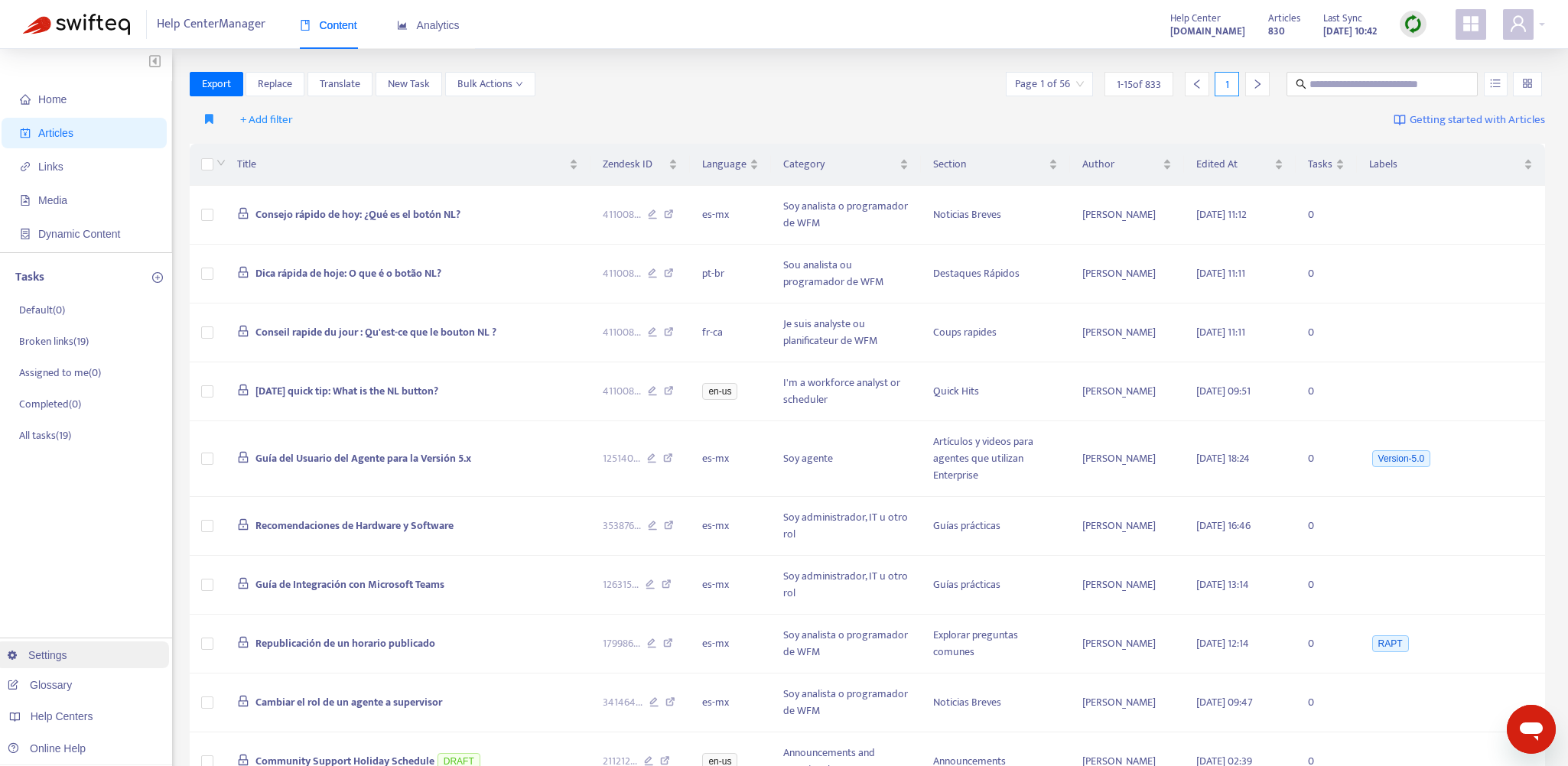
click at [44, 656] on link "Settings" at bounding box center [37, 655] width 60 height 12
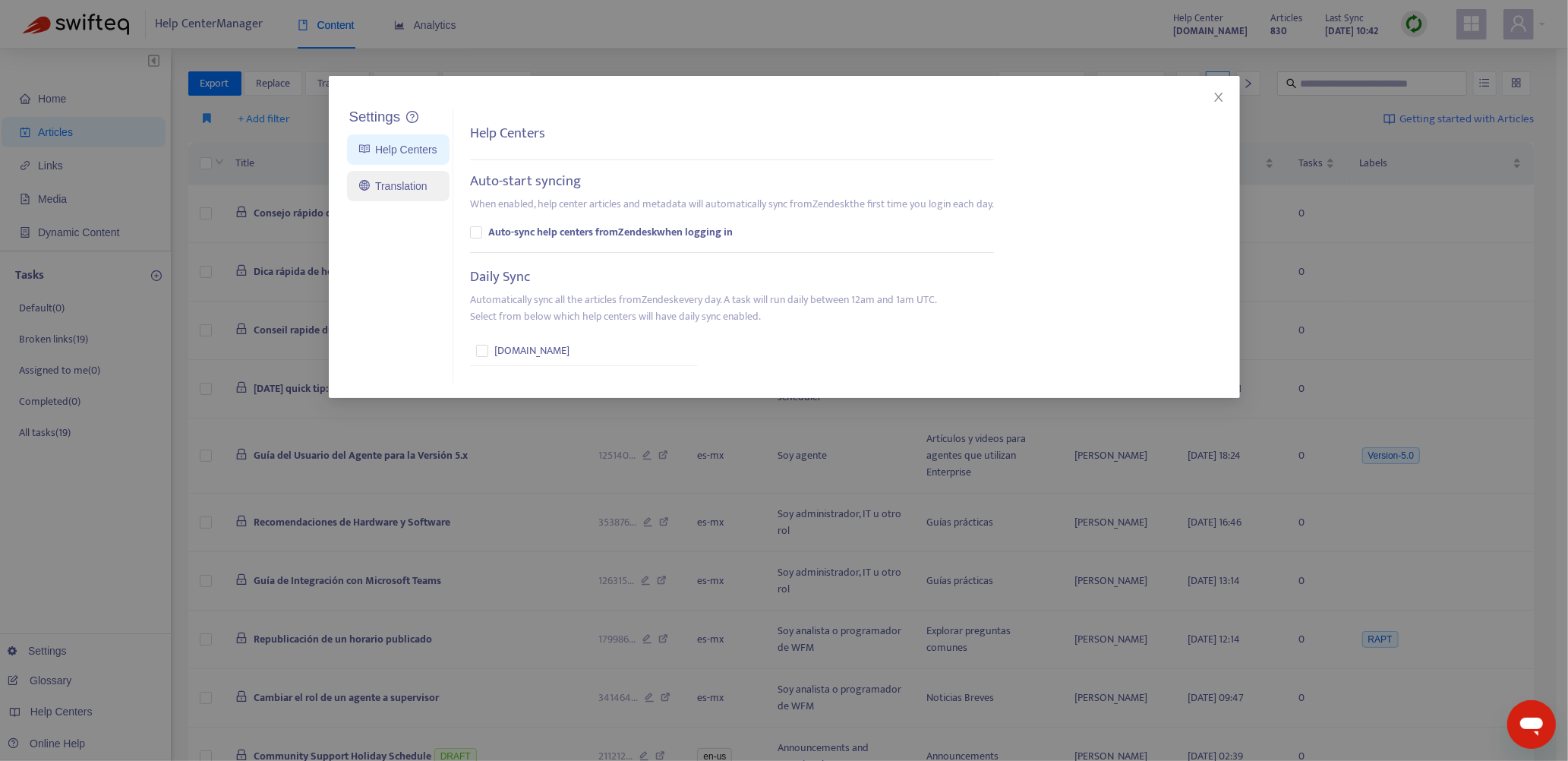
click at [393, 186] on link "Translation" at bounding box center [393, 186] width 69 height 12
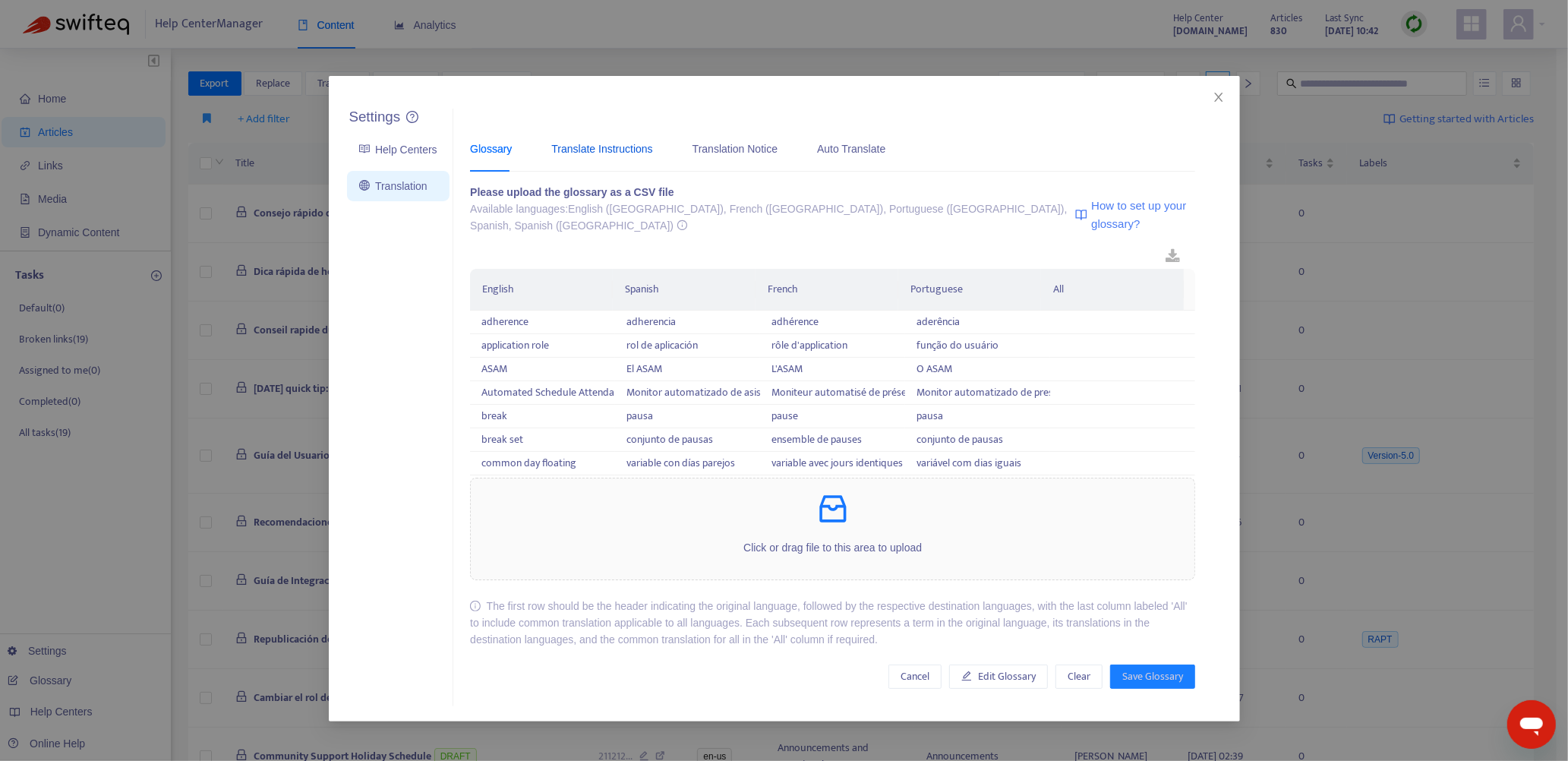
click at [610, 146] on div "Translate Instructions" at bounding box center [601, 148] width 101 height 16
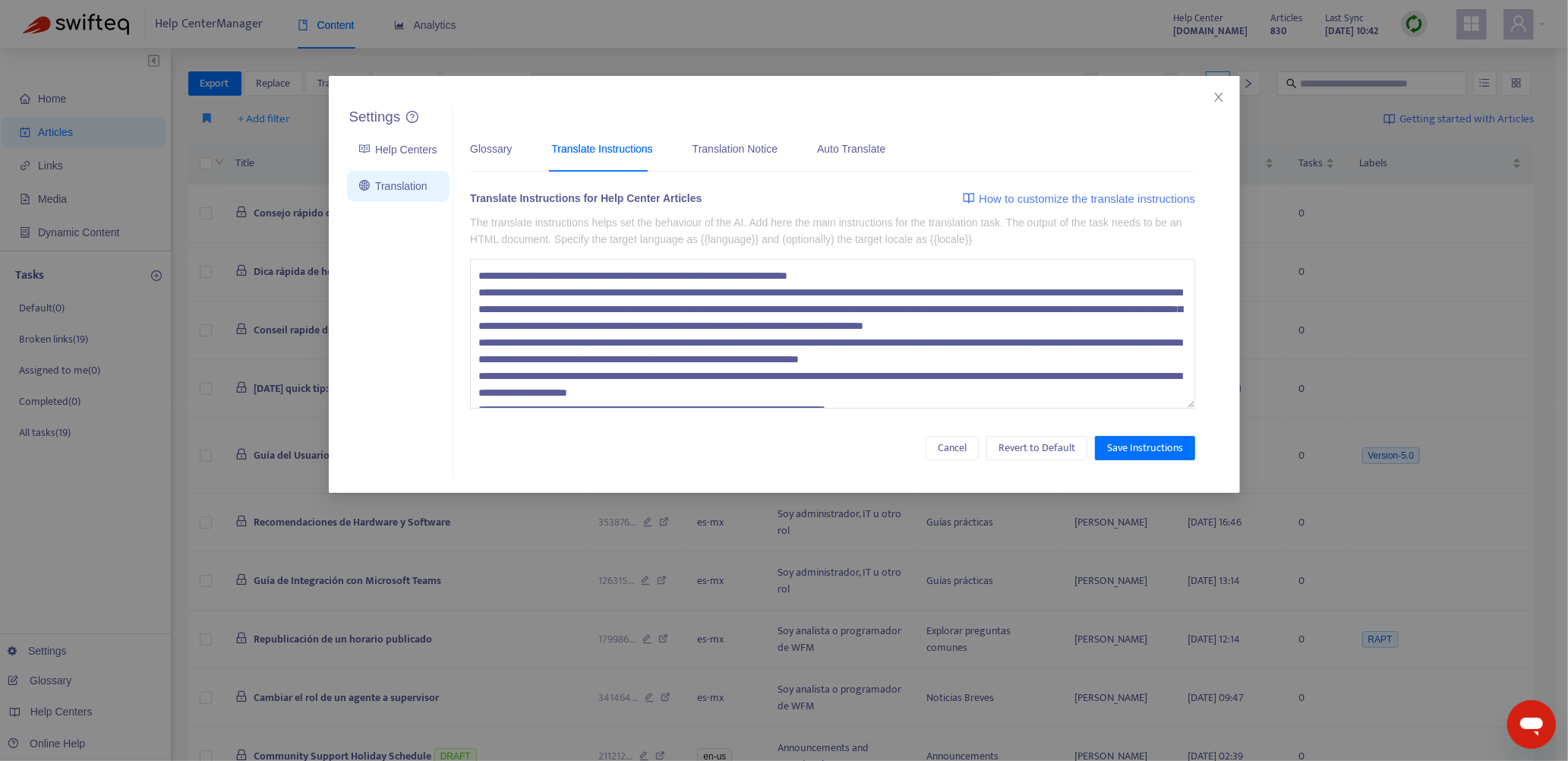
scroll to position [133, 0]
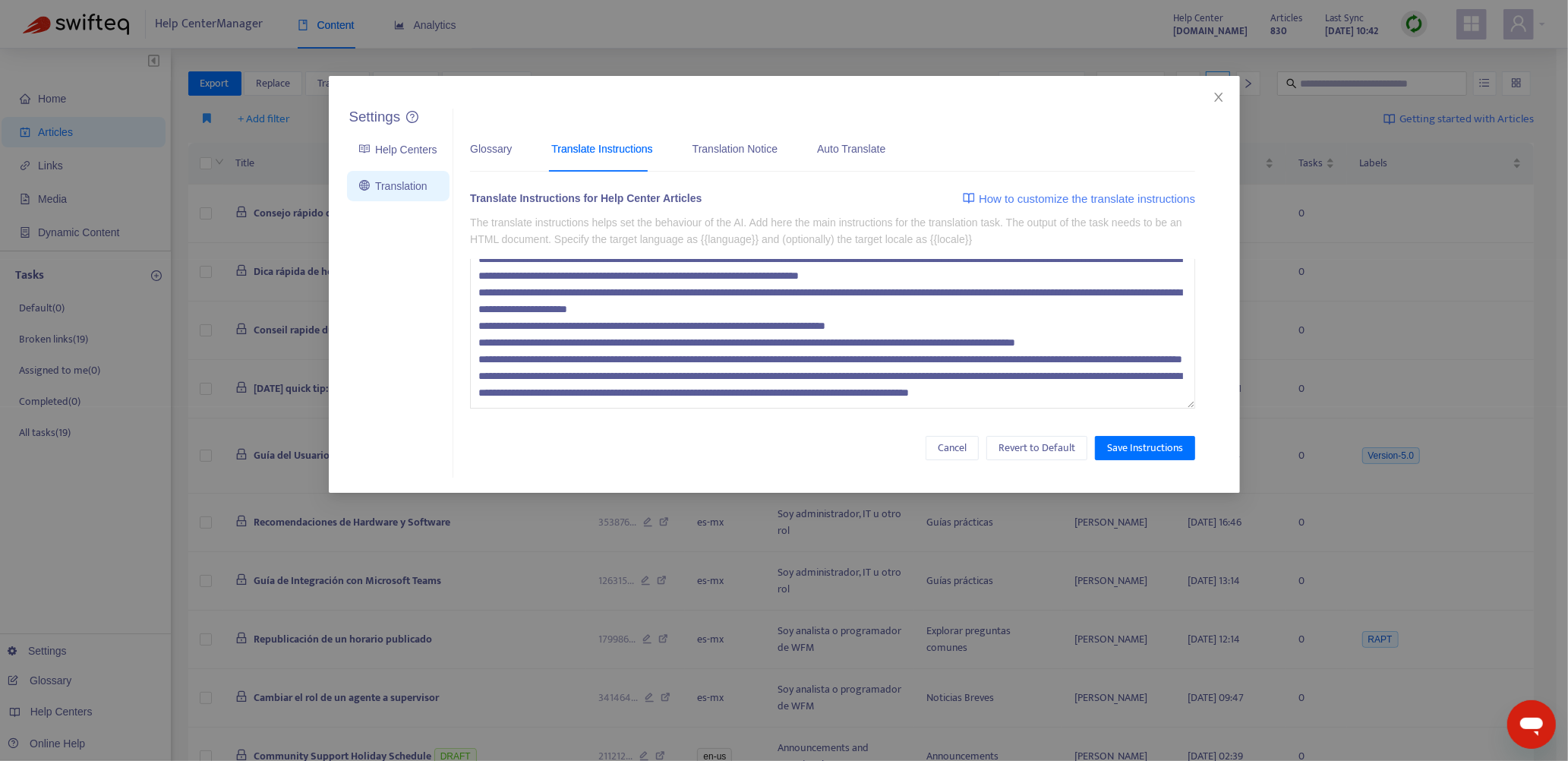
drag, startPoint x: 478, startPoint y: 274, endPoint x: 615, endPoint y: 421, distance: 200.9
click at [615, 421] on div "Translate Instructions for Help Center Articles How to customize the translate …" at bounding box center [833, 308] width 725 height 236
click at [572, 399] on textarea at bounding box center [833, 333] width 725 height 150
paste textarea "**********"
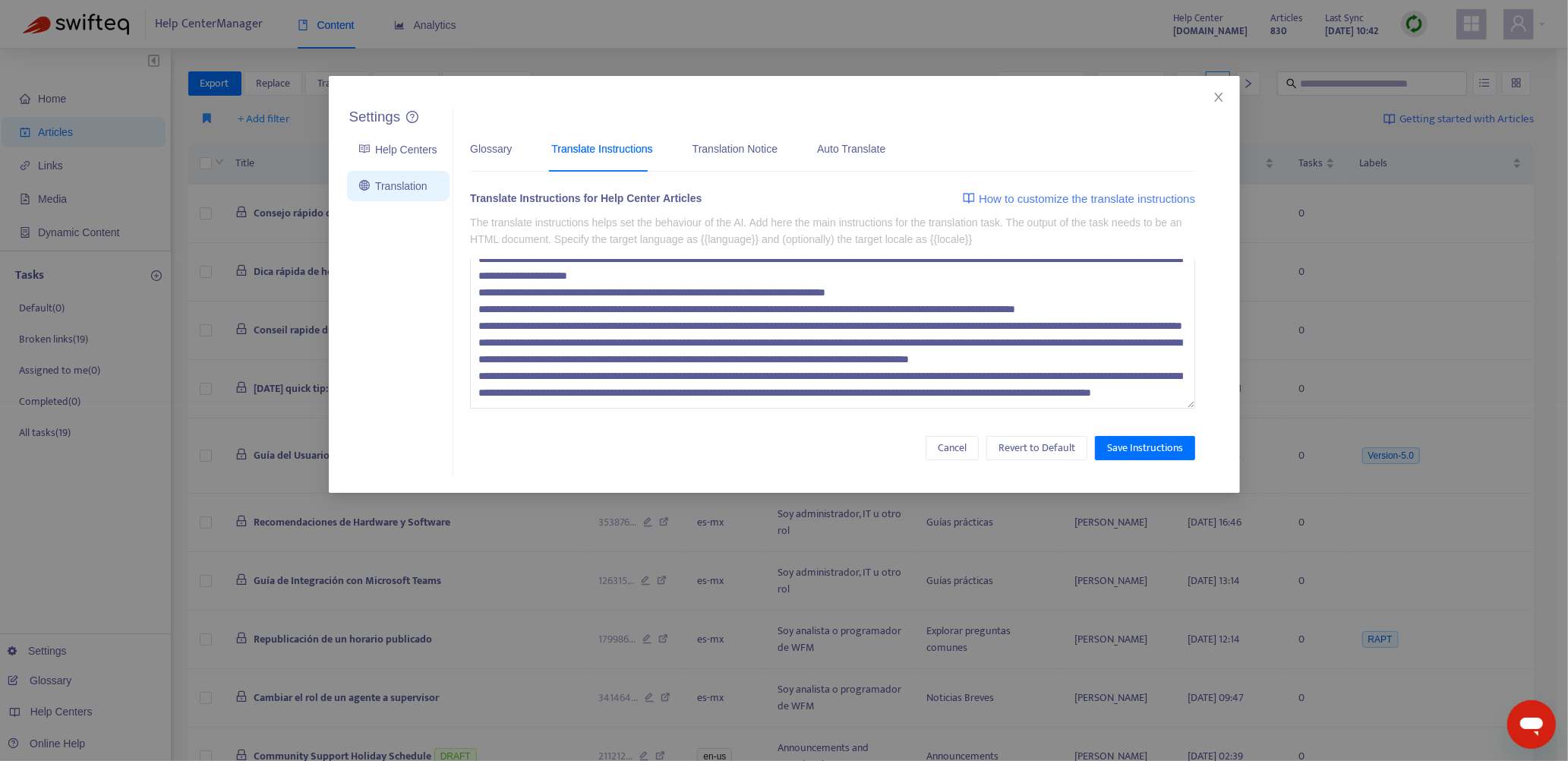
scroll to position [175, 0]
type textarea "**********"
click at [1160, 450] on span "Save Instructions" at bounding box center [1145, 447] width 76 height 16
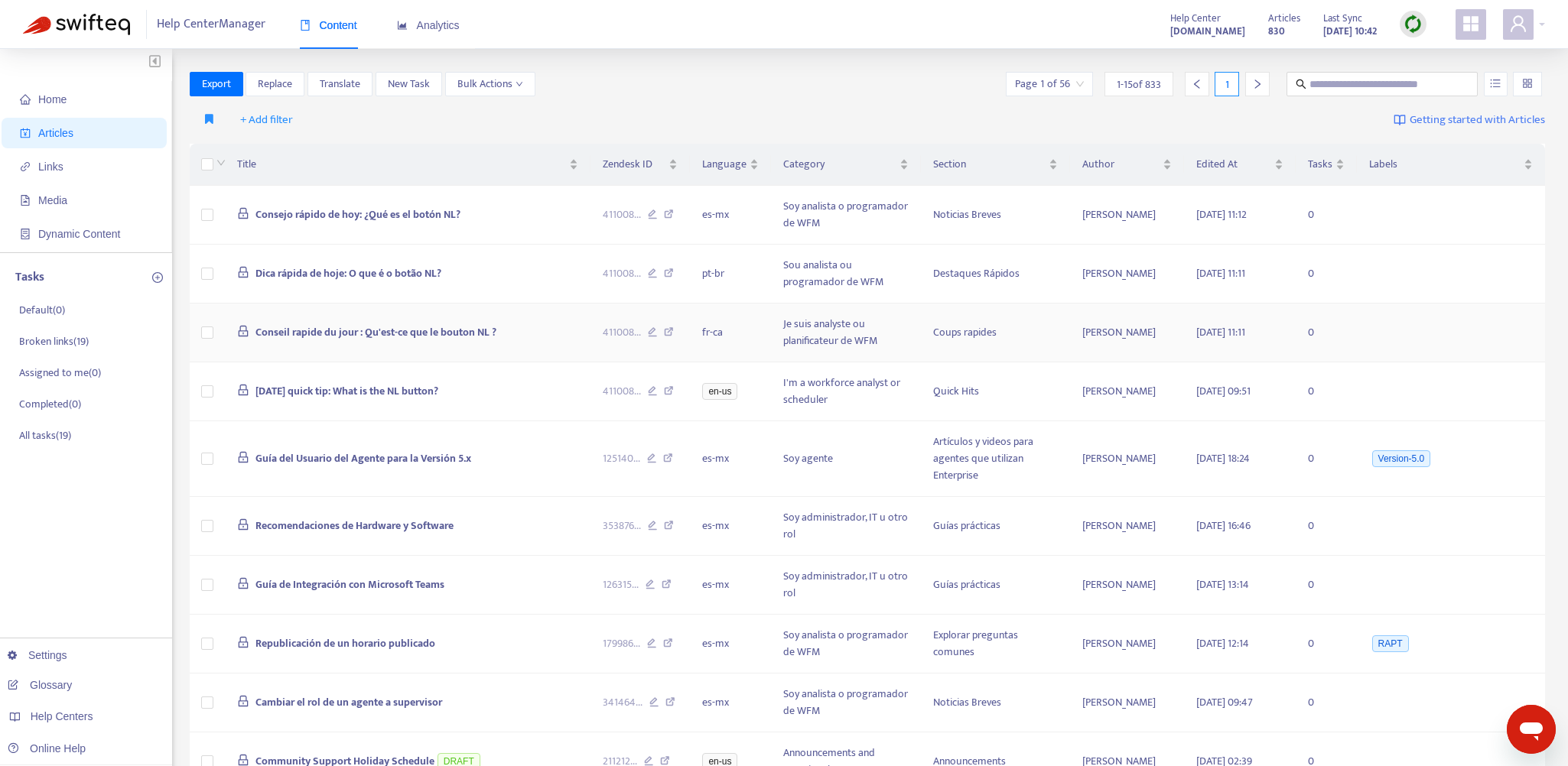
click at [553, 329] on td "Conseil rapide du jour : Qu'est-ce que le bouton NL ?" at bounding box center [407, 333] width 365 height 59
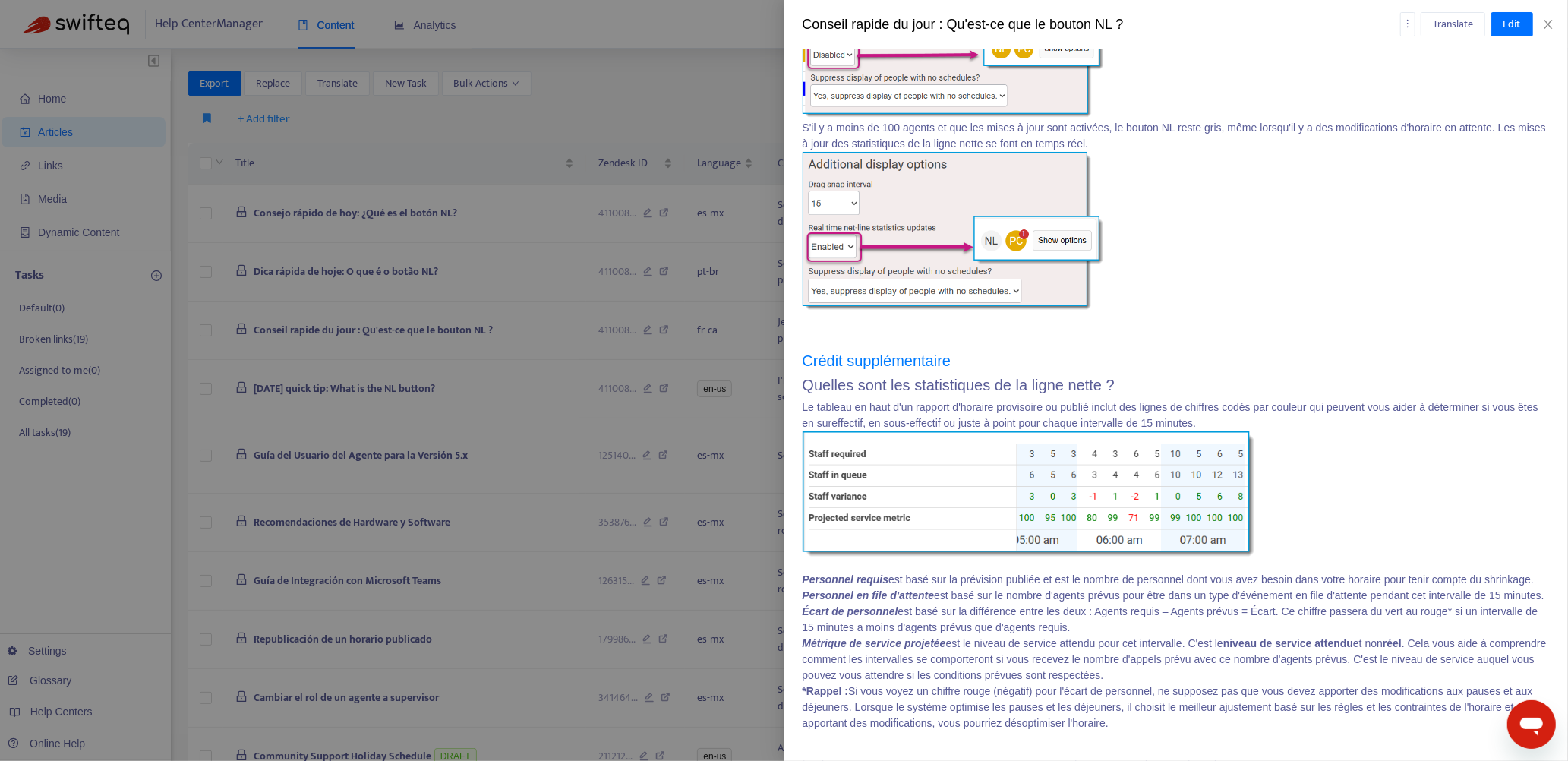
scroll to position [287, 0]
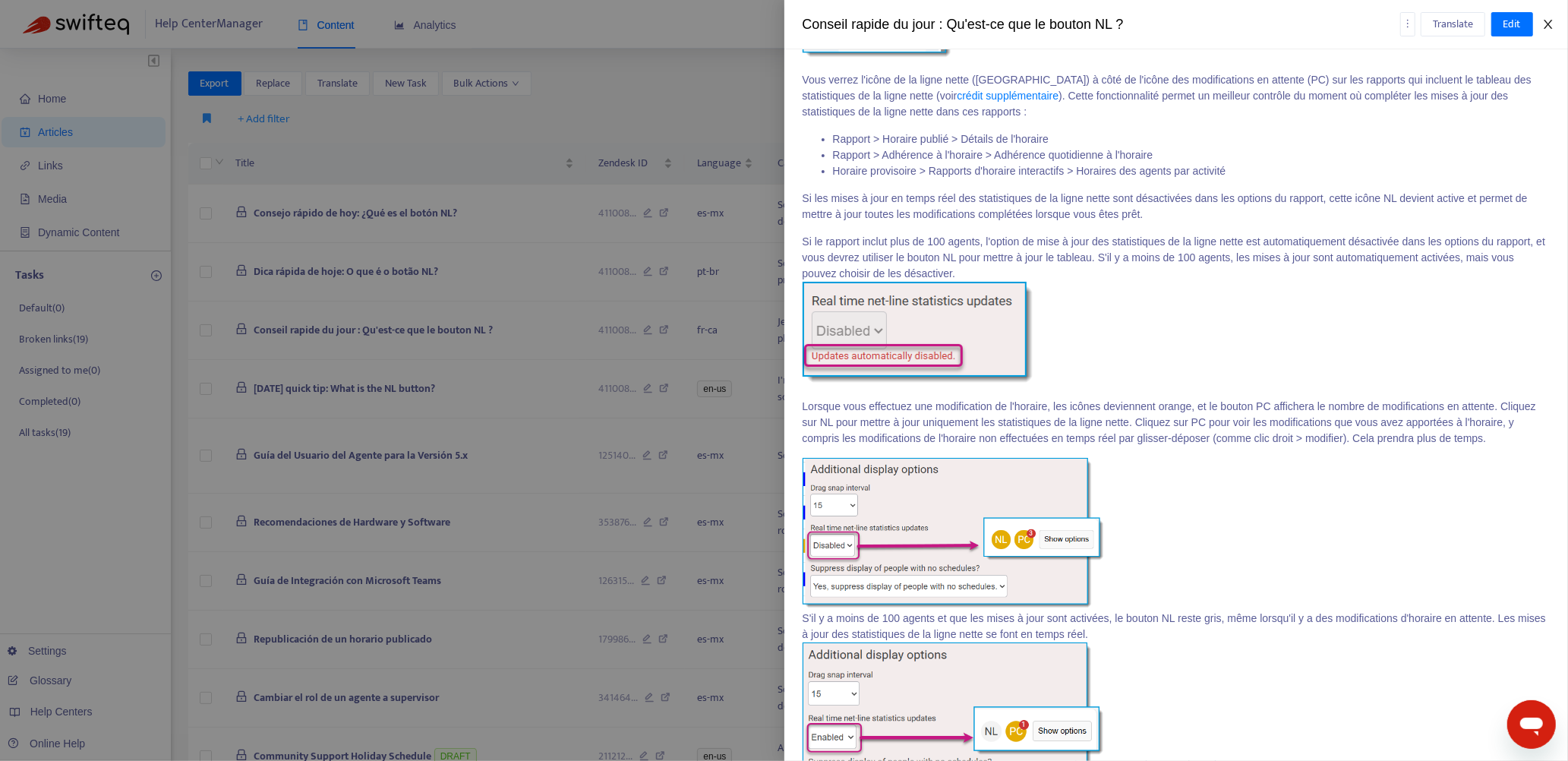
click at [1550, 21] on icon "close" at bounding box center [1548, 24] width 12 height 12
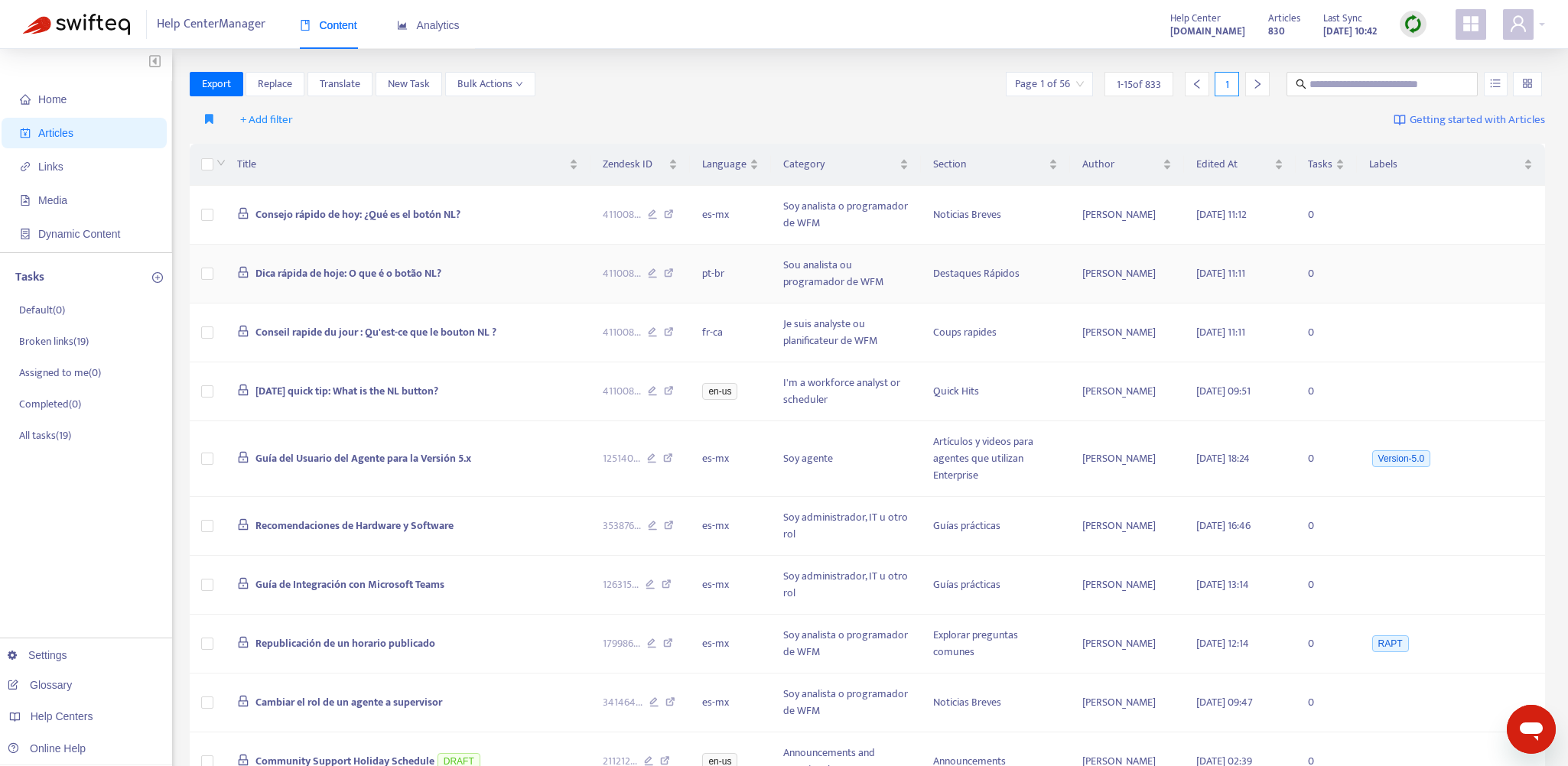
click at [486, 274] on td "Dica rápida de hoje: O que é o botão NL?" at bounding box center [407, 274] width 365 height 59
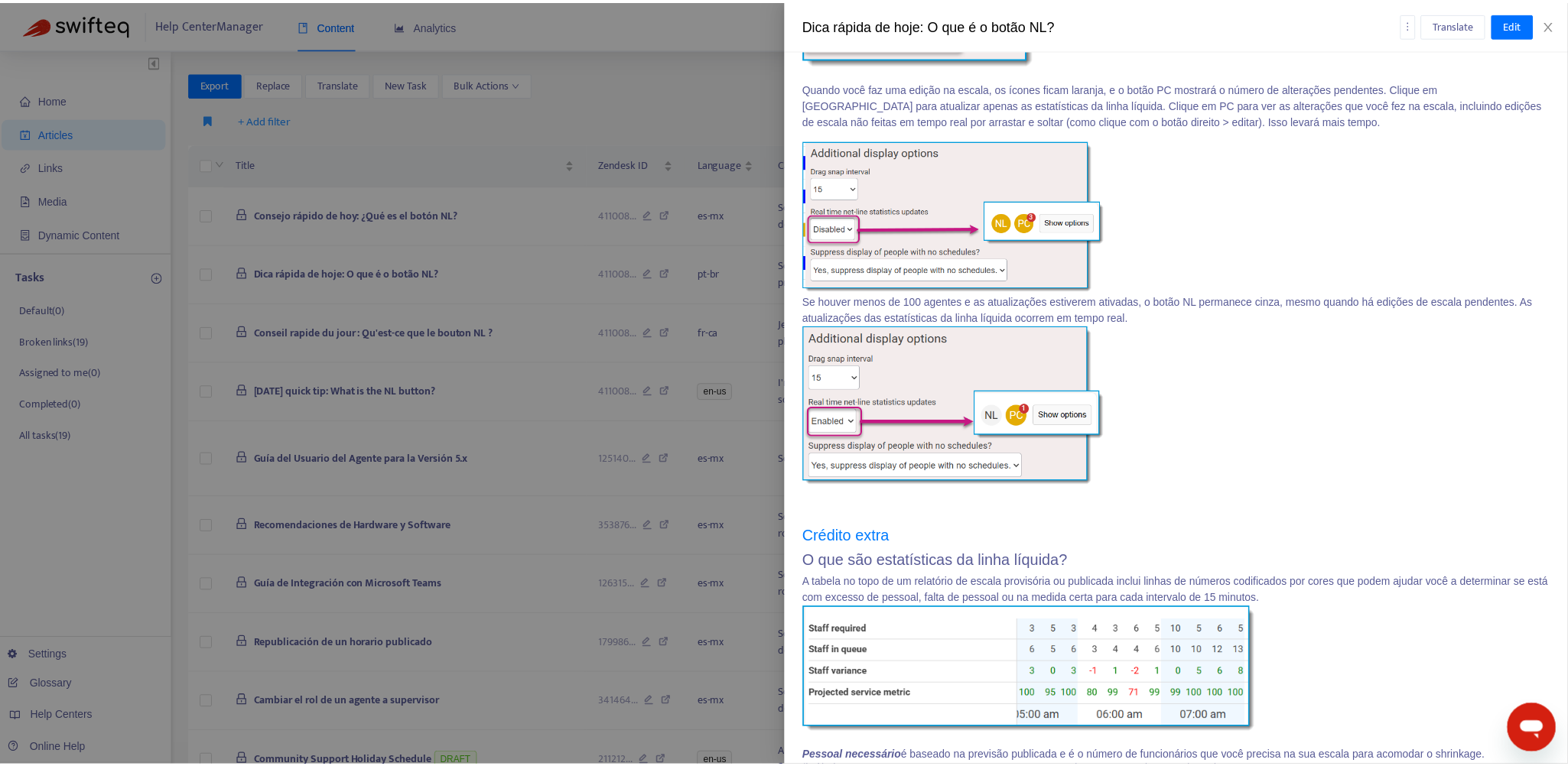
scroll to position [612, 0]
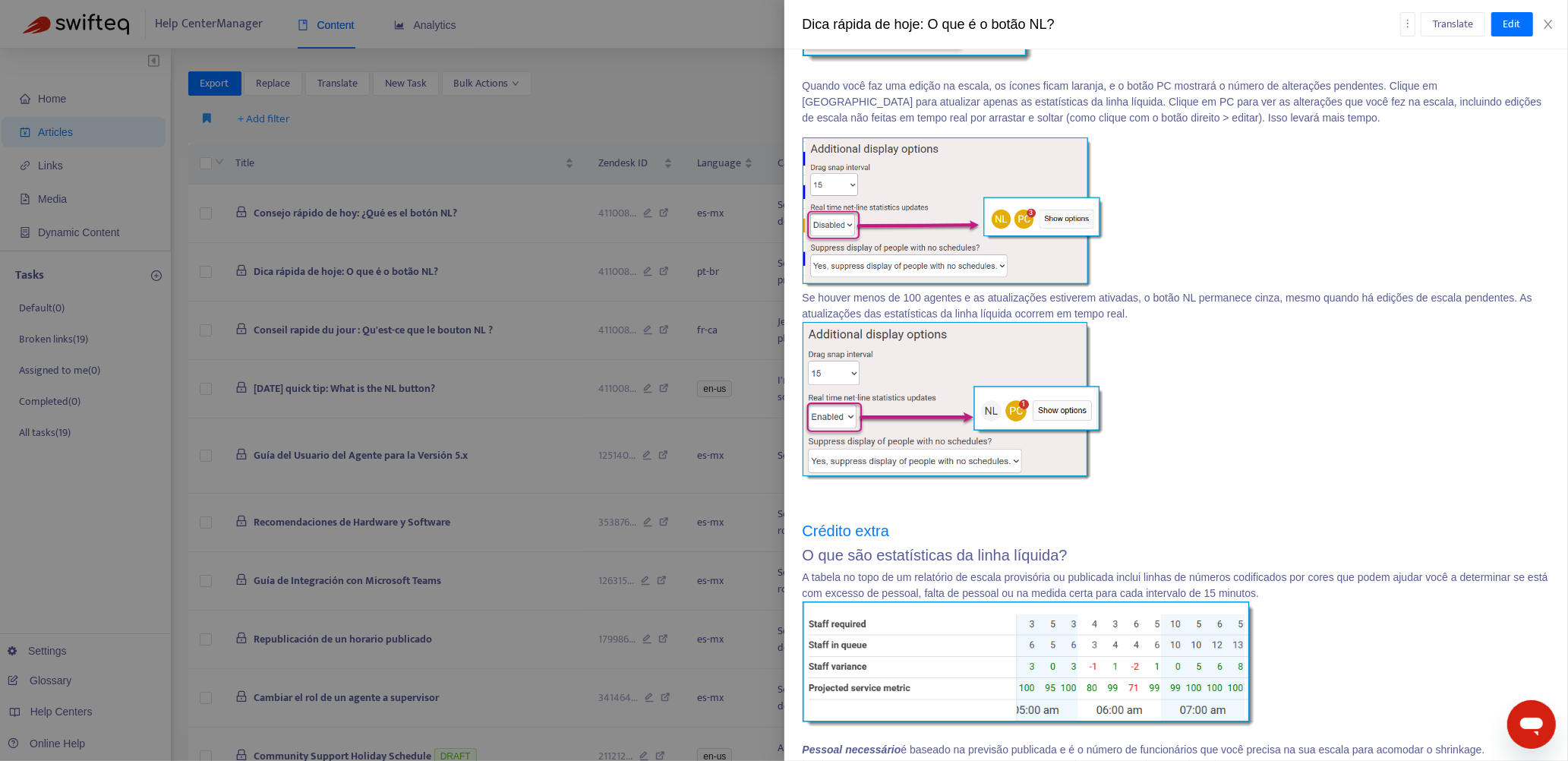
click at [721, 93] on div at bounding box center [784, 380] width 1568 height 761
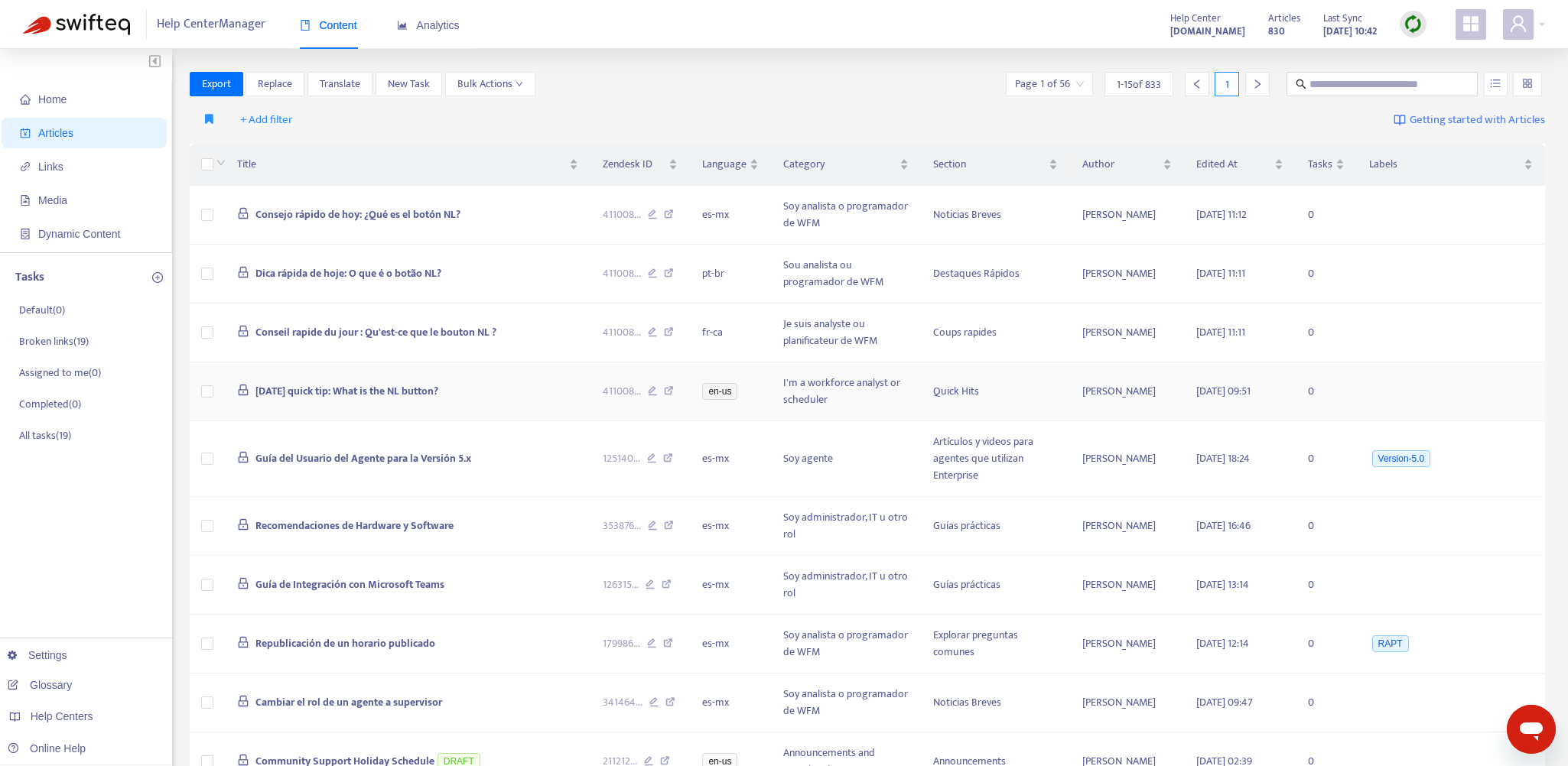
click at [507, 392] on td "[DATE] quick tip: What is the NL button?" at bounding box center [407, 392] width 365 height 59
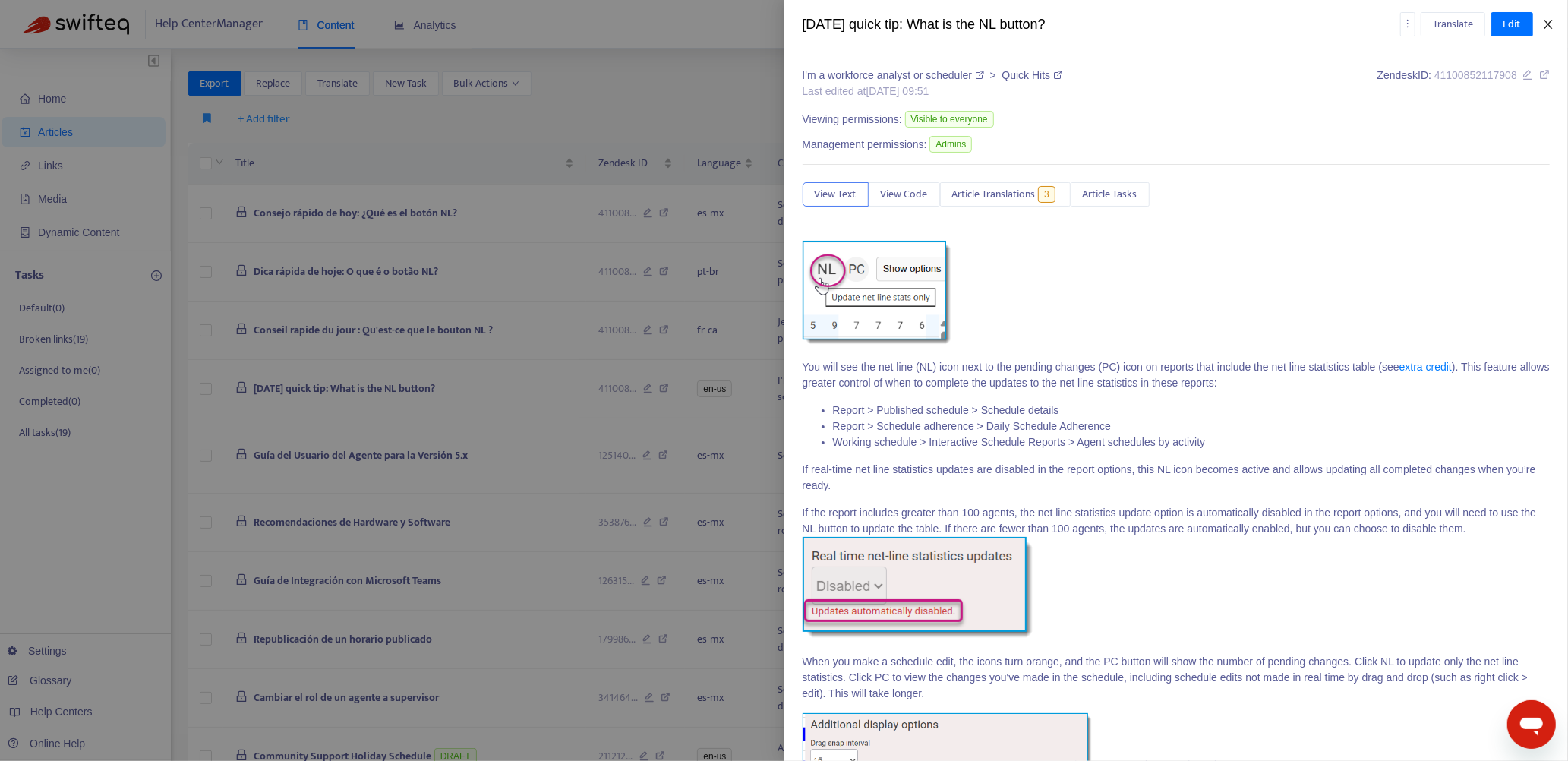
click at [1548, 22] on icon "close" at bounding box center [1548, 24] width 12 height 12
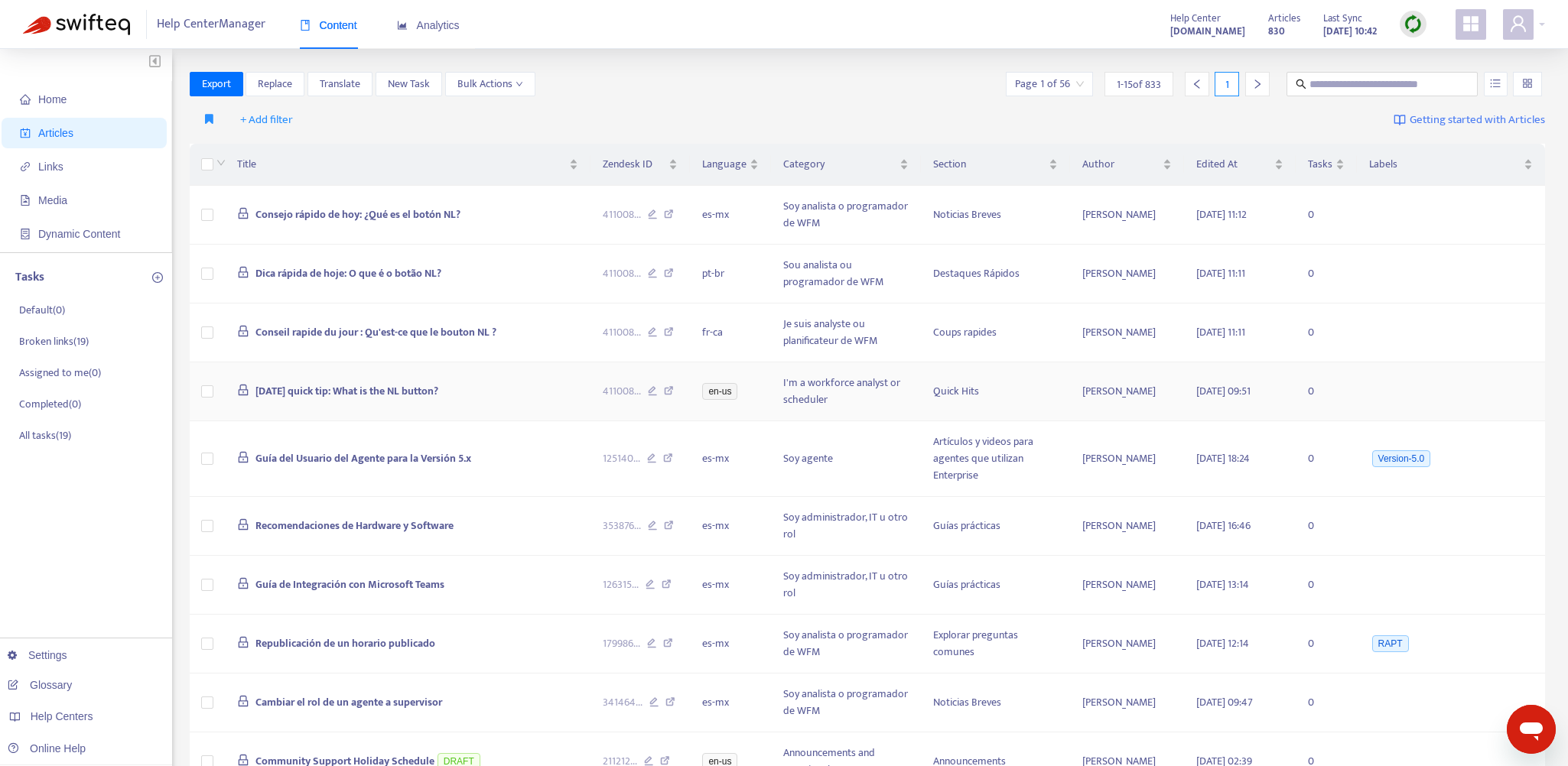
click at [670, 392] on icon at bounding box center [669, 392] width 10 height 14
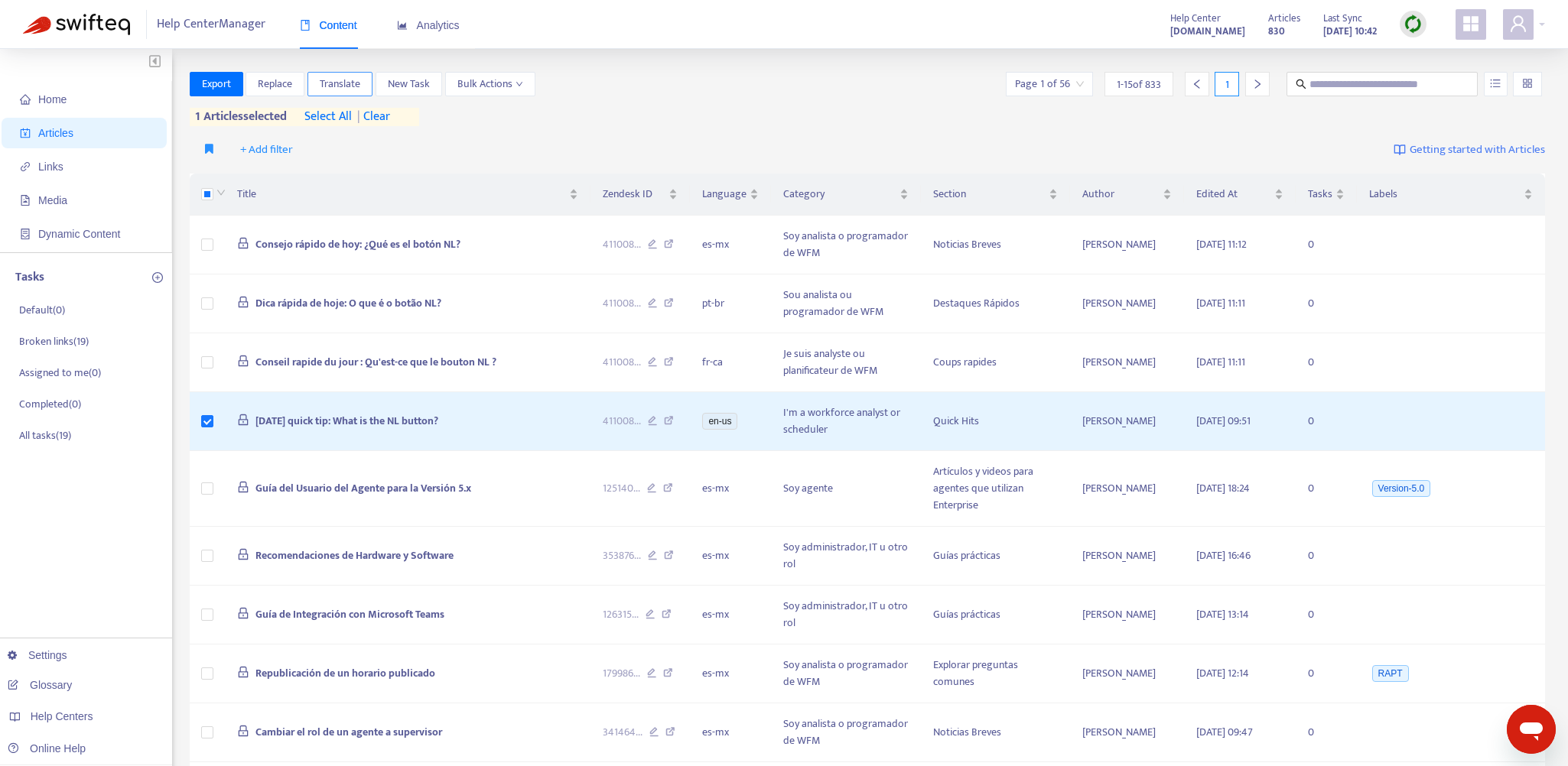
click at [329, 79] on span "Translate" at bounding box center [339, 84] width 41 height 16
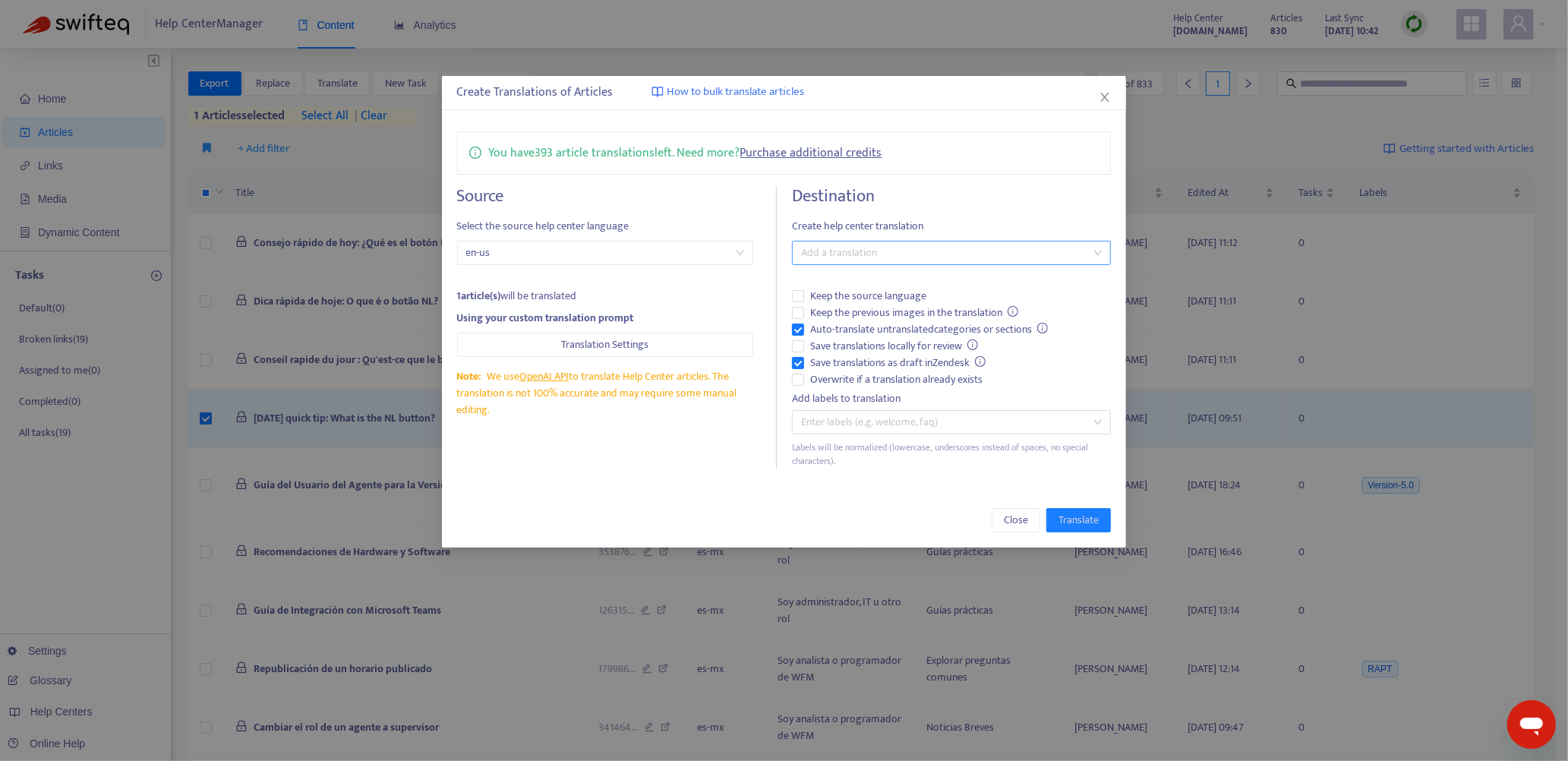
click at [814, 246] on div at bounding box center [944, 252] width 296 height 18
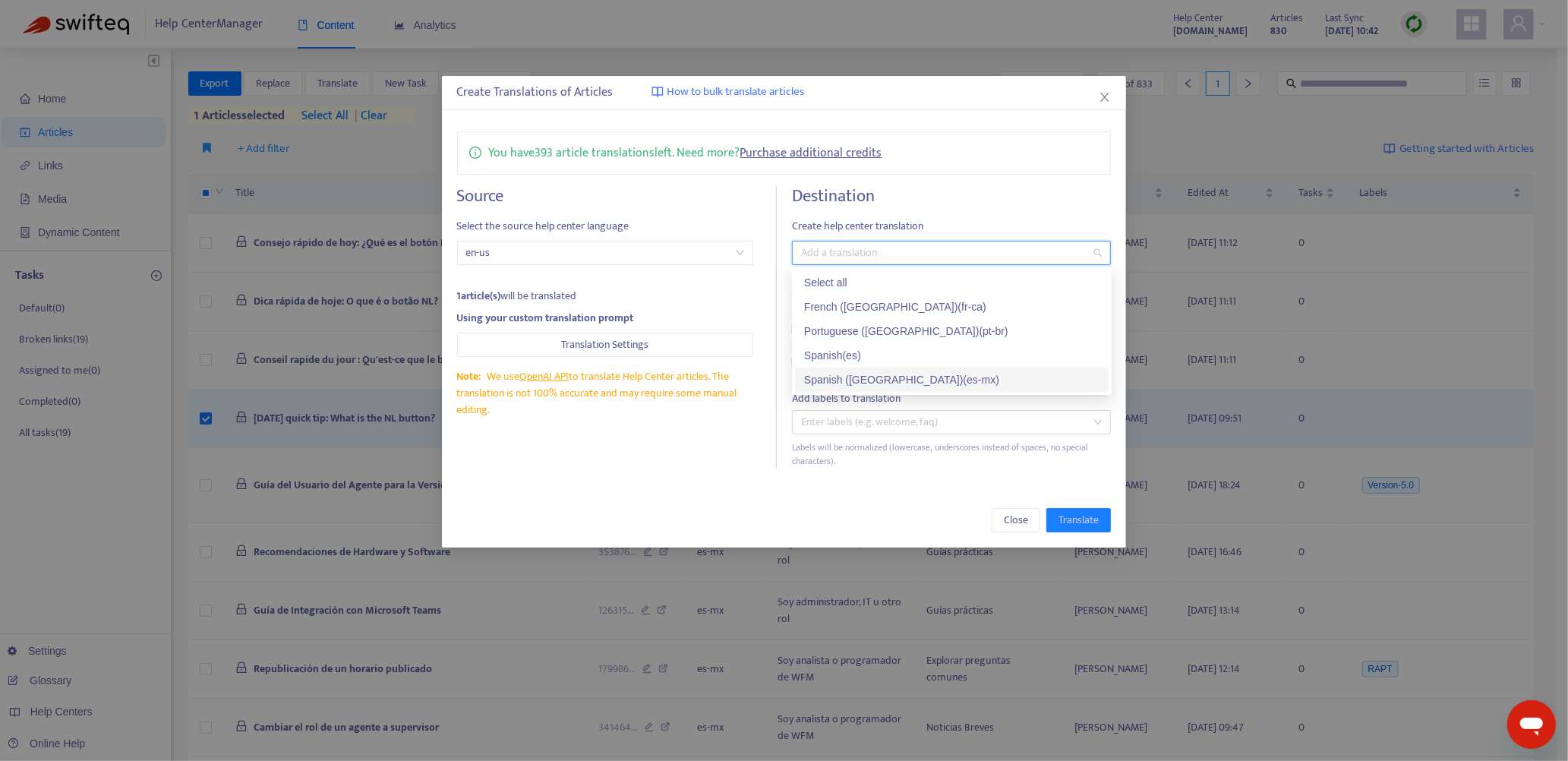
click at [842, 378] on div "Spanish ([GEOGRAPHIC_DATA]) ( es-mx )" at bounding box center [951, 379] width 296 height 16
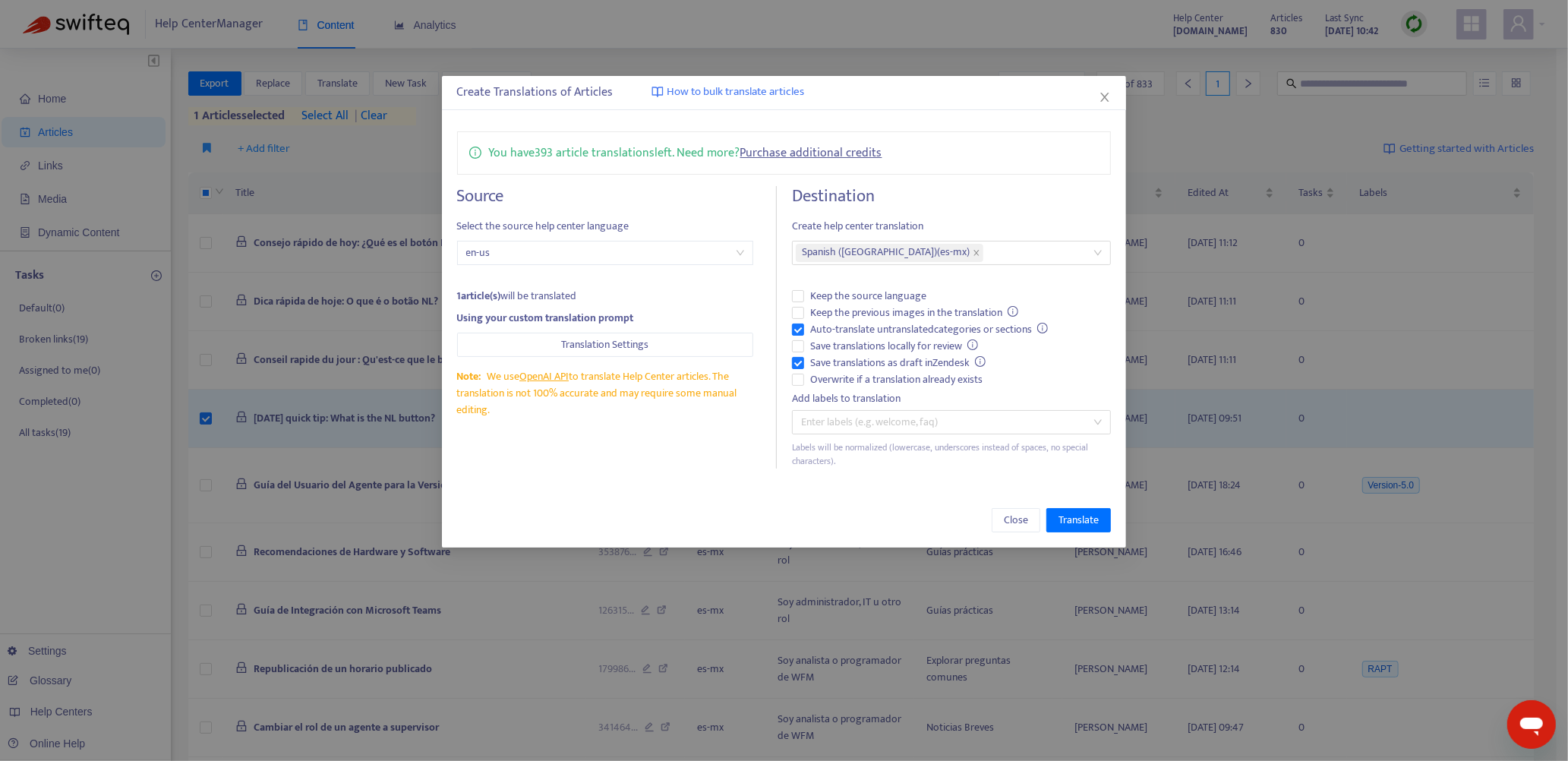
click at [717, 463] on div "Source Select the source help center language en-us 1 article(s) will be transl…" at bounding box center [616, 327] width 320 height 283
click at [839, 376] on span "Overwrite if a translation already exists" at bounding box center [895, 379] width 184 height 16
click at [1086, 512] on span "Translate" at bounding box center [1078, 519] width 40 height 16
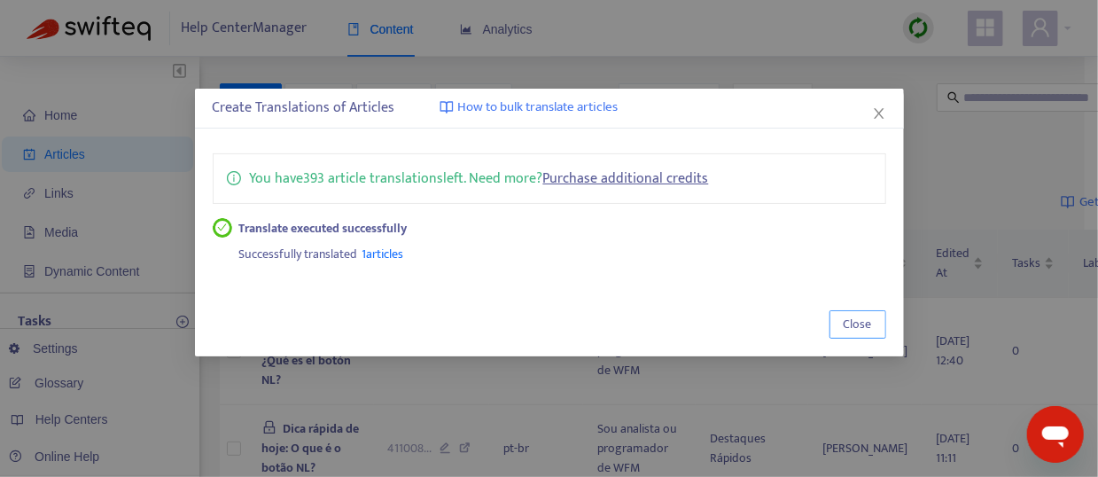
click at [842, 321] on button "Close" at bounding box center [857, 324] width 57 height 28
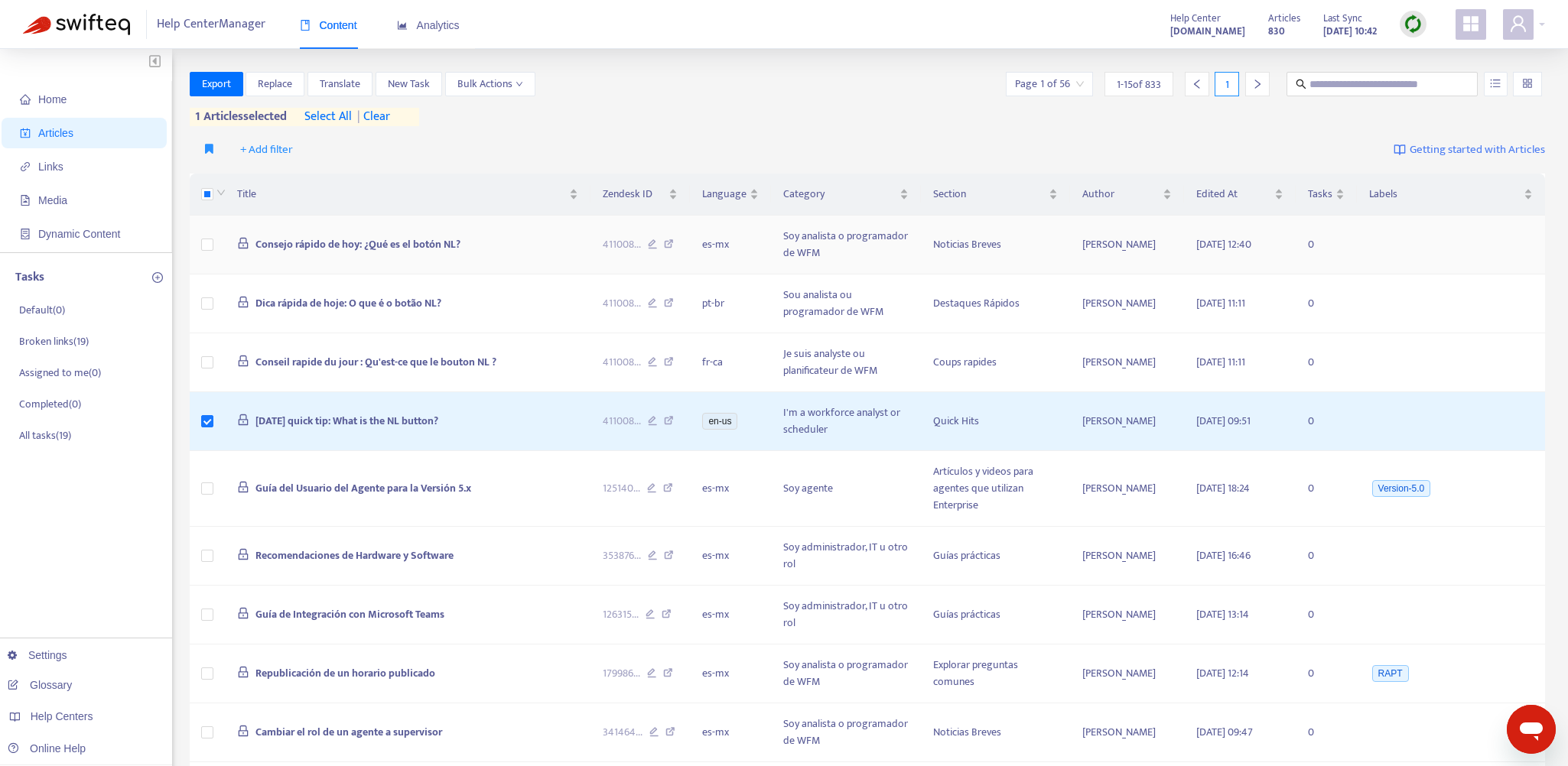
click at [507, 239] on td "Consejo rápido de hoy: ¿Qué es el botón NL?" at bounding box center [407, 245] width 365 height 59
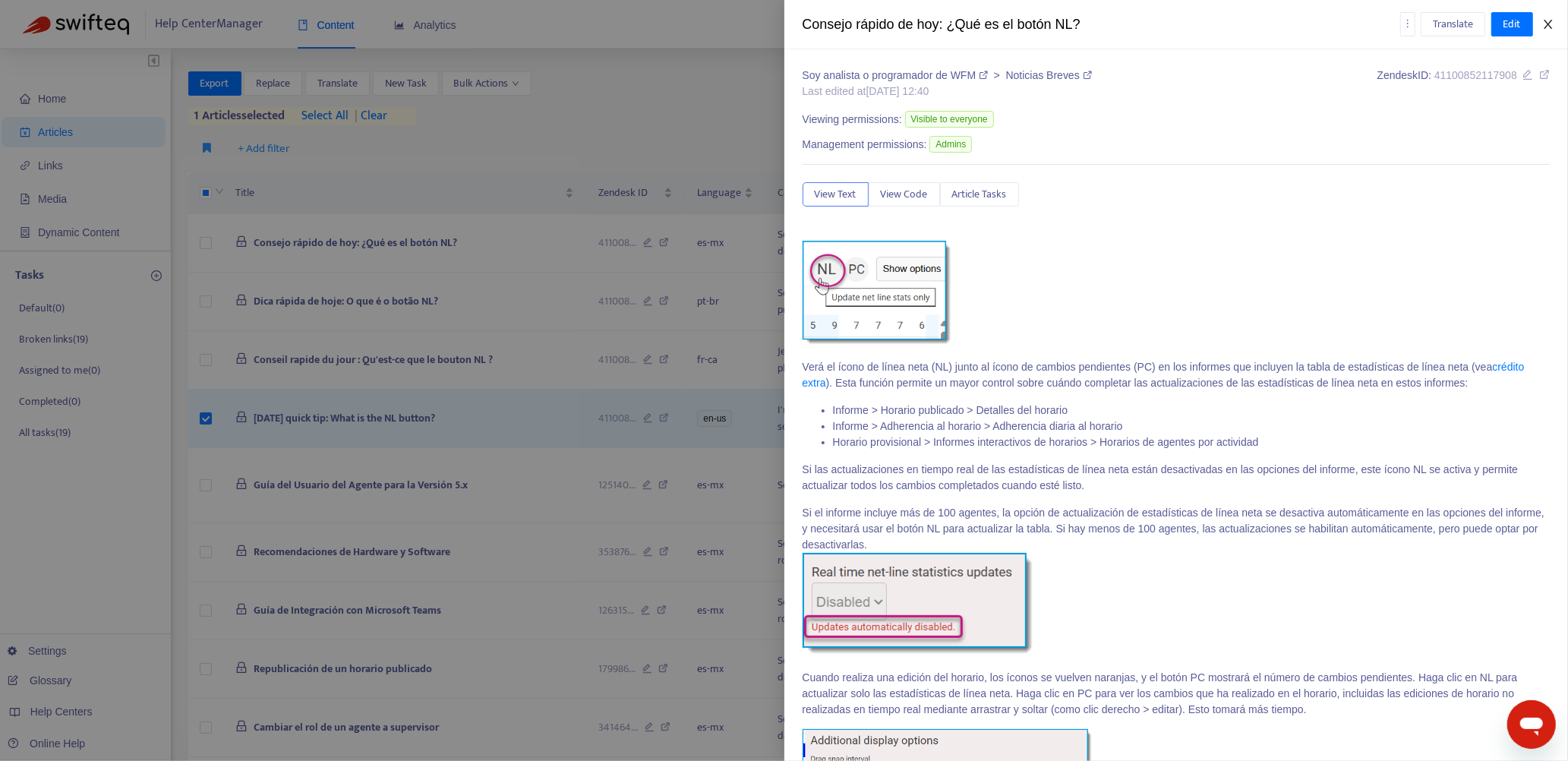
click at [1547, 21] on icon "close" at bounding box center [1548, 24] width 12 height 12
